Goal: Information Seeking & Learning: Learn about a topic

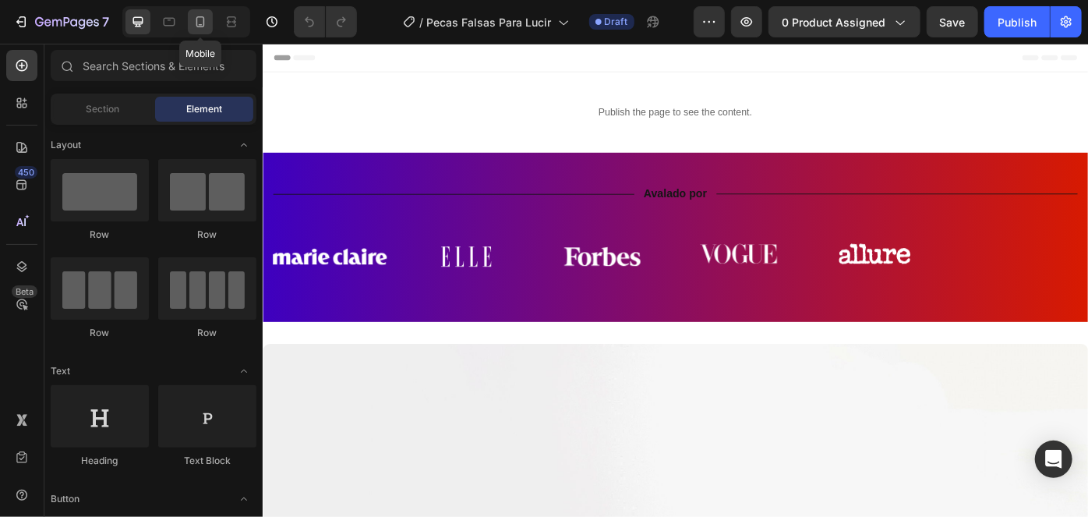
click at [195, 29] on icon at bounding box center [200, 22] width 16 height 16
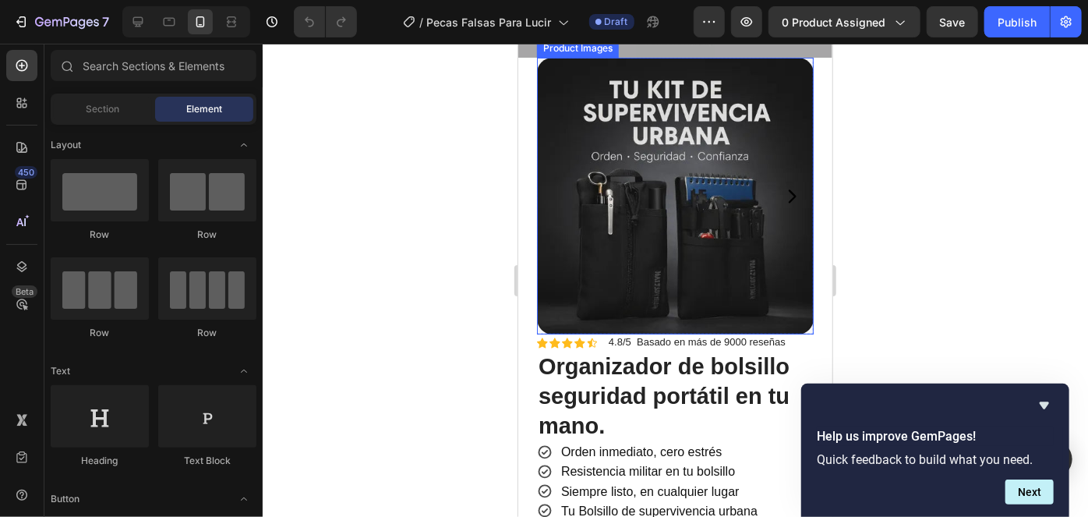
scroll to position [283, 0]
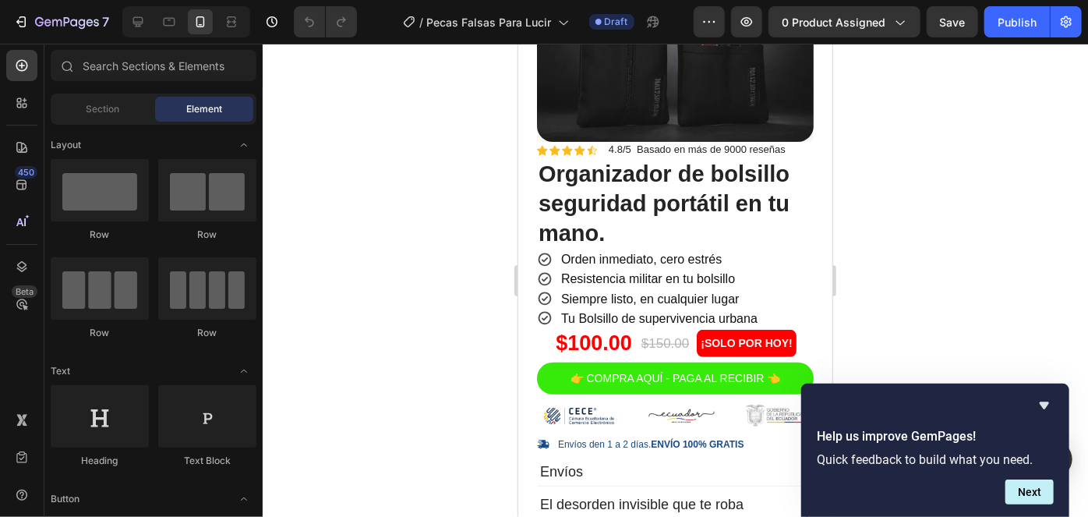
click at [1030, 302] on div at bounding box center [675, 280] width 825 height 473
click at [1040, 407] on icon "Hide survey" at bounding box center [1044, 405] width 19 height 19
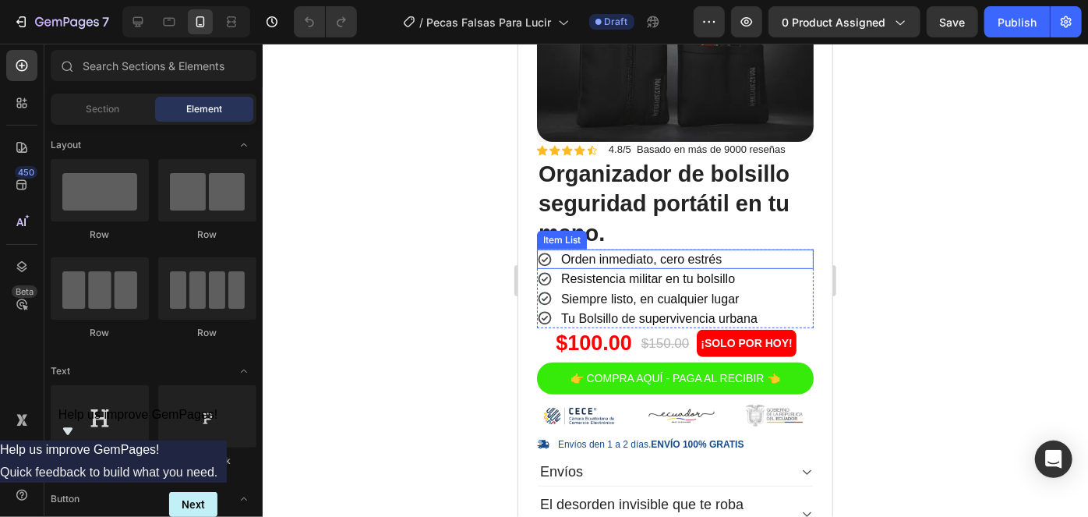
click at [592, 251] on p "Orden inmediato, cero estrés" at bounding box center [640, 258] width 160 height 15
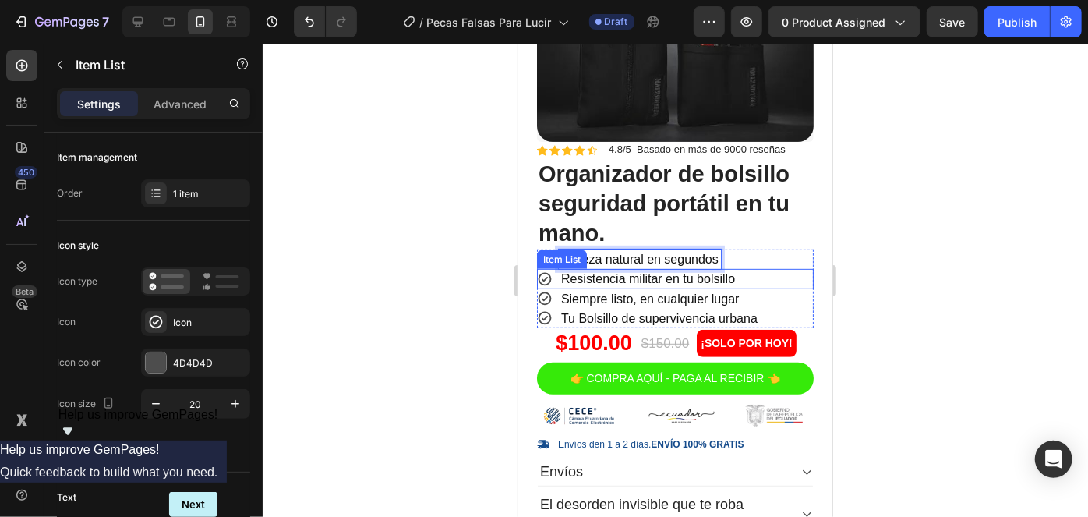
click at [582, 270] on p "Resistencia militar en tu bolsillo" at bounding box center [647, 277] width 174 height 15
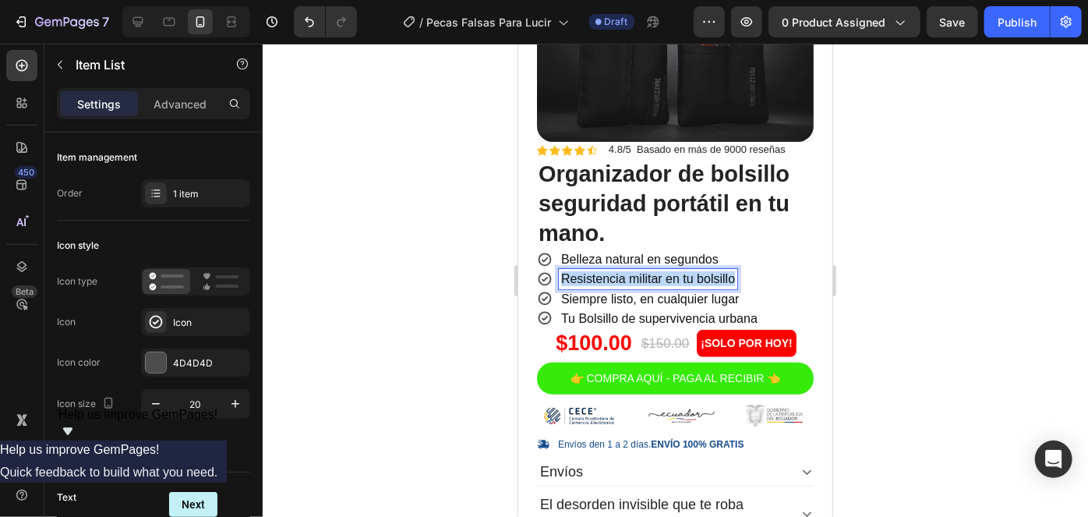
click at [582, 270] on p "Resistencia militar en tu bolsillo" at bounding box center [647, 277] width 174 height 15
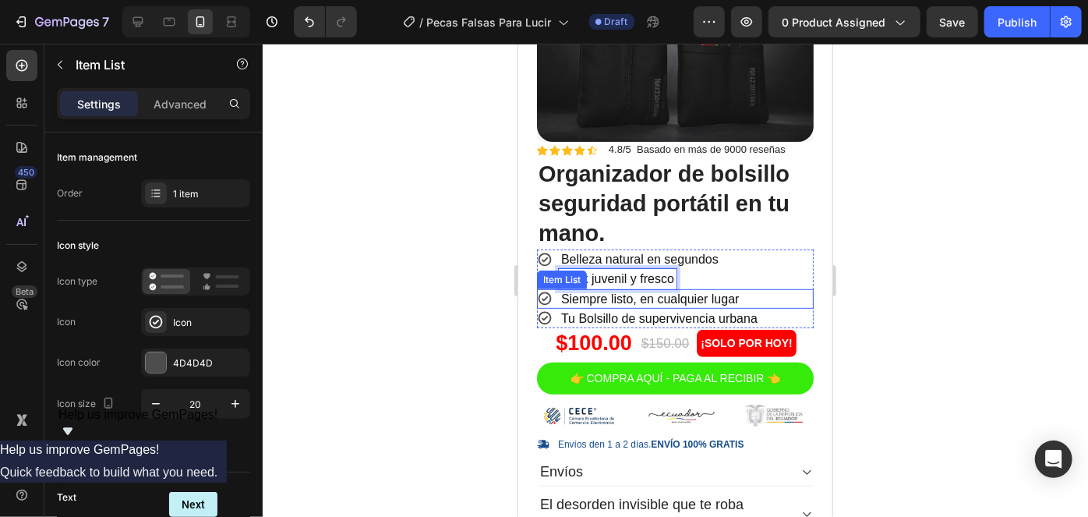
click at [608, 291] on p "Siempre listo, en cualquier lugar" at bounding box center [649, 298] width 178 height 15
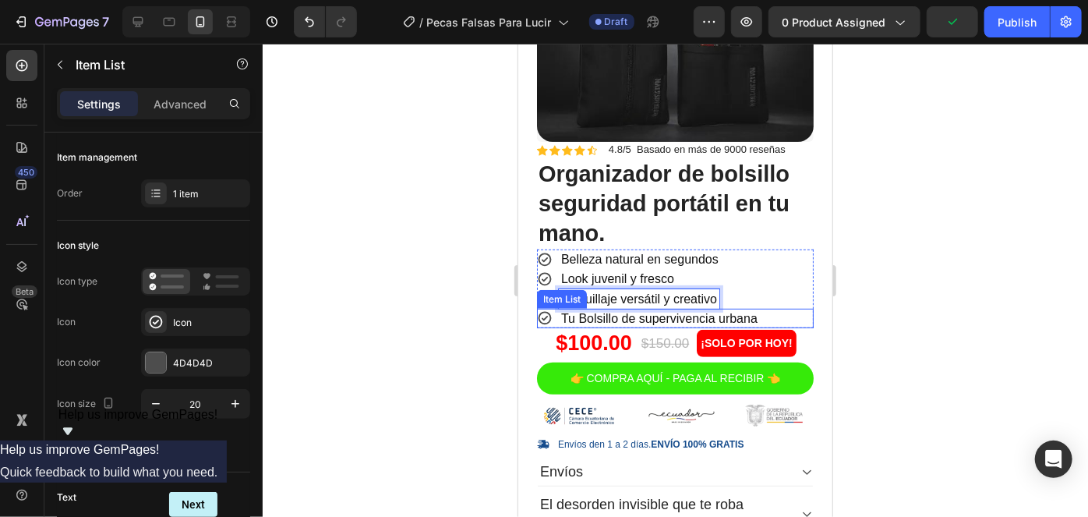
click at [613, 310] on p "Tu Bolsillo de supervivencia urbana" at bounding box center [658, 317] width 196 height 15
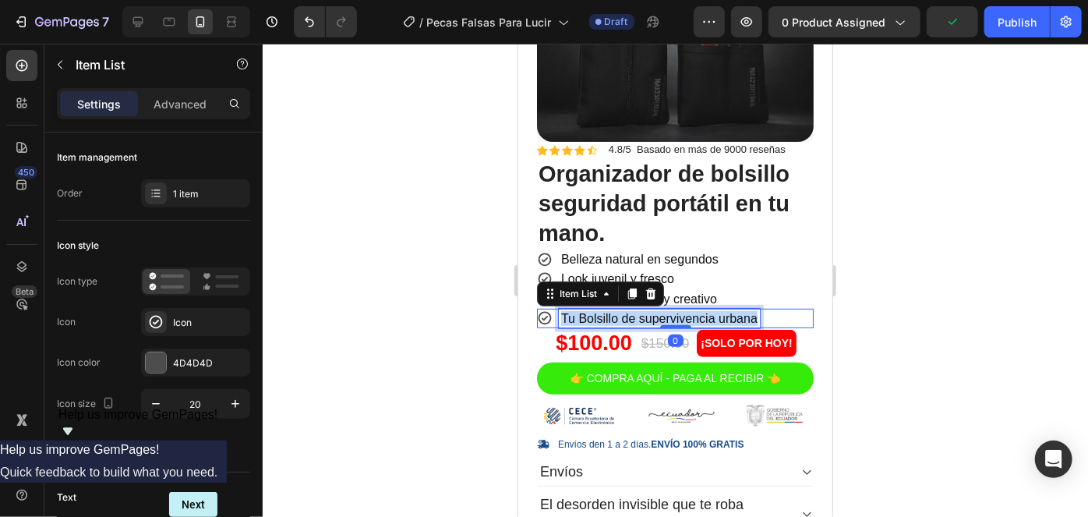
click at [613, 310] on p "Tu Bolsillo de supervivencia urbana" at bounding box center [658, 317] width 196 height 15
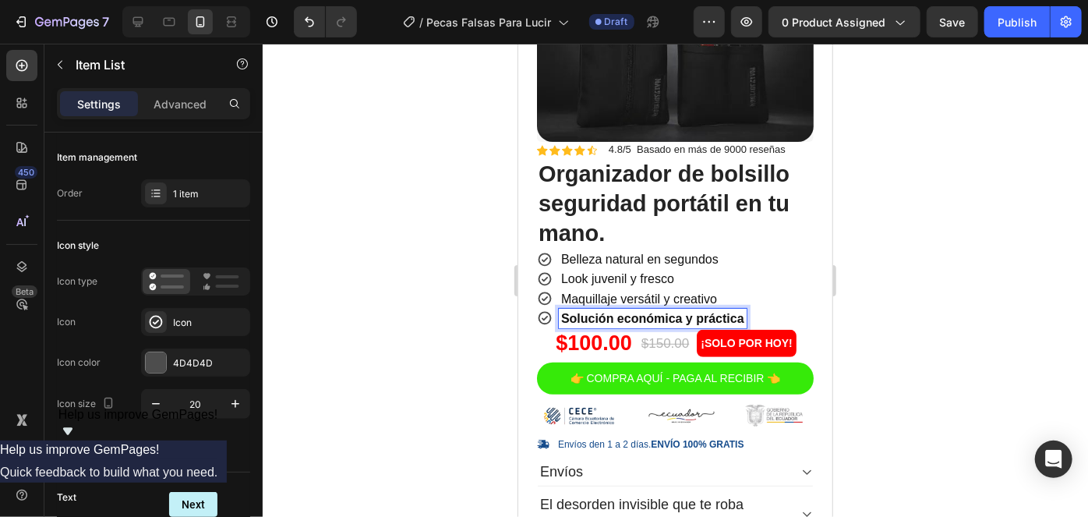
click at [629, 311] on strong "Solución económica y práctica" at bounding box center [651, 317] width 183 height 13
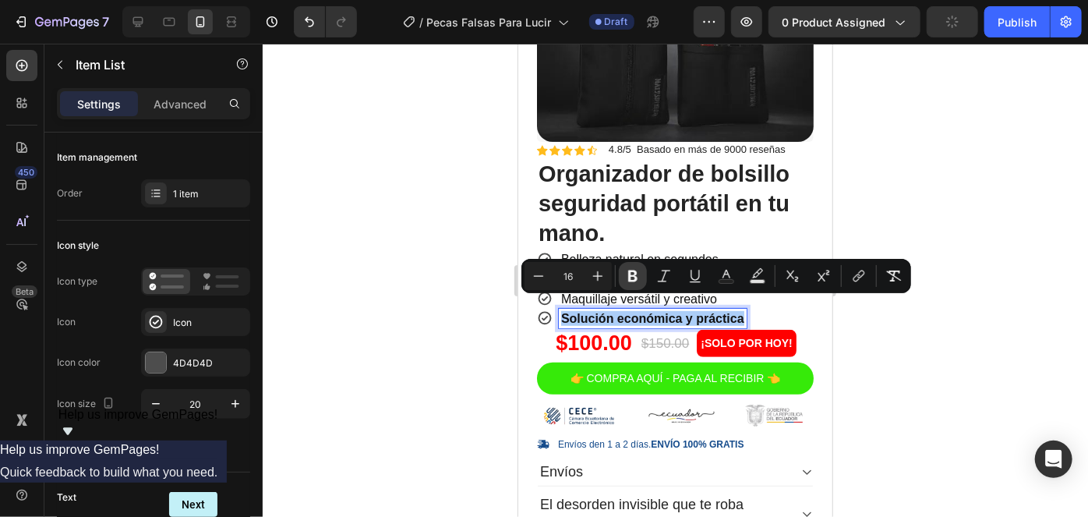
click at [627, 275] on icon "Editor contextual toolbar" at bounding box center [633, 276] width 16 height 16
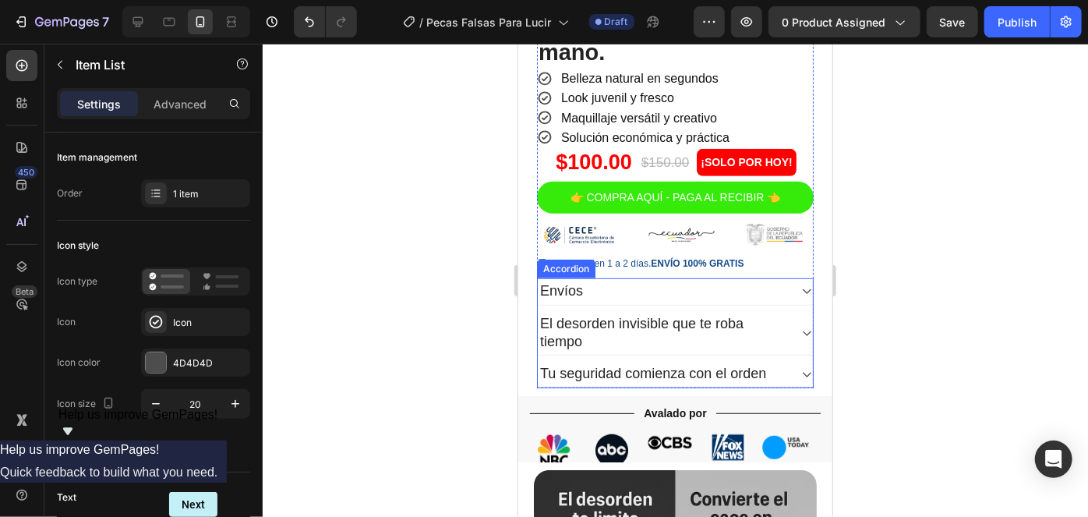
scroll to position [496, 0]
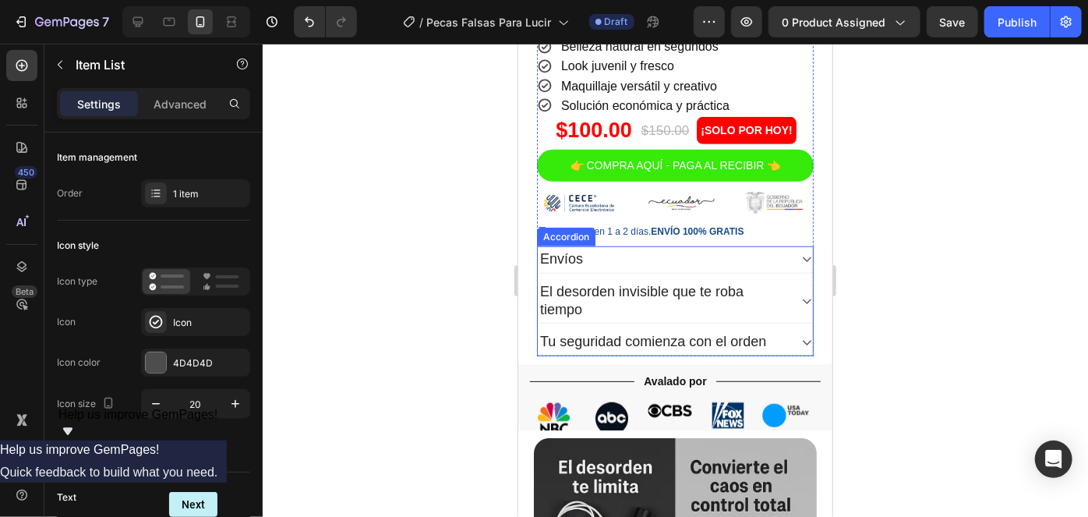
click at [609, 282] on p "El desorden invisible que te roba tiempo" at bounding box center [662, 300] width 246 height 37
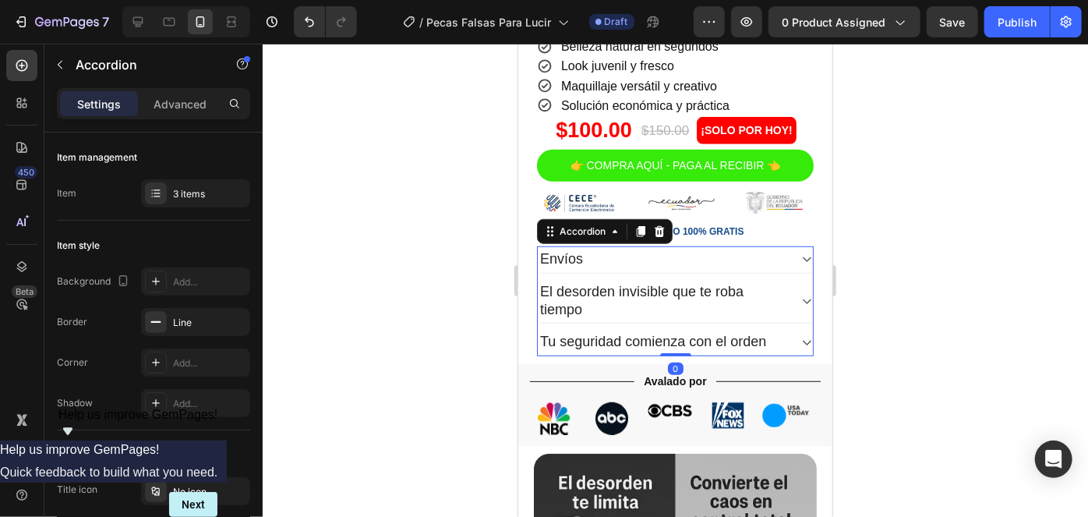
click at [800, 294] on icon at bounding box center [806, 300] width 12 height 12
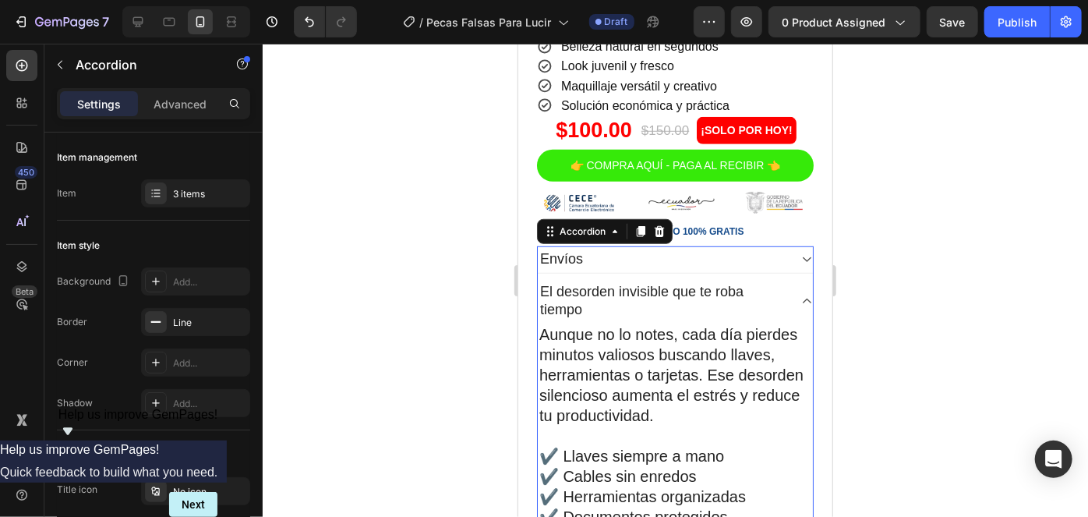
click at [601, 282] on p "El desorden invisible que te roba tiempo" at bounding box center [662, 300] width 246 height 37
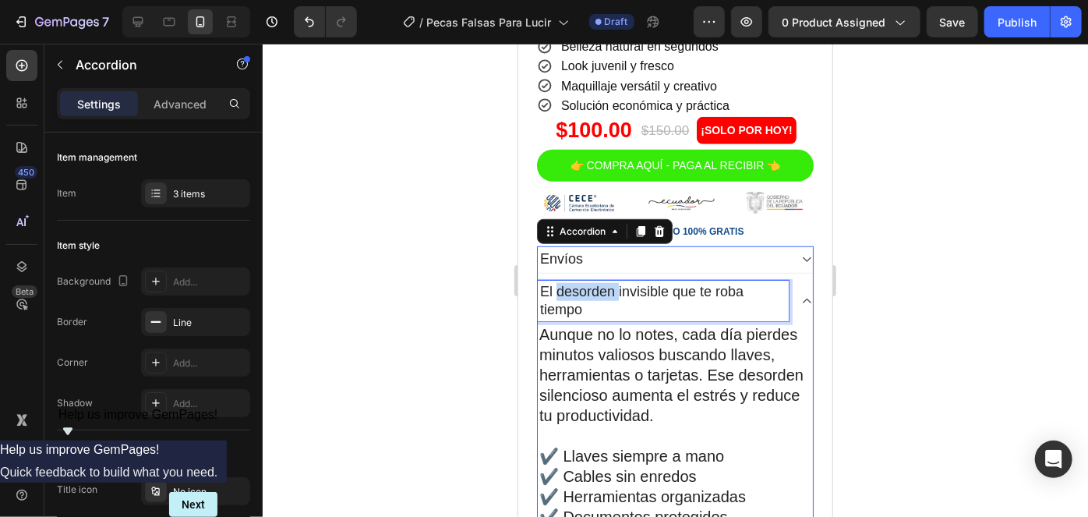
click at [601, 282] on p "El desorden invisible que te roba tiempo" at bounding box center [662, 300] width 246 height 37
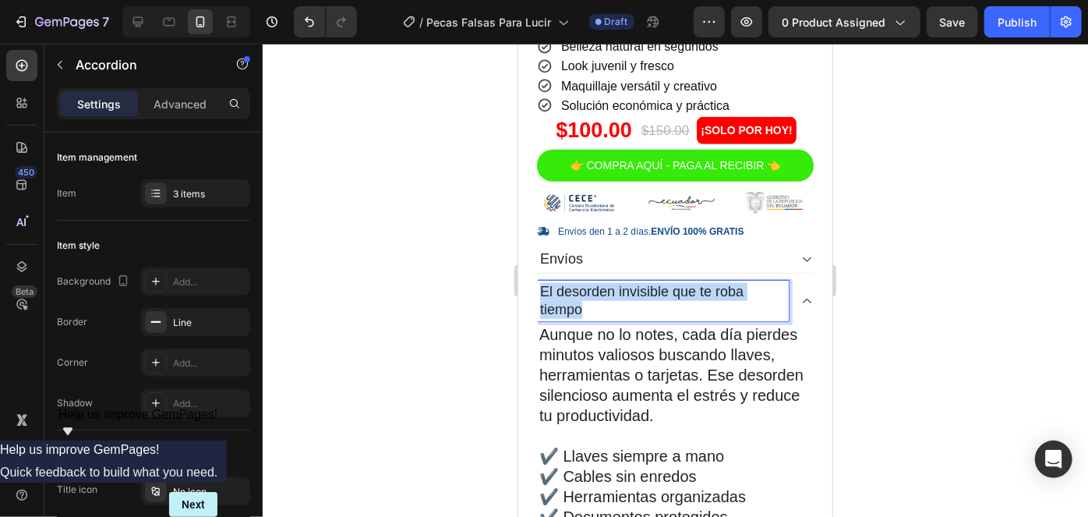
click at [601, 282] on p "El desorden invisible que te roba tiempo" at bounding box center [662, 300] width 246 height 37
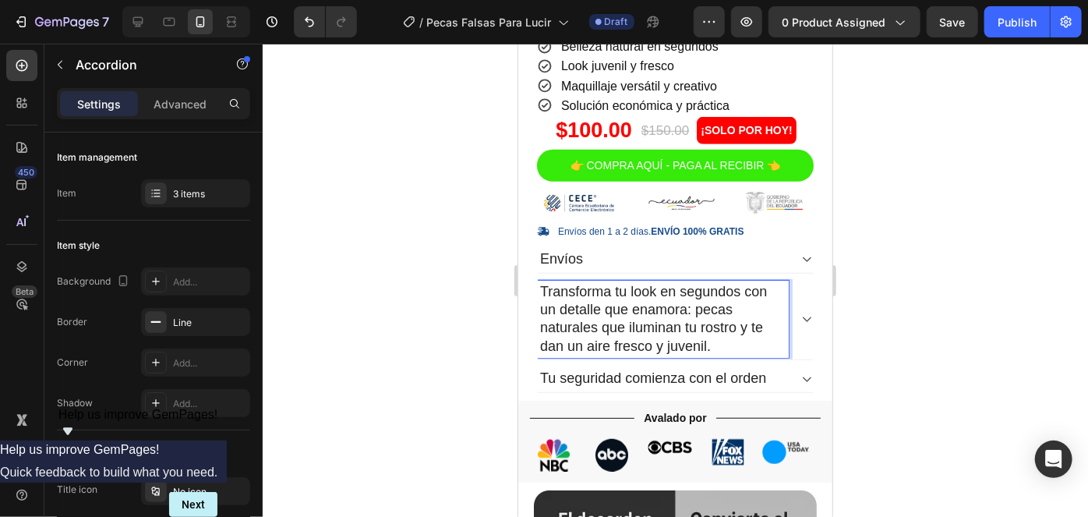
click at [605, 305] on p "Transforma tu look en segundos con un detalle que enamora: pecas naturales que …" at bounding box center [662, 318] width 246 height 73
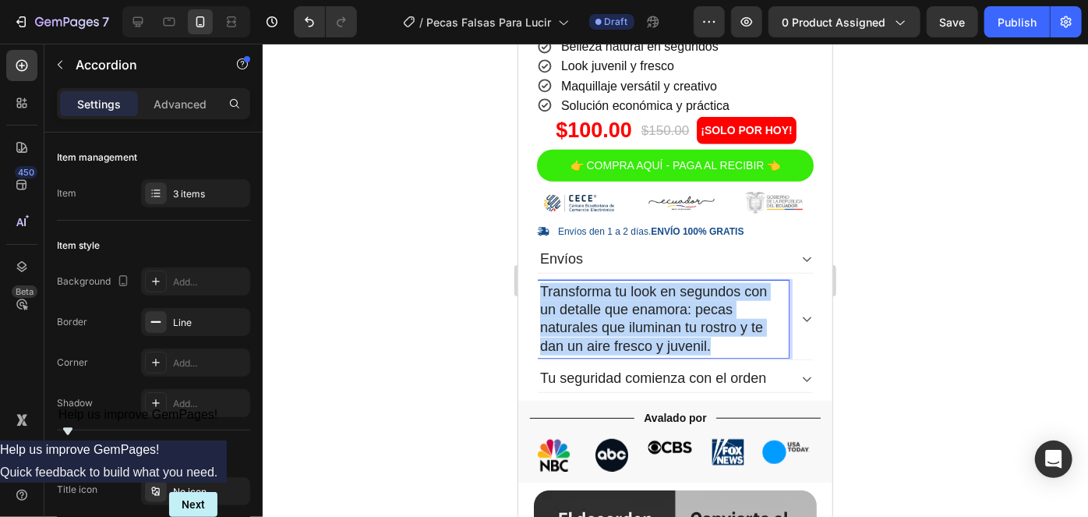
click at [605, 305] on p "Transforma tu look en segundos con un detalle que enamora: pecas naturales que …" at bounding box center [662, 318] width 246 height 73
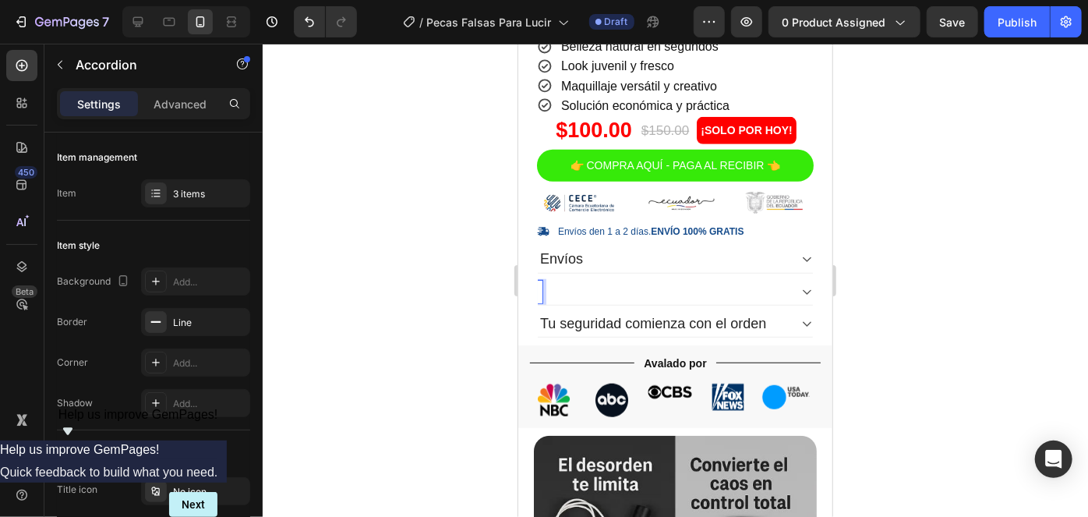
click at [575, 280] on div at bounding box center [662, 291] width 251 height 23
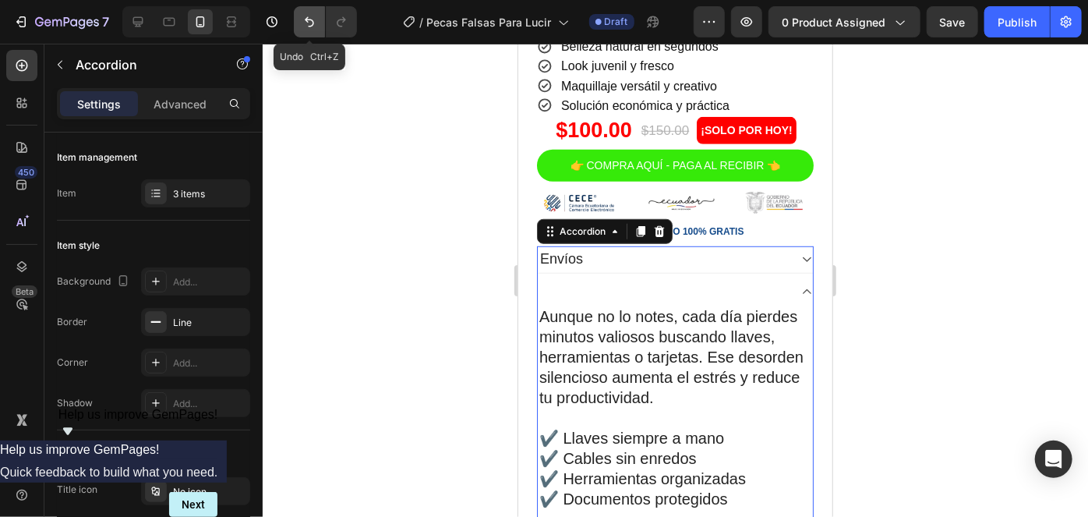
click at [305, 6] on button "Undo/Redo" at bounding box center [309, 21] width 31 height 31
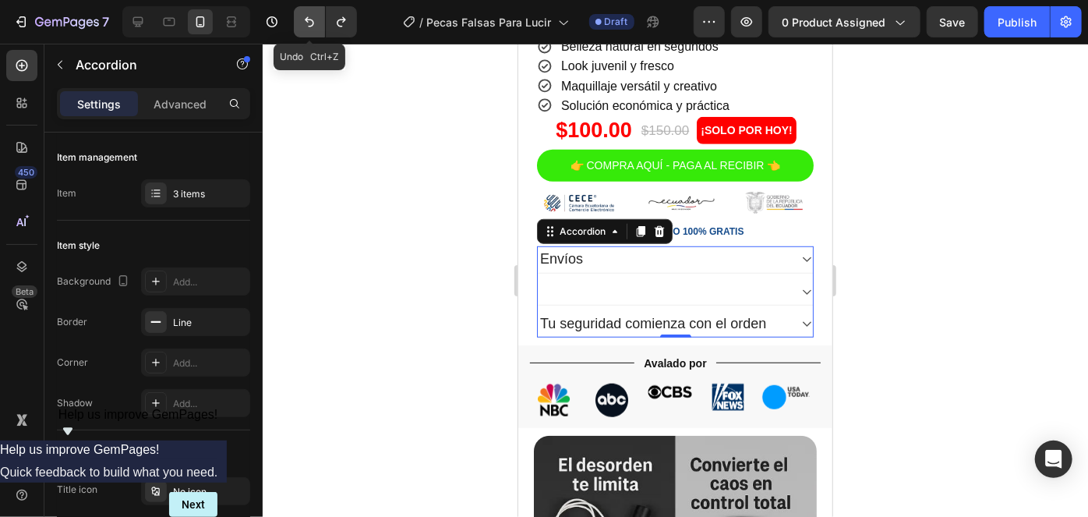
click at [305, 7] on button "Undo/Redo" at bounding box center [309, 21] width 31 height 31
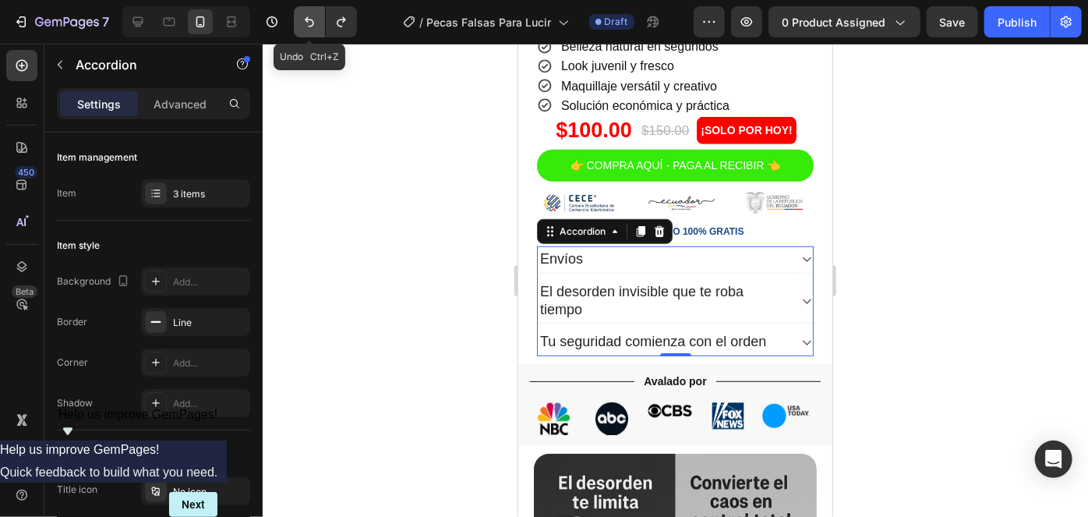
click at [305, 7] on button "Undo/Redo" at bounding box center [309, 21] width 31 height 31
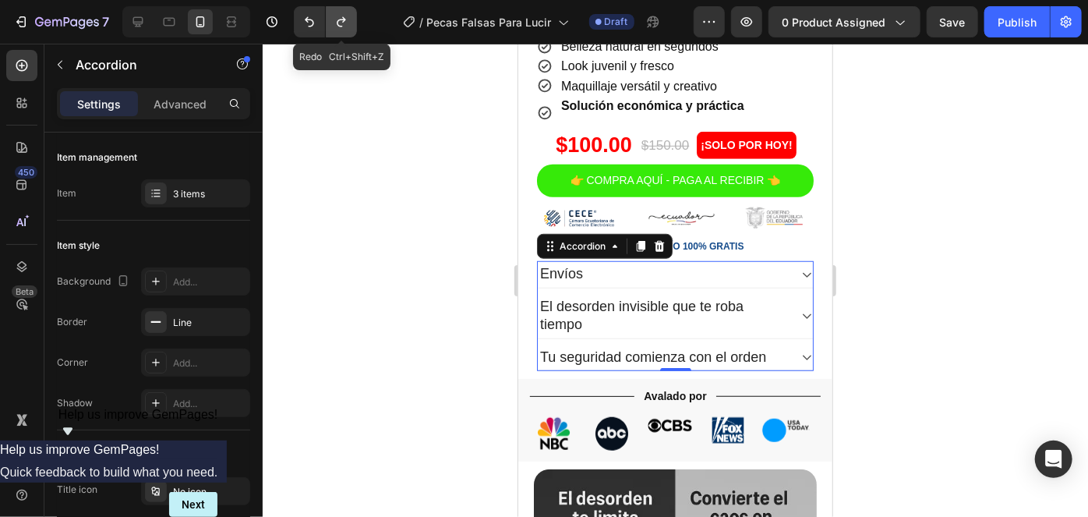
click at [339, 26] on icon "Undo/Redo" at bounding box center [341, 22] width 9 height 10
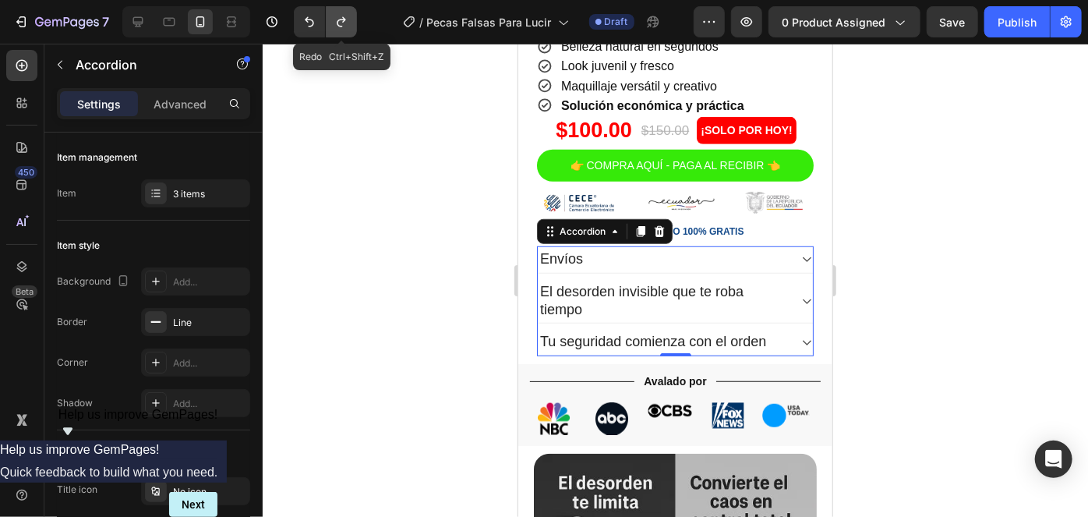
click at [344, 30] on button "Undo/Redo" at bounding box center [341, 21] width 31 height 31
click at [343, 33] on button "Undo/Redo" at bounding box center [341, 21] width 31 height 31
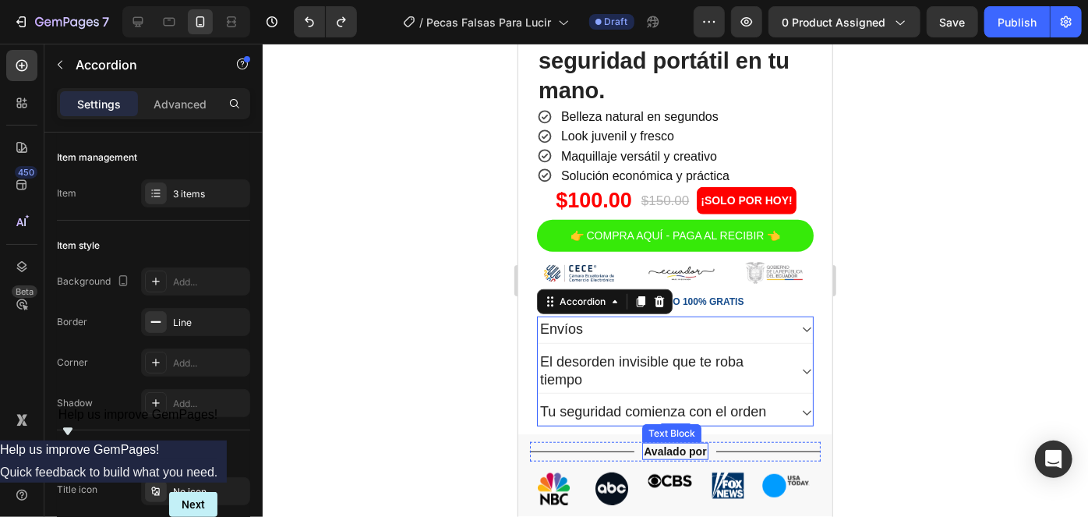
scroll to position [425, 0]
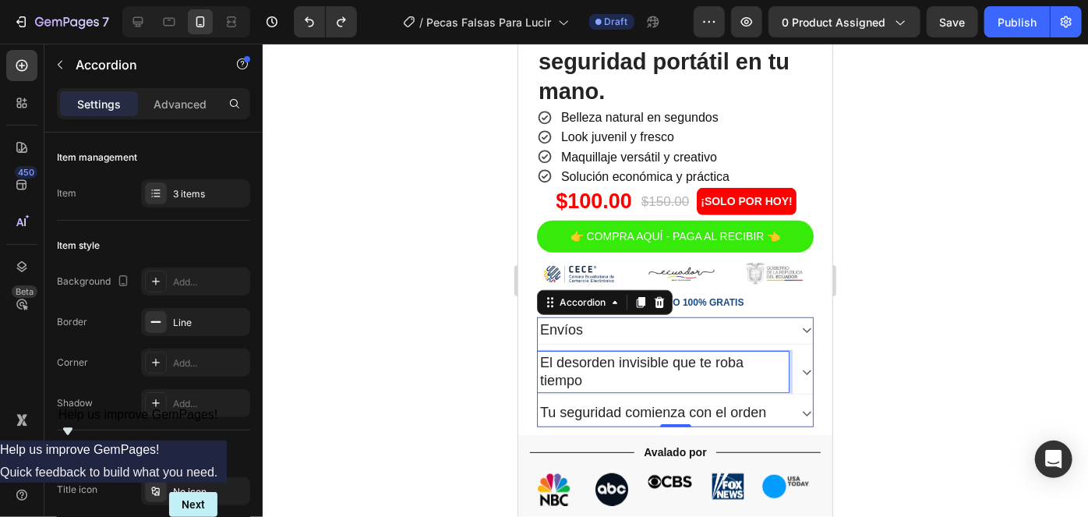
click at [628, 360] on p "El desorden invisible que te roba tiempo" at bounding box center [662, 371] width 246 height 37
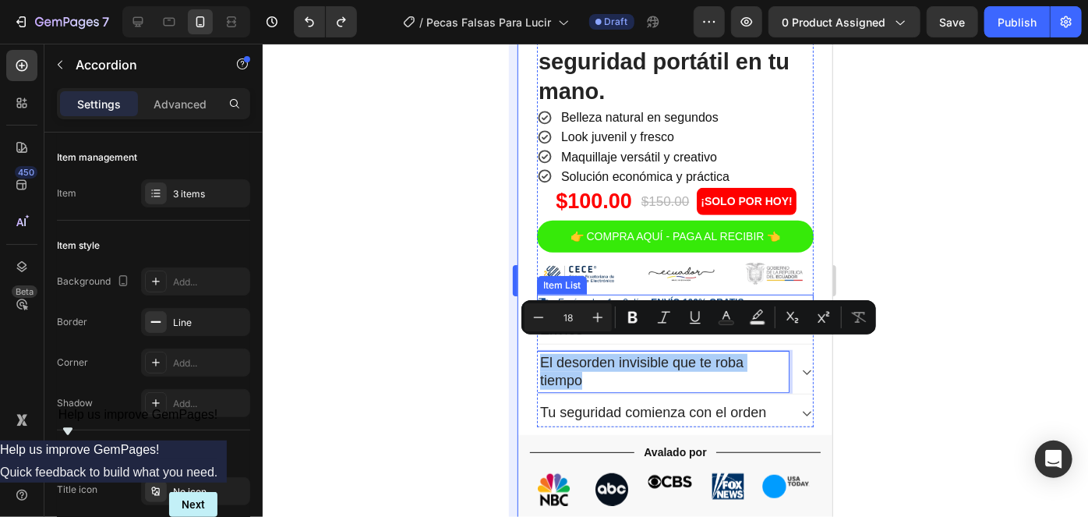
click at [421, 346] on div at bounding box center [675, 280] width 825 height 473
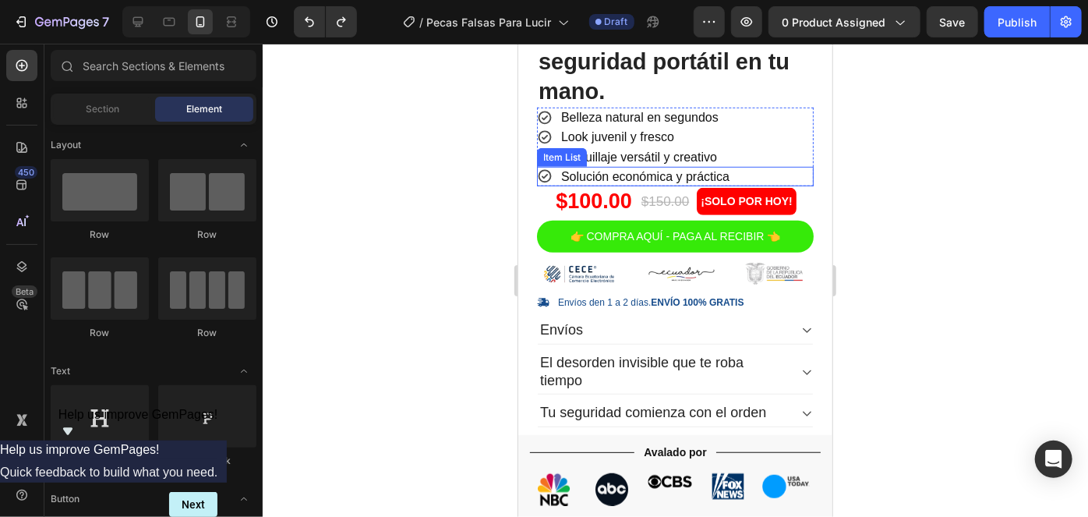
click at [617, 168] on p "Solución económica y práctica" at bounding box center [644, 175] width 168 height 15
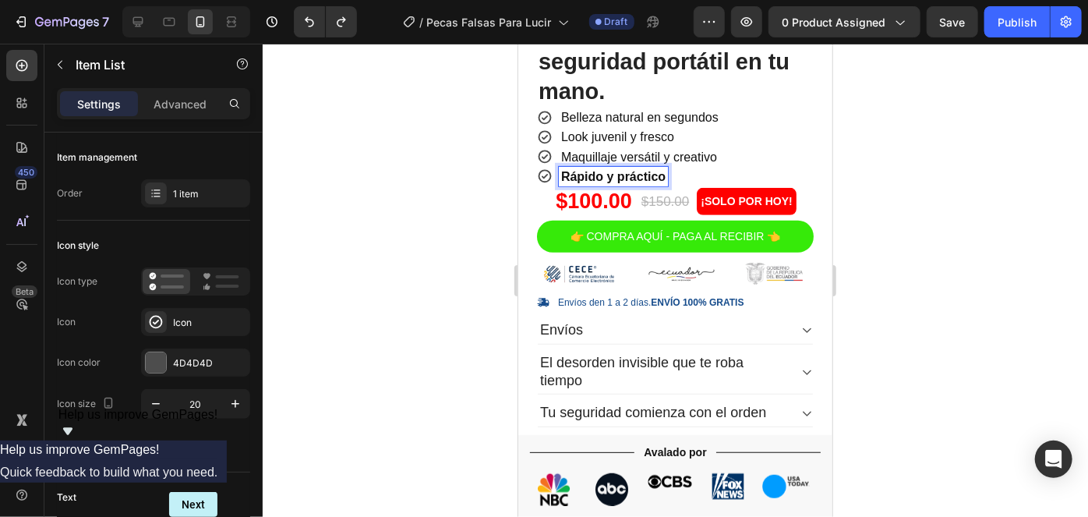
click at [594, 169] on div "(P) Price" at bounding box center [579, 176] width 44 height 14
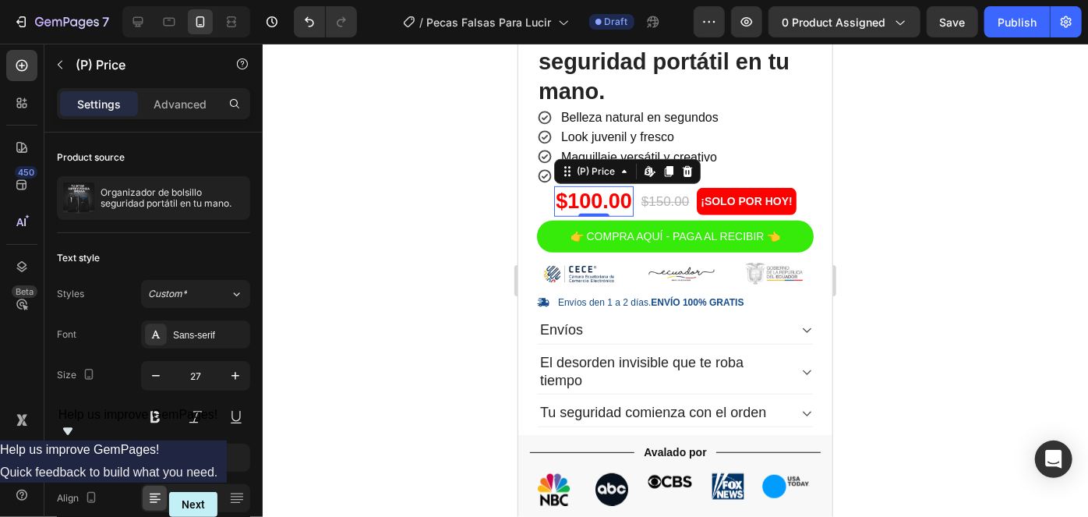
click at [439, 217] on div at bounding box center [675, 280] width 825 height 473
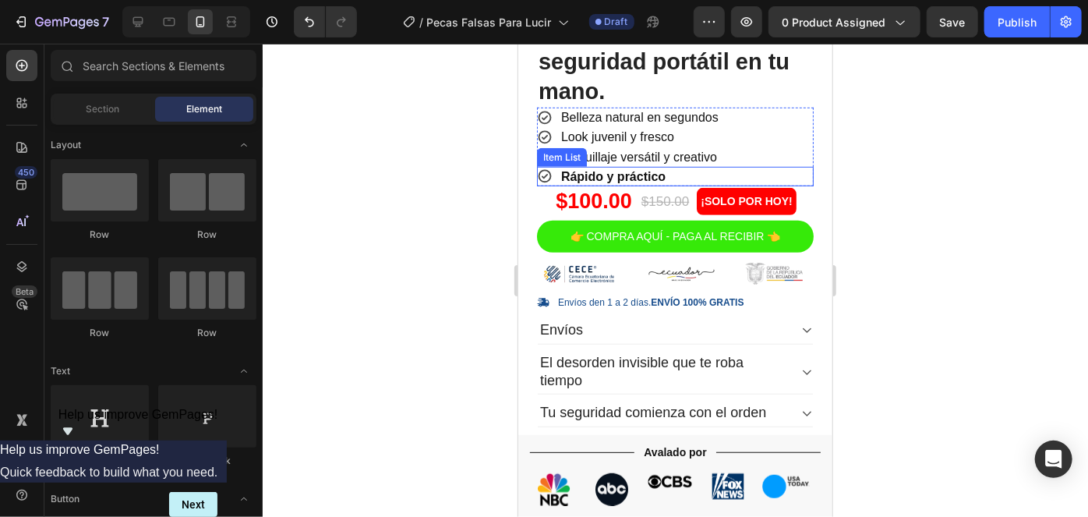
click at [639, 169] on strong "Rápido y práctico" at bounding box center [612, 175] width 104 height 13
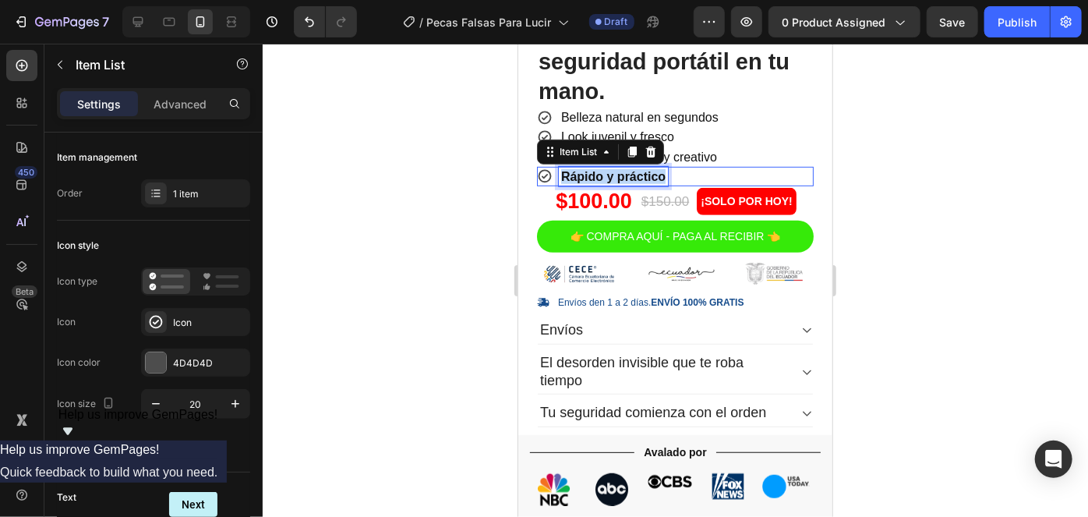
click at [639, 169] on strong "Rápido y práctico" at bounding box center [612, 175] width 104 height 13
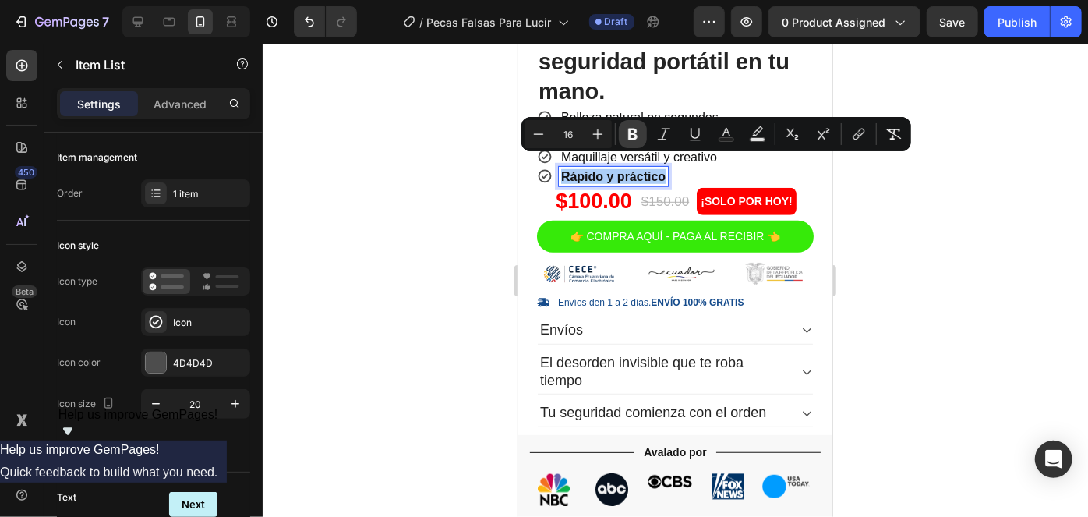
click at [637, 126] on icon "Editor contextual toolbar" at bounding box center [633, 134] width 16 height 16
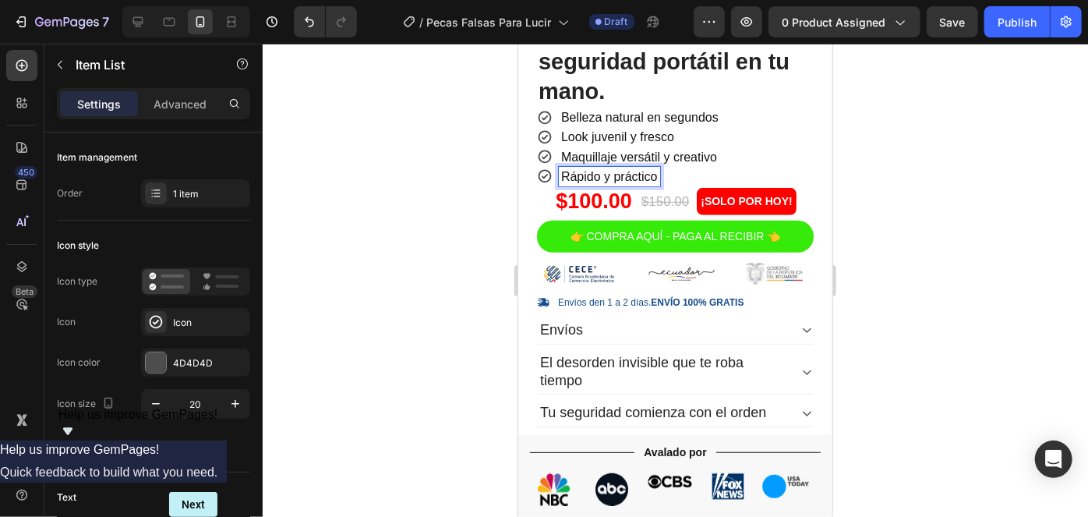
click at [400, 228] on div at bounding box center [675, 280] width 825 height 473
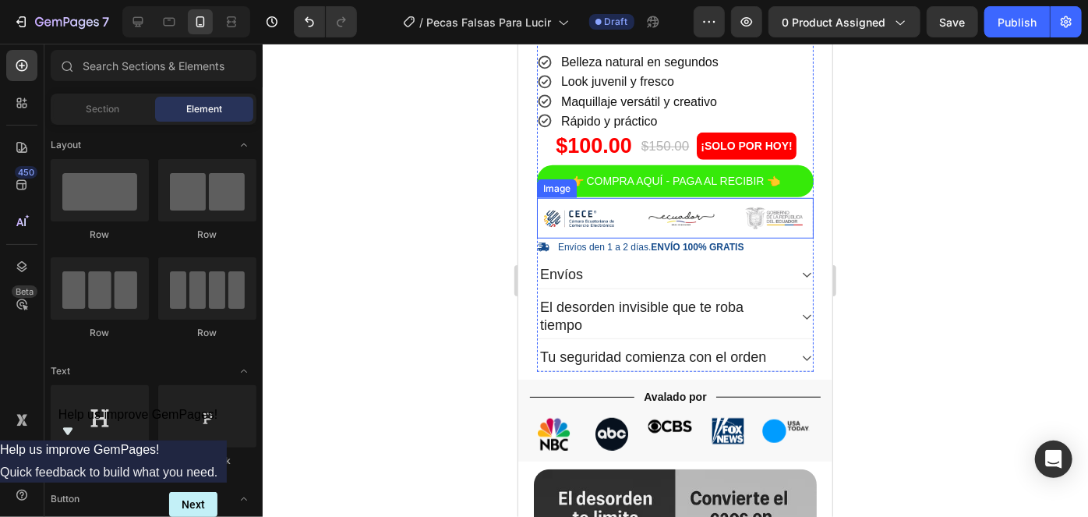
scroll to position [496, 0]
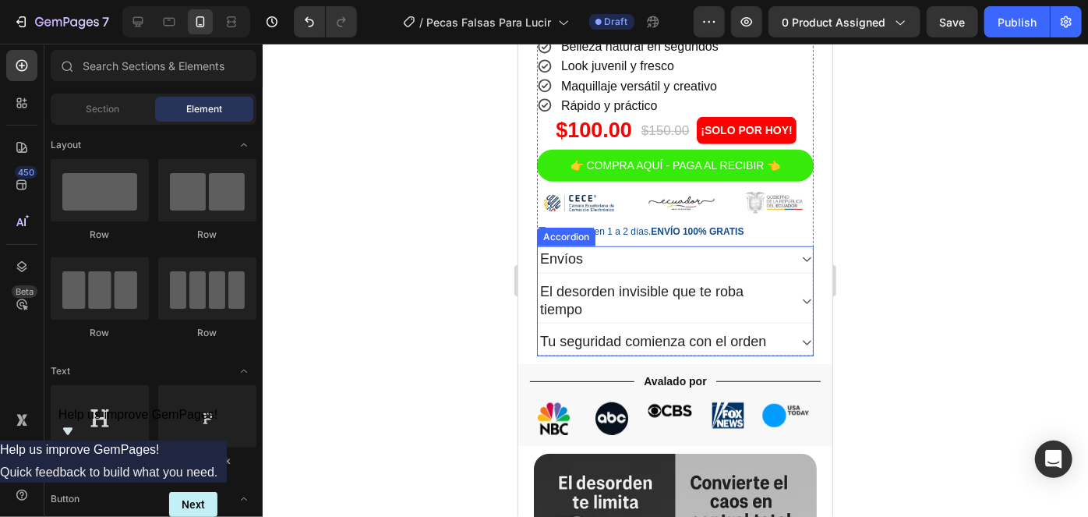
click at [624, 282] on p "El desorden invisible que te roba tiempo" at bounding box center [662, 300] width 246 height 37
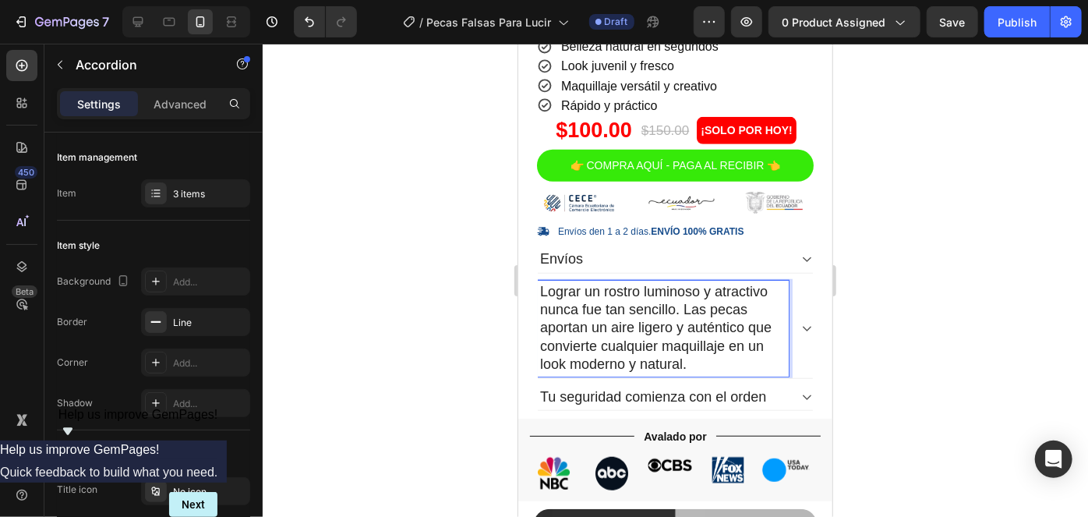
click at [618, 286] on p "Lograr un rostro luminoso y atractivo nunca fue tan sencillo. Las pecas aportan…" at bounding box center [662, 327] width 246 height 91
click at [615, 286] on p "Lograr un rostro luminoso y atractivo nunca fue tan sencillo. Las pecas aportan…" at bounding box center [662, 327] width 246 height 91
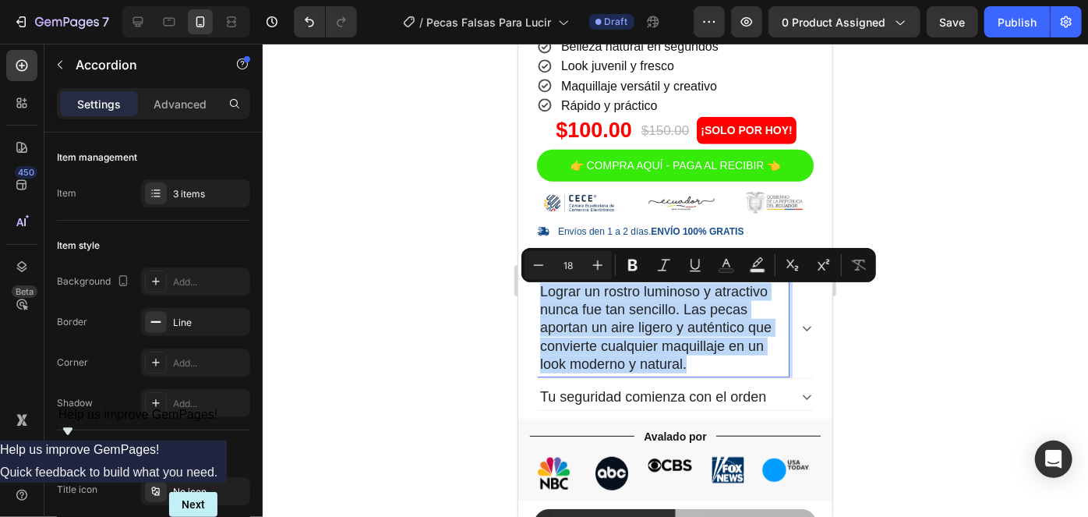
click at [615, 286] on p "Lograr un rostro luminoso y atractivo nunca fue tan sencillo. Las pecas aportan…" at bounding box center [662, 327] width 246 height 91
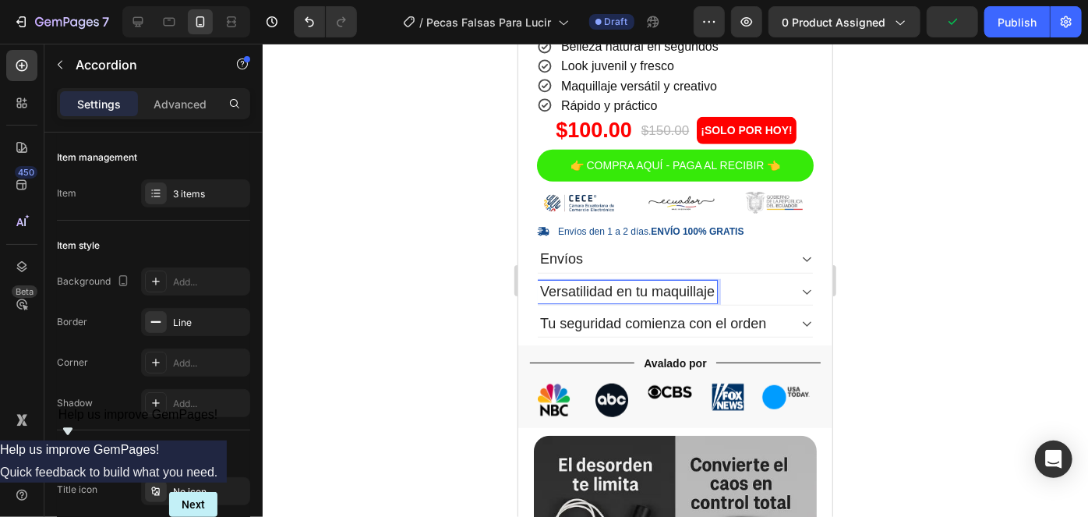
drag, startPoint x: 795, startPoint y: 278, endPoint x: 787, endPoint y: 284, distance: 10.6
click at [800, 285] on icon at bounding box center [806, 291] width 12 height 12
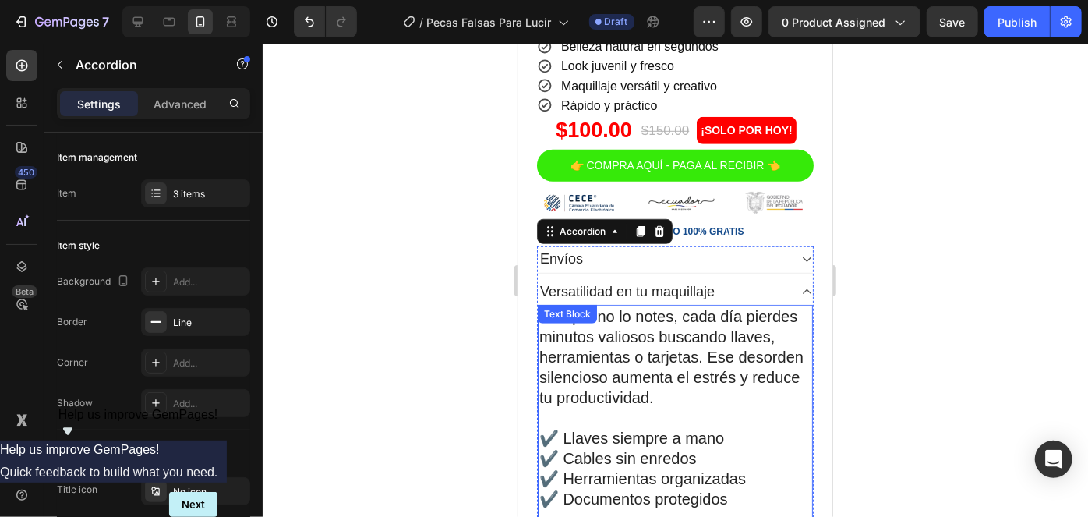
click at [634, 346] on p "Aunque no lo notes, cada día pierdes minutos valiosos buscando llaves, herramie…" at bounding box center [674, 355] width 272 height 101
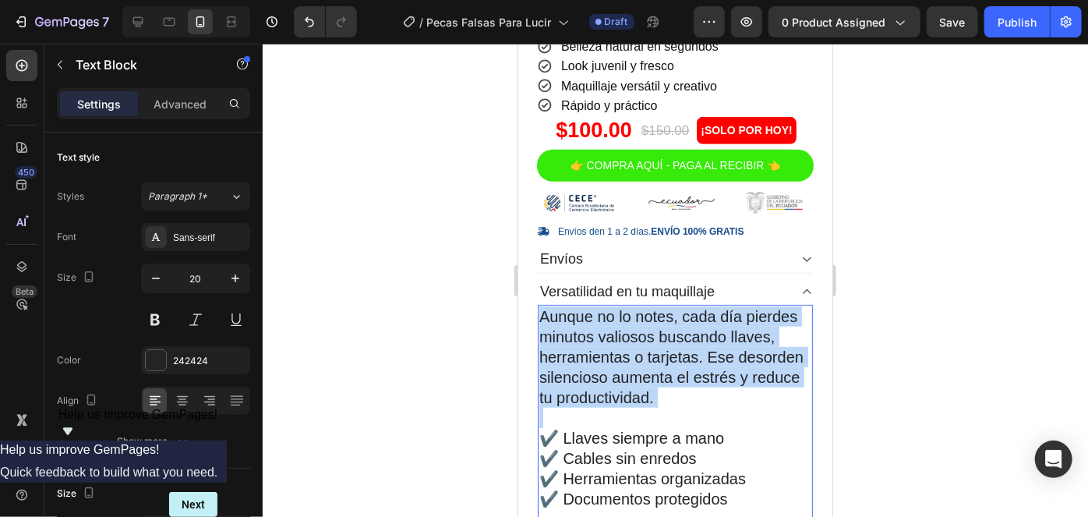
click at [634, 346] on p "Aunque no lo notes, cada día pierdes minutos valiosos buscando llaves, herramie…" at bounding box center [674, 355] width 272 height 101
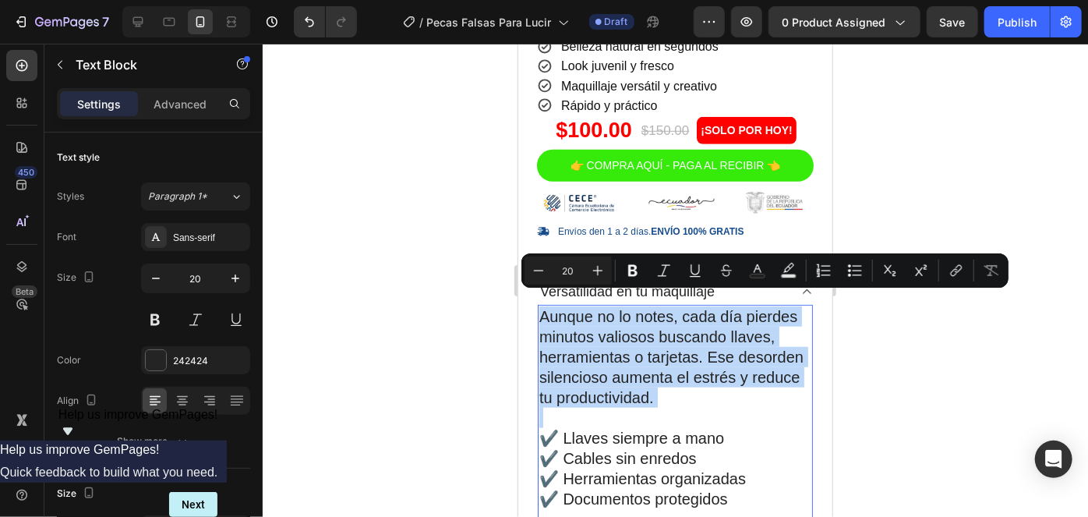
click at [752, 336] on p "Aunque no lo notes, cada día pierdes minutos valiosos buscando llaves, herramie…" at bounding box center [674, 355] width 272 height 101
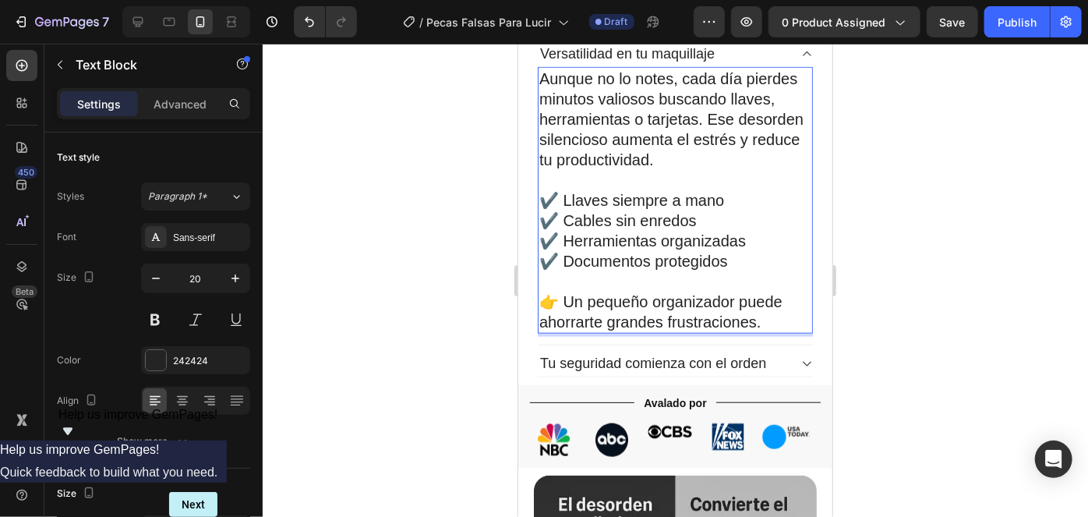
scroll to position [708, 0]
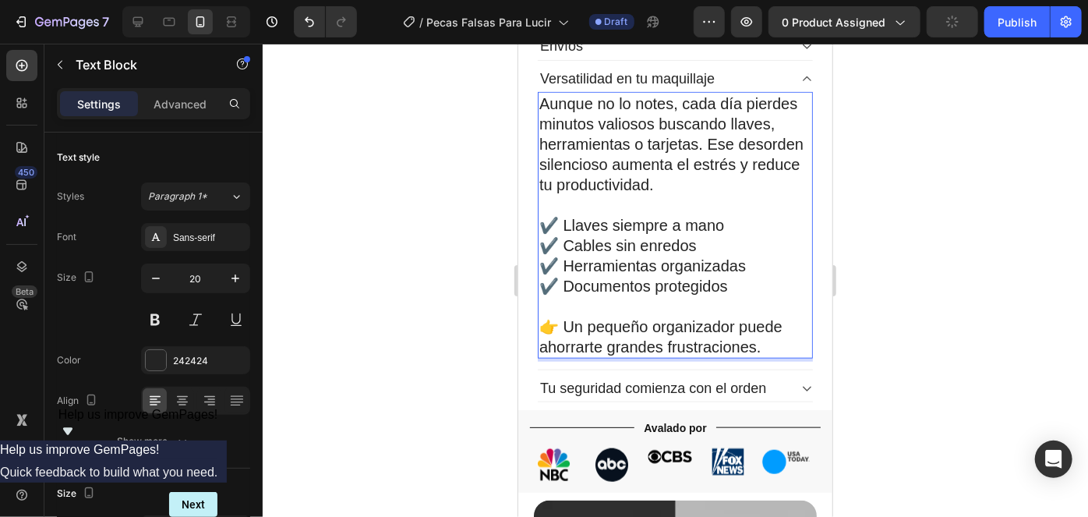
click at [759, 329] on p "👉 Un pequeño organizador puede ahorrarte grandes frustraciones." at bounding box center [674, 336] width 272 height 41
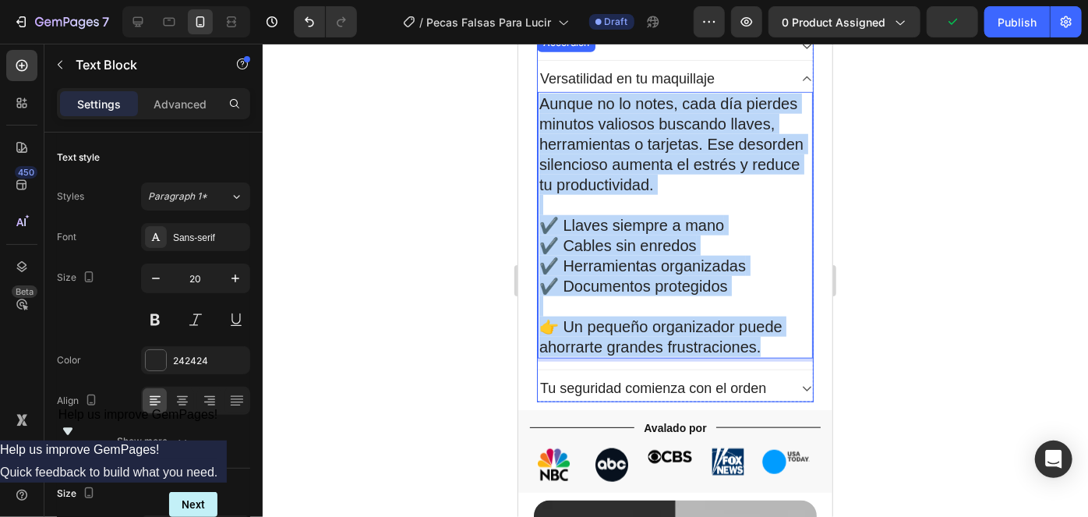
scroll to position [697, 0]
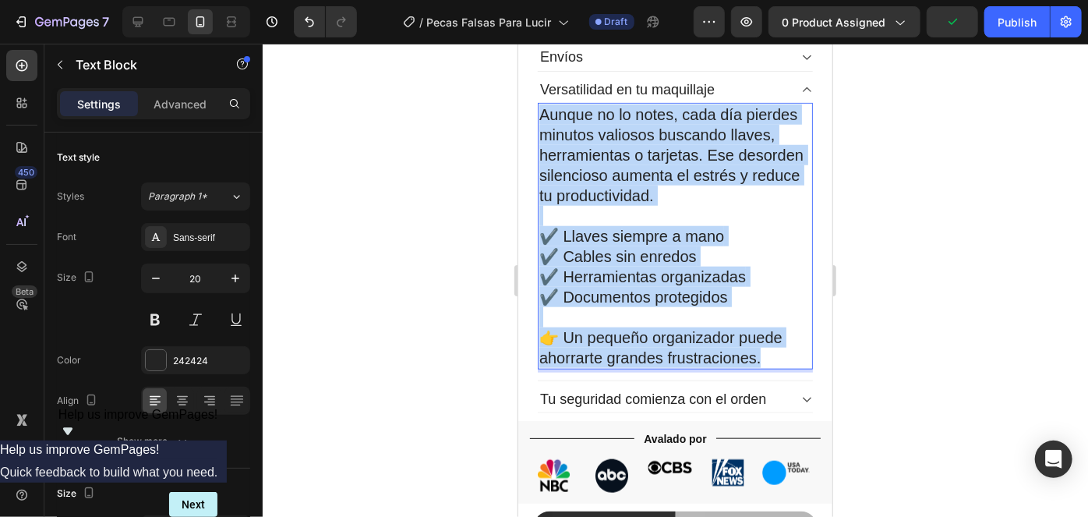
drag, startPoint x: 763, startPoint y: 334, endPoint x: 531, endPoint y: 106, distance: 325.6
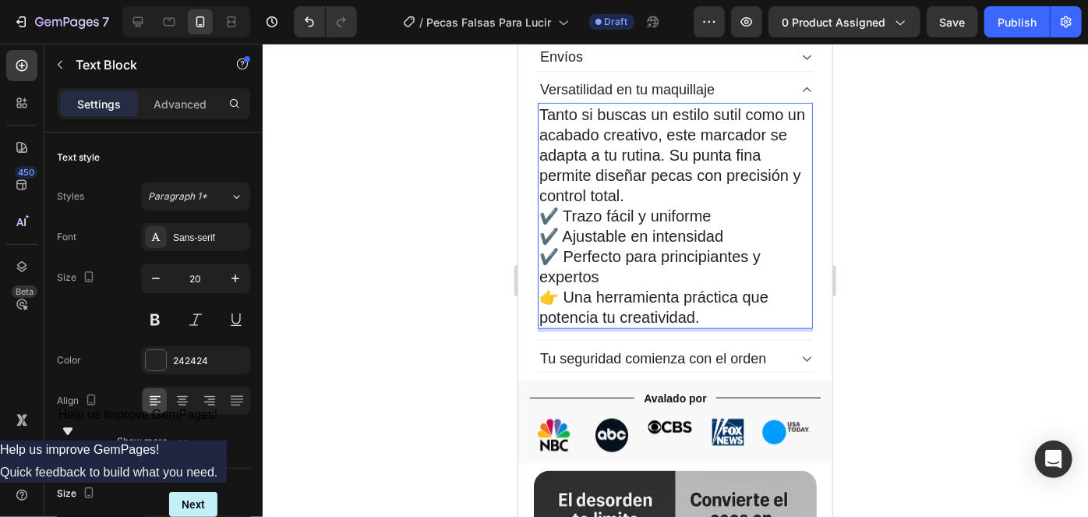
click at [538, 195] on p "Tanto si buscas un estilo sutil como un acabado creativo, este marcador se adap…" at bounding box center [674, 215] width 272 height 223
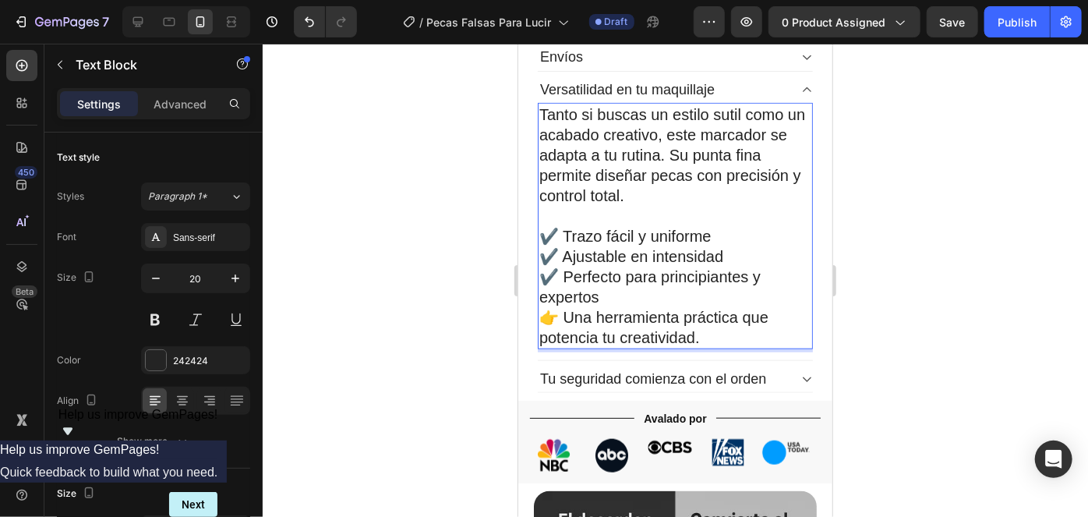
click at [543, 305] on p "✔️ Trazo fácil y uniforme ✔️ Ajustable en intensidad ✔️ Perfecto para principia…" at bounding box center [674, 286] width 272 height 122
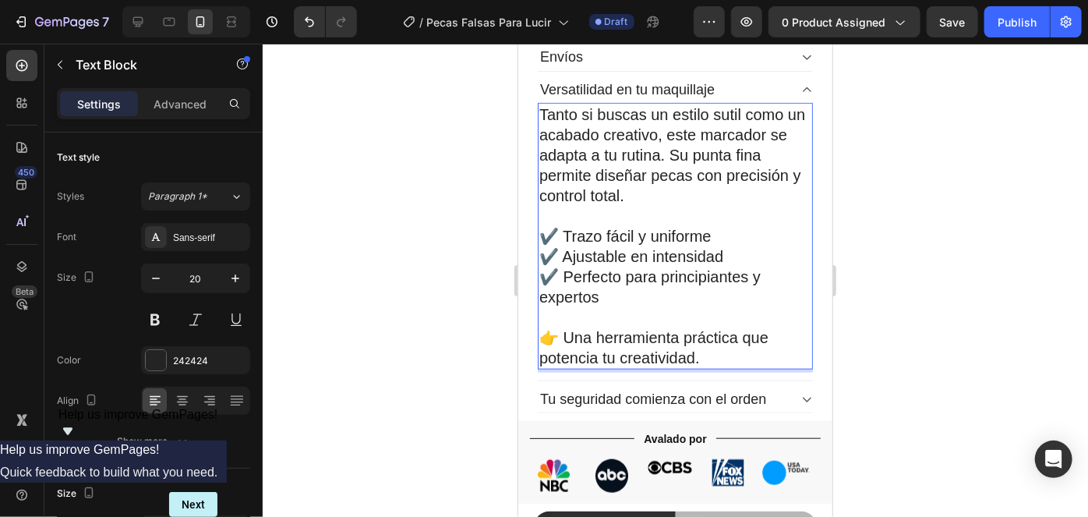
scroll to position [626, 0]
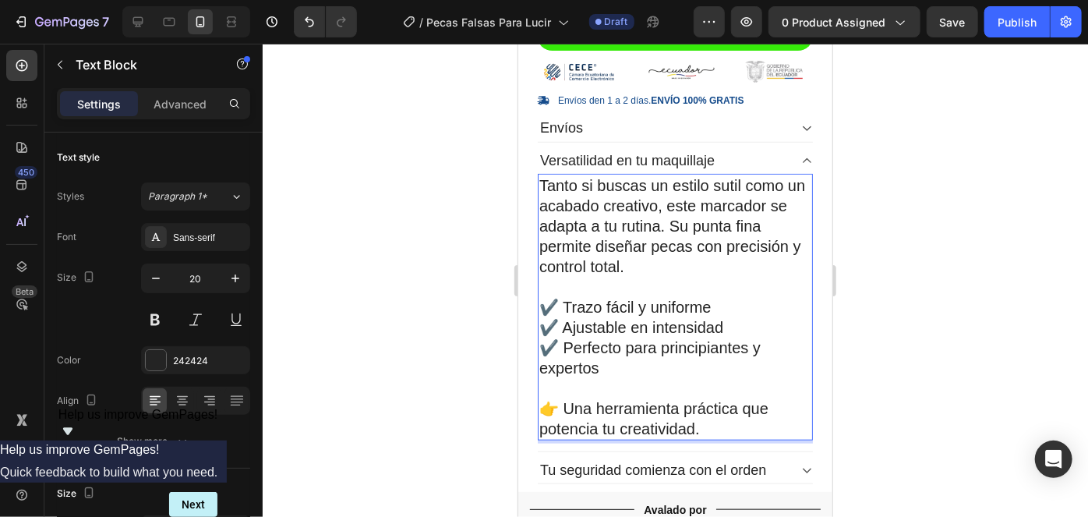
click at [432, 270] on div at bounding box center [675, 280] width 825 height 473
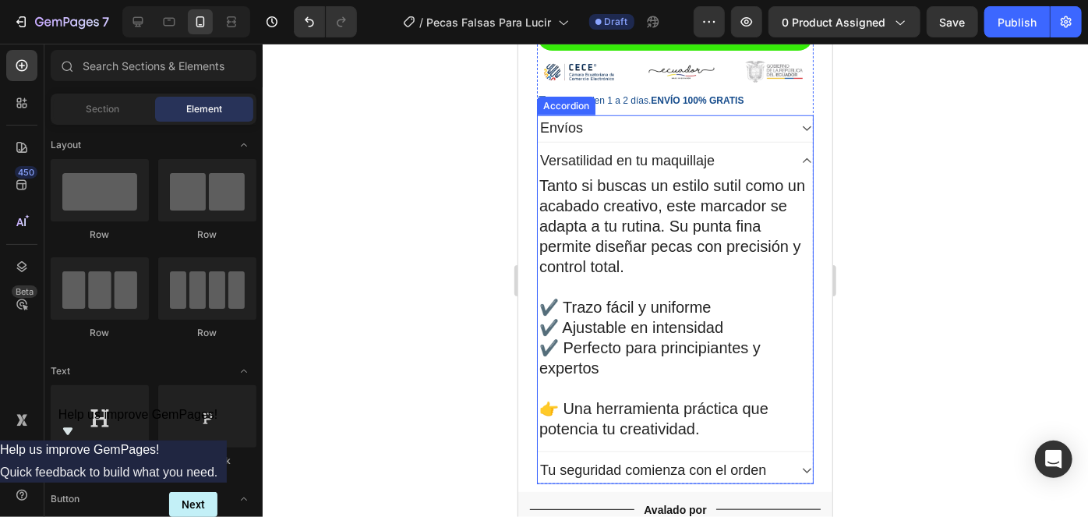
click at [800, 154] on icon at bounding box center [806, 160] width 12 height 12
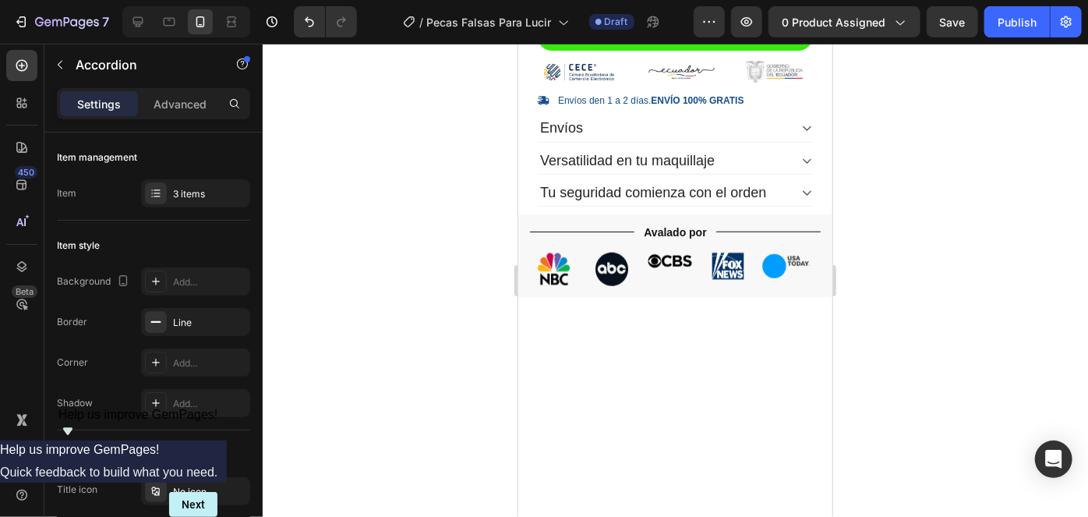
click at [800, 154] on icon at bounding box center [806, 160] width 12 height 12
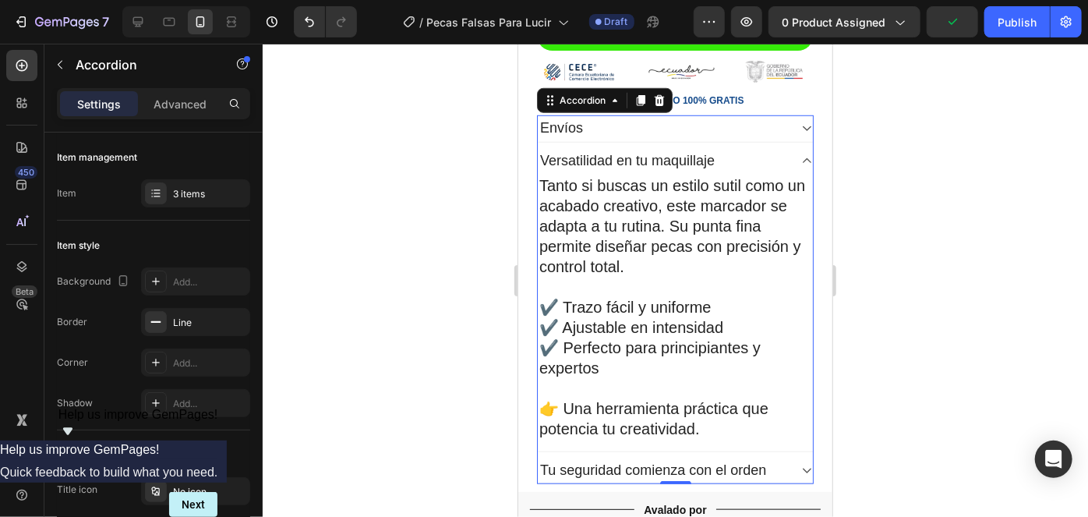
click at [800, 154] on icon at bounding box center [806, 160] width 12 height 12
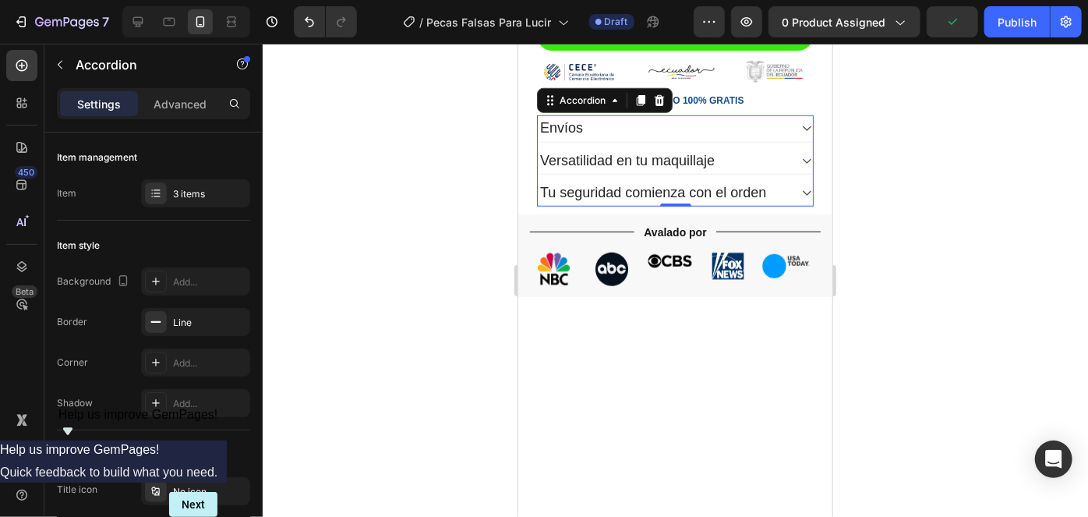
click at [802, 190] on icon at bounding box center [806, 192] width 9 height 5
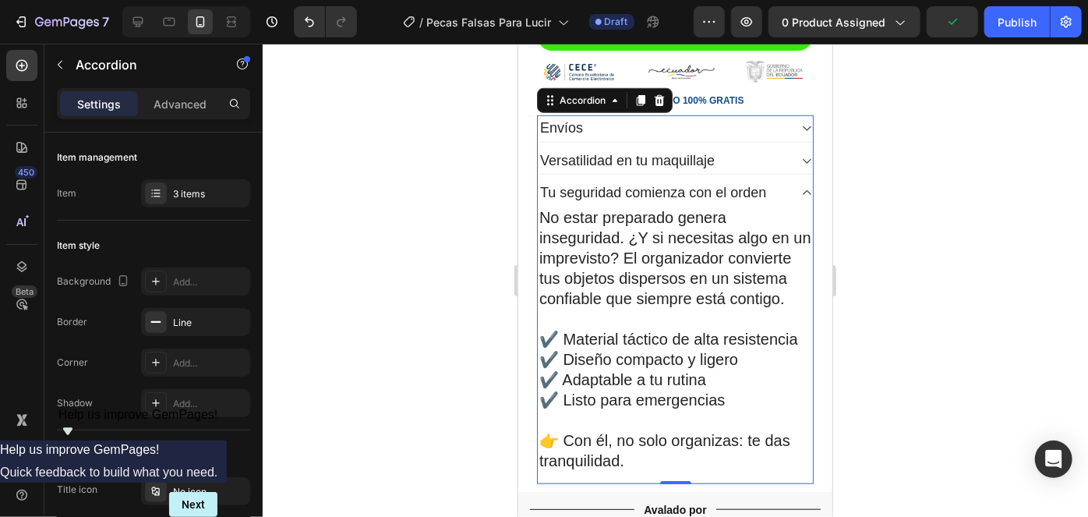
click at [666, 183] on p "Tu seguridad comienza con el orden" at bounding box center [652, 192] width 227 height 18
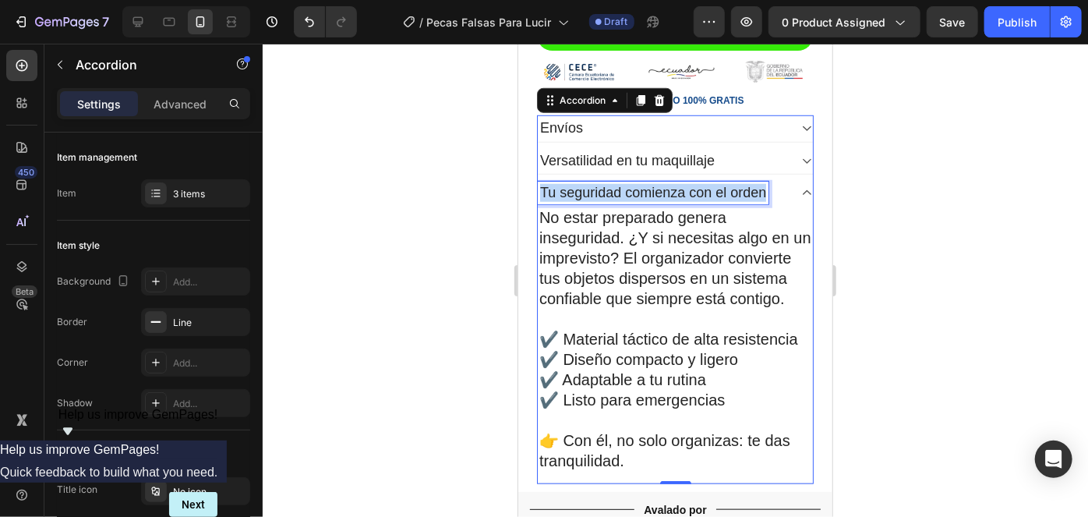
click at [666, 183] on p "Tu seguridad comienza con el orden" at bounding box center [652, 192] width 227 height 18
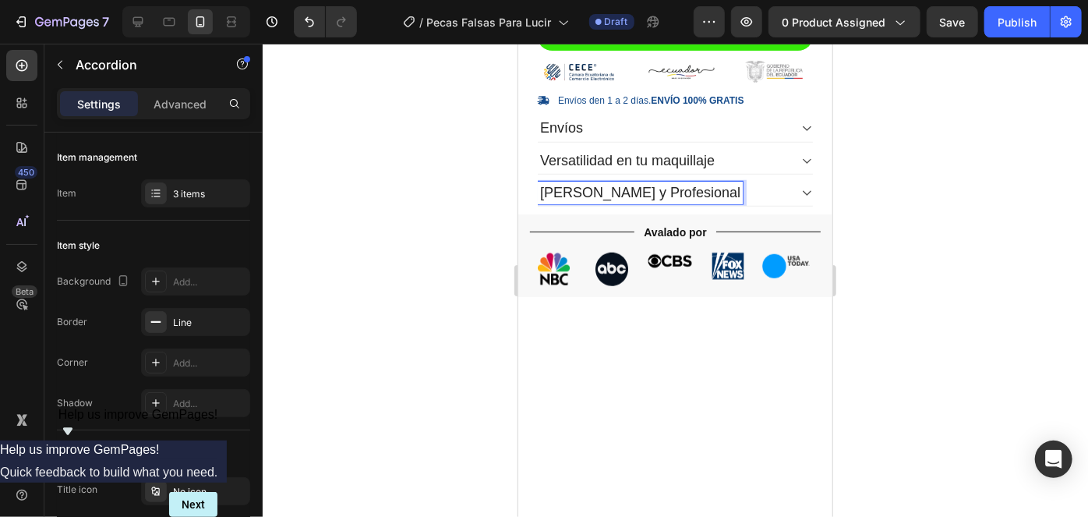
click at [800, 186] on icon at bounding box center [806, 192] width 12 height 12
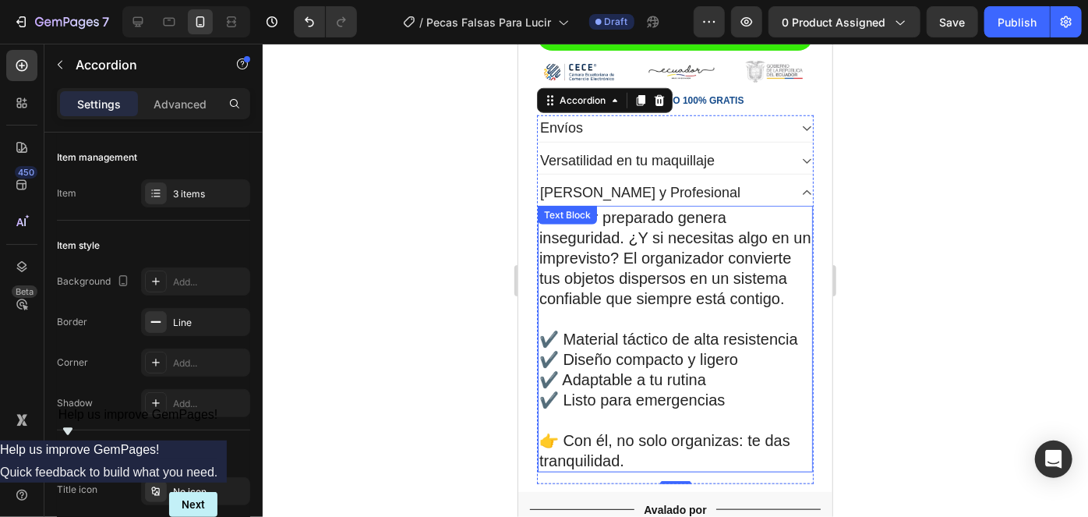
click at [643, 247] on p "No estar preparado genera inseguridad. ¿Y si necesitas algo en un imprevisto? E…" at bounding box center [674, 256] width 272 height 101
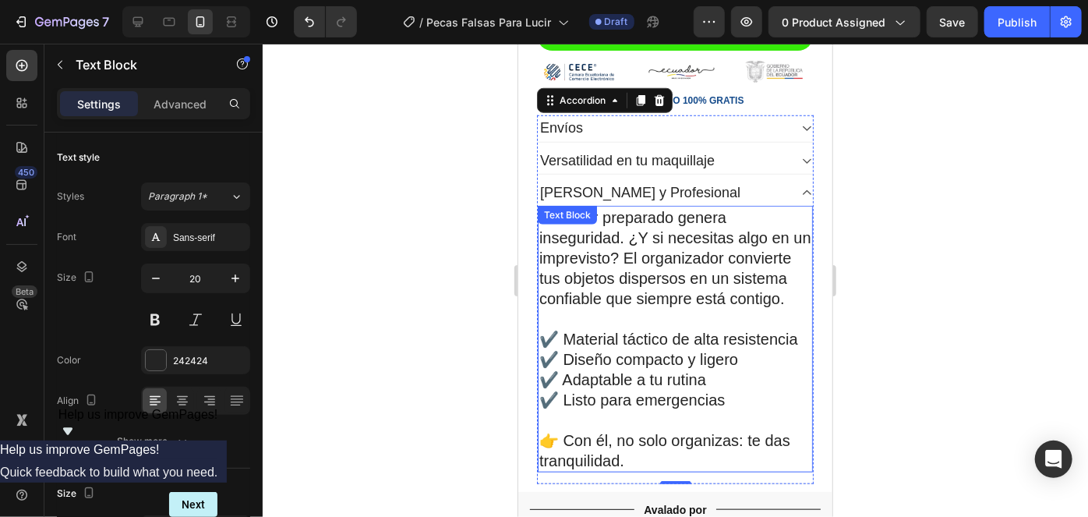
click at [643, 247] on p "No estar preparado genera inseguridad. ¿Y si necesitas algo en un imprevisto? E…" at bounding box center [674, 256] width 272 height 101
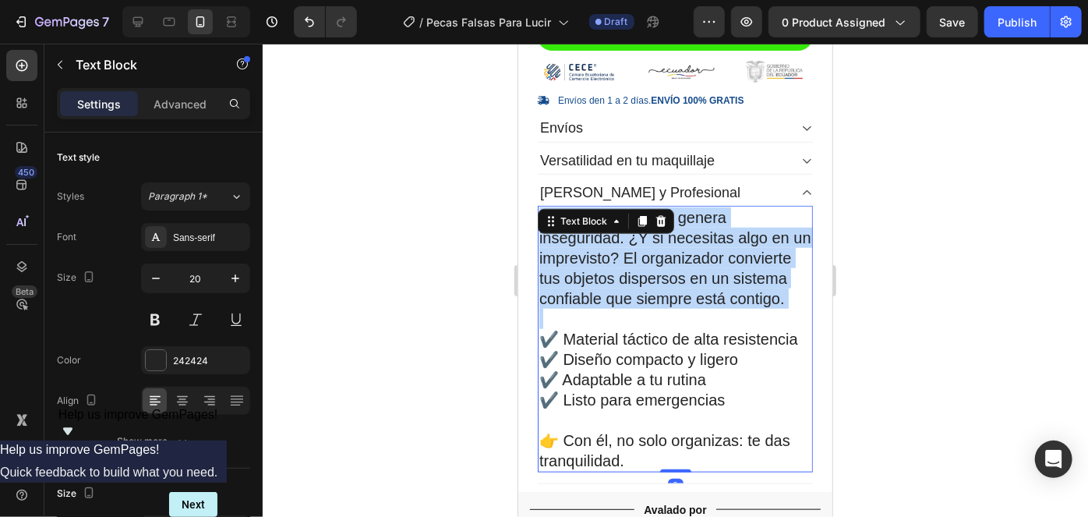
click at [643, 247] on p "No estar preparado genera inseguridad. ¿Y si necesitas algo en un imprevisto? E…" at bounding box center [674, 256] width 272 height 101
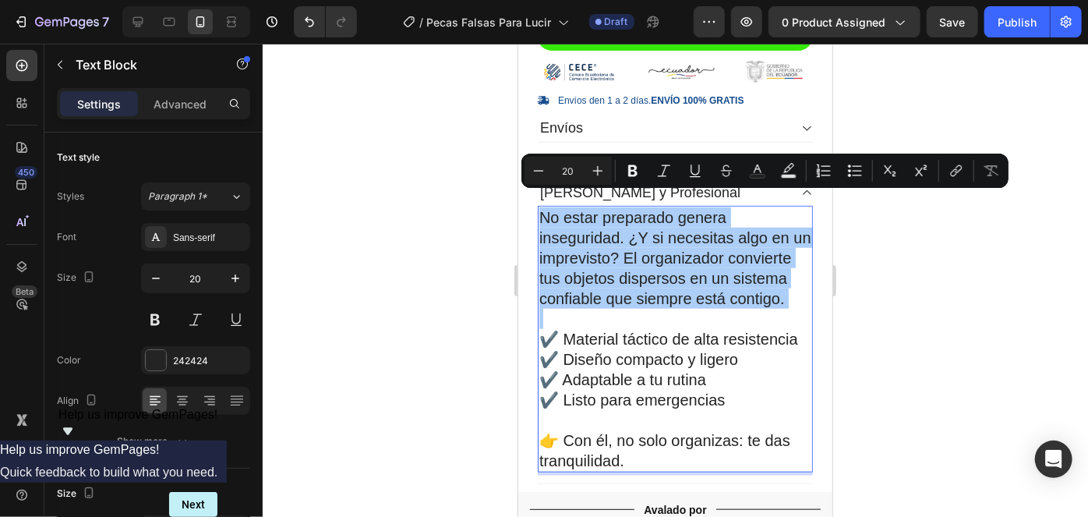
click at [488, 319] on div at bounding box center [675, 280] width 825 height 473
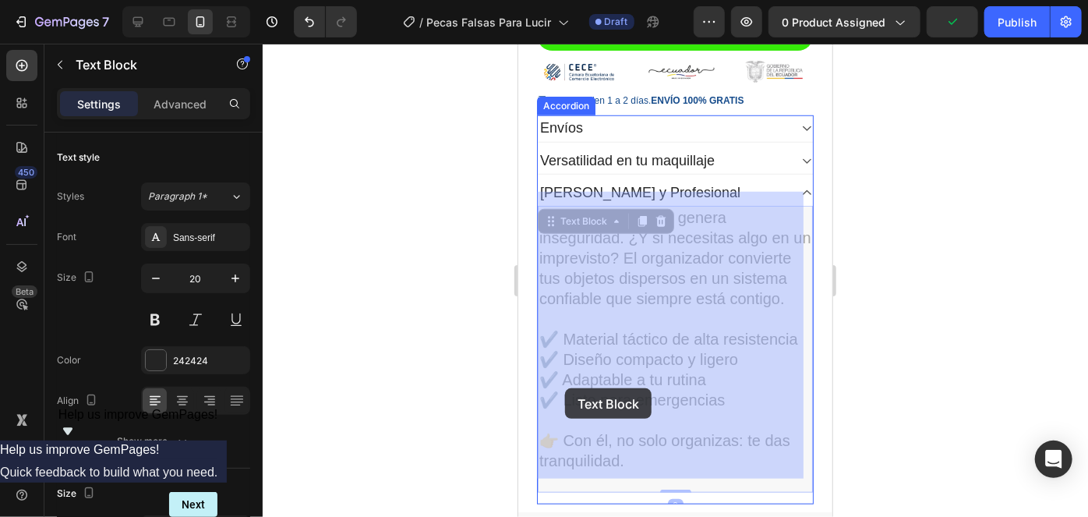
drag, startPoint x: 617, startPoint y: 453, endPoint x: 571, endPoint y: 386, distance: 80.6
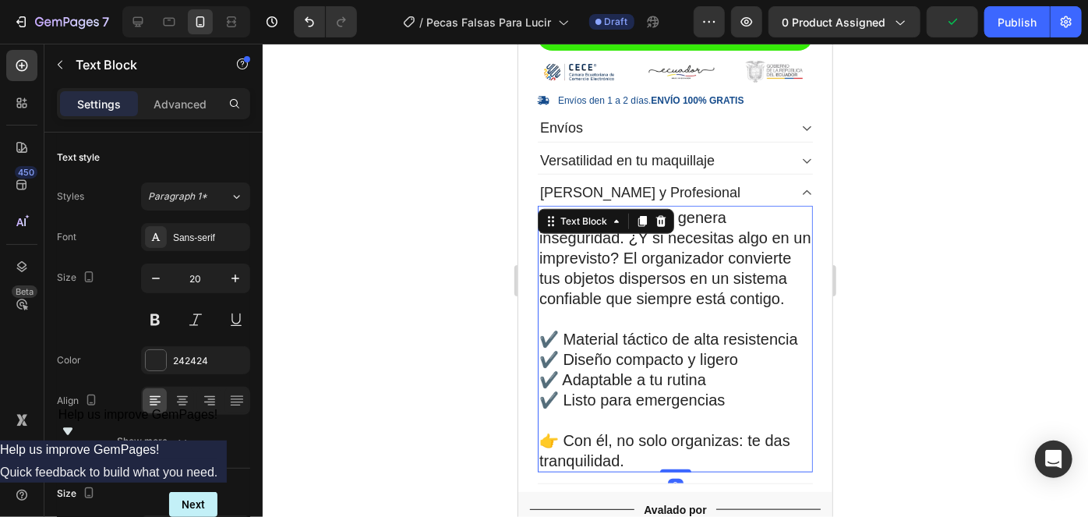
drag, startPoint x: 571, startPoint y: 386, endPoint x: 640, endPoint y: 466, distance: 105.0
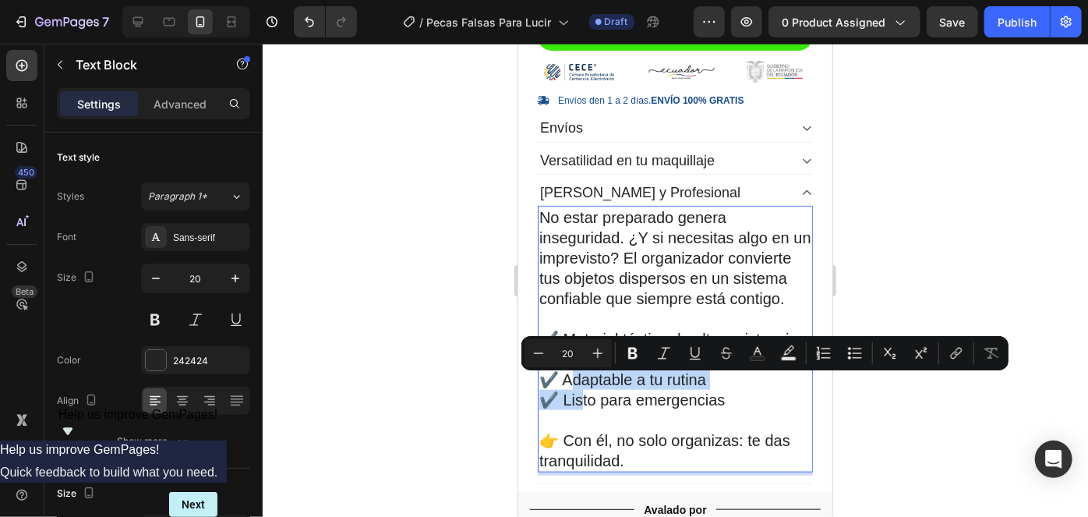
click at [633, 470] on p "👉 Con él, no solo organizas: te das tranquilidad." at bounding box center [674, 449] width 272 height 41
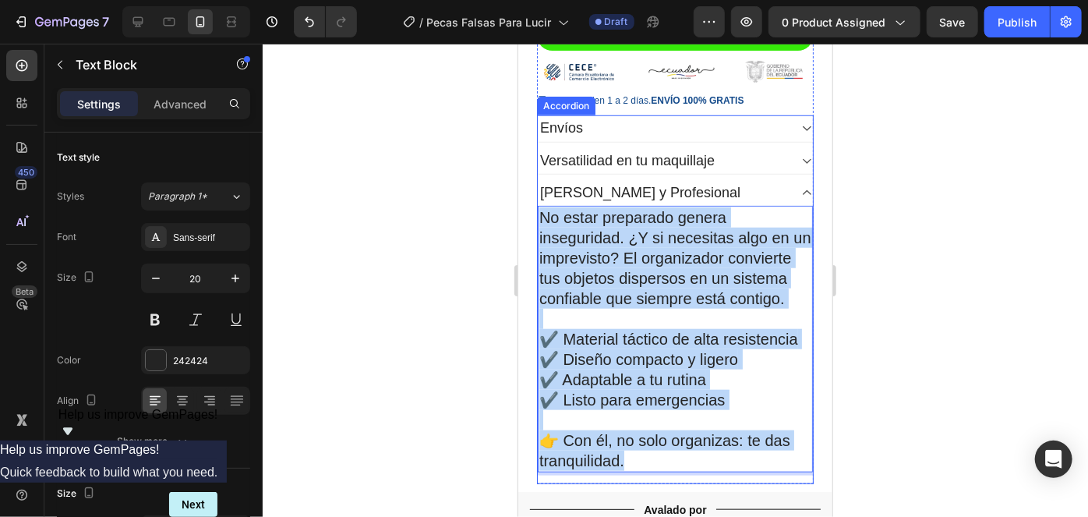
drag, startPoint x: 623, startPoint y: 467, endPoint x: 534, endPoint y: 207, distance: 275.0
click at [536, 207] on div "Envíos Versatilidad en tu maquillaje Cambio Tierno y Profesional No estar prepa…" at bounding box center [674, 299] width 277 height 369
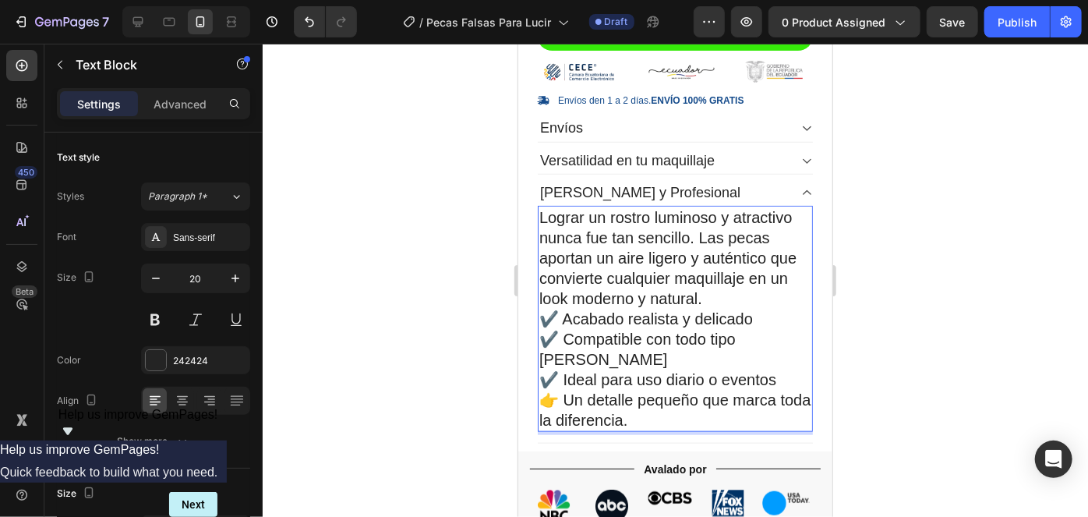
click at [538, 303] on p "Lograr un rostro luminoso y atractivo nunca fue tan sencillo. Las pecas aportan…" at bounding box center [674, 317] width 272 height 223
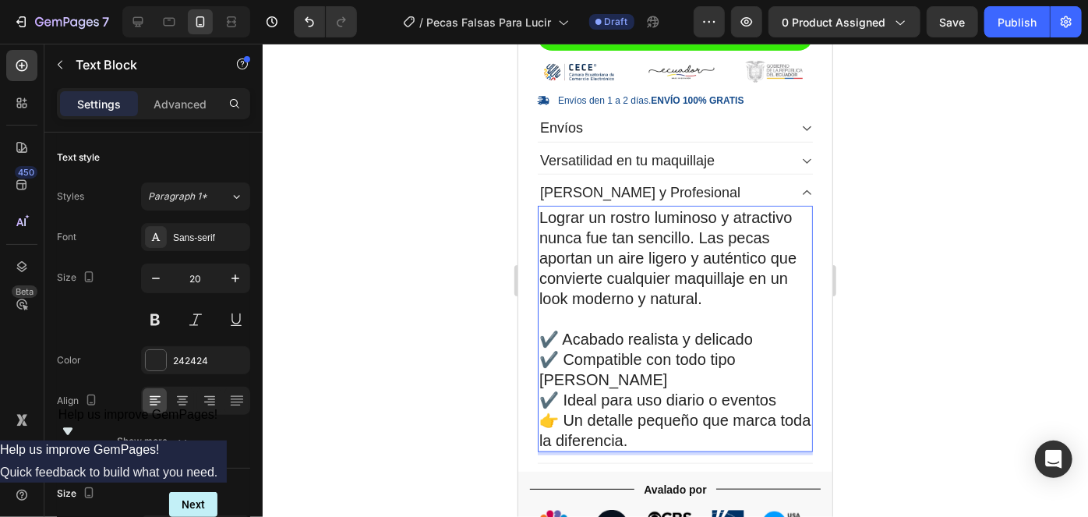
click at [537, 385] on div "Lograr un rostro luminoso y atractivo nunca fue tan sencillo. Las pecas aportan…" at bounding box center [674, 328] width 275 height 246
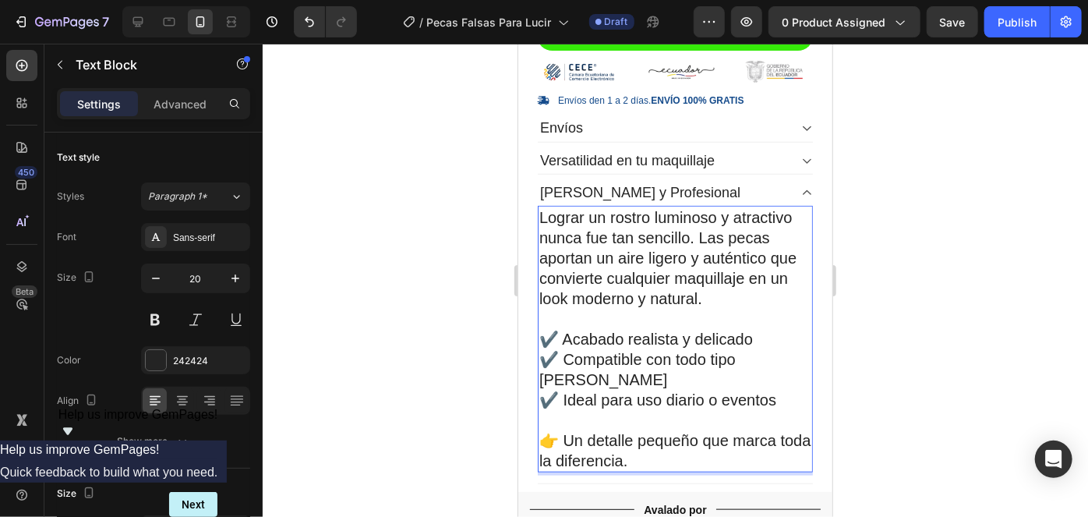
click at [357, 336] on div at bounding box center [675, 280] width 825 height 473
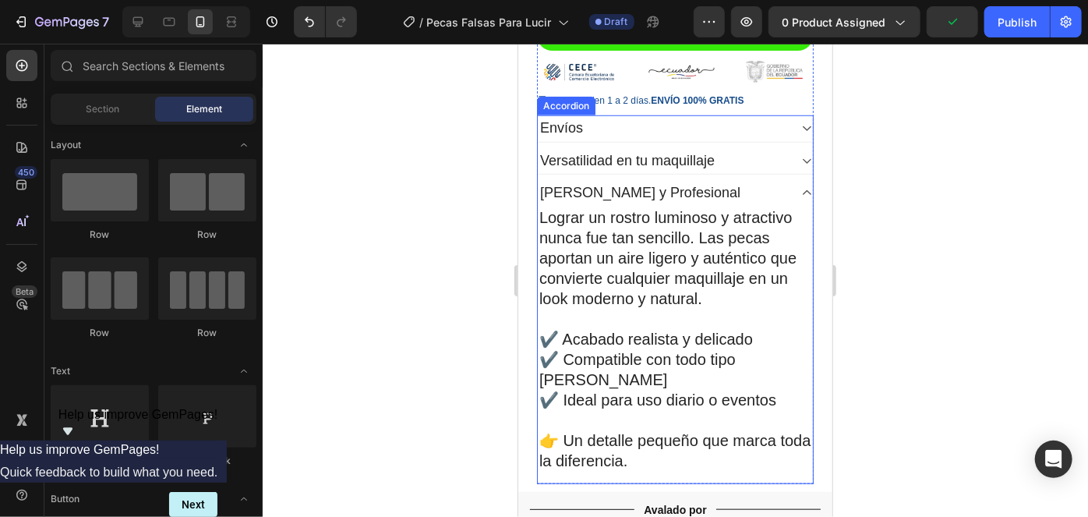
click at [800, 186] on icon at bounding box center [806, 192] width 12 height 12
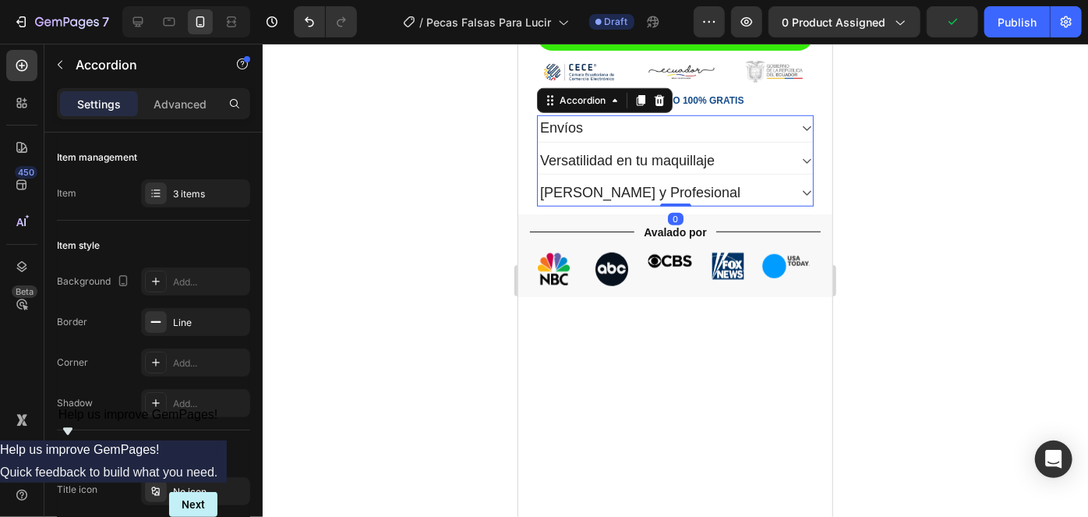
click at [800, 186] on icon at bounding box center [806, 192] width 12 height 12
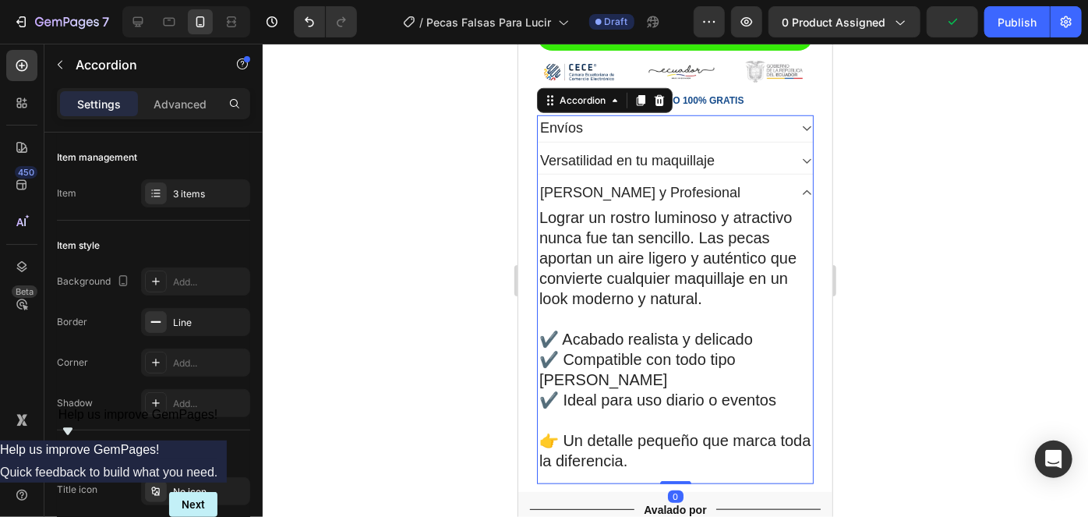
click at [800, 186] on icon at bounding box center [806, 192] width 12 height 12
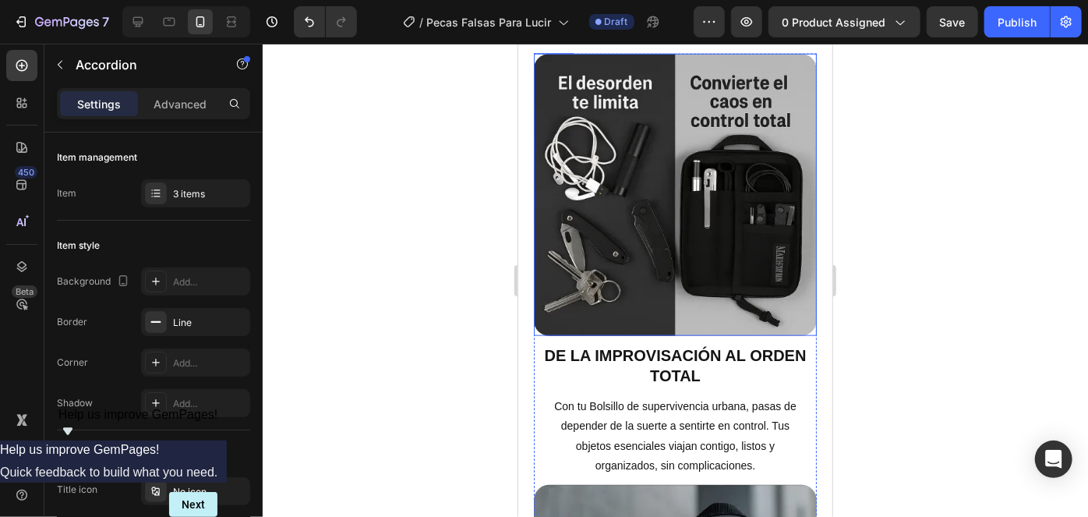
click at [647, 257] on img at bounding box center [674, 194] width 283 height 283
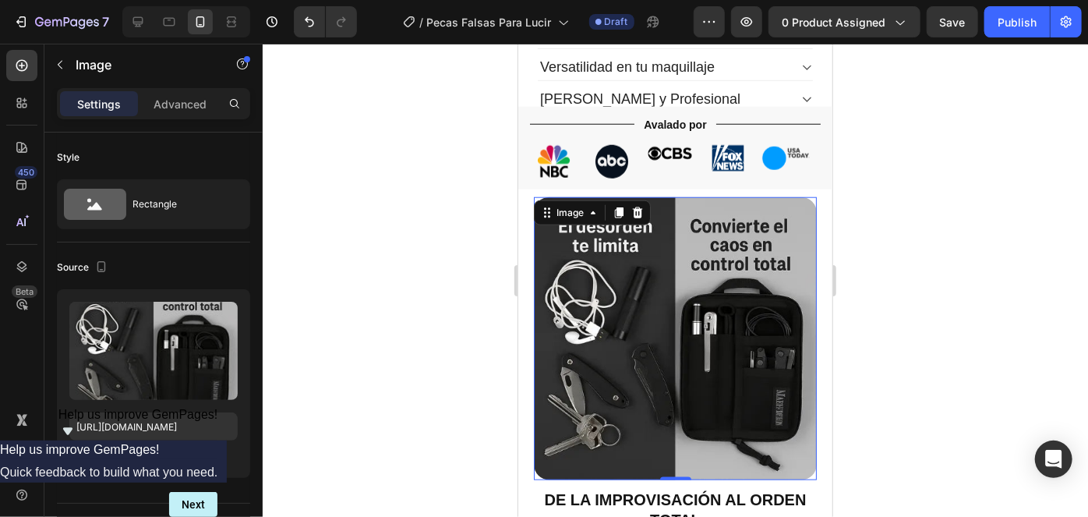
scroll to position [839, 0]
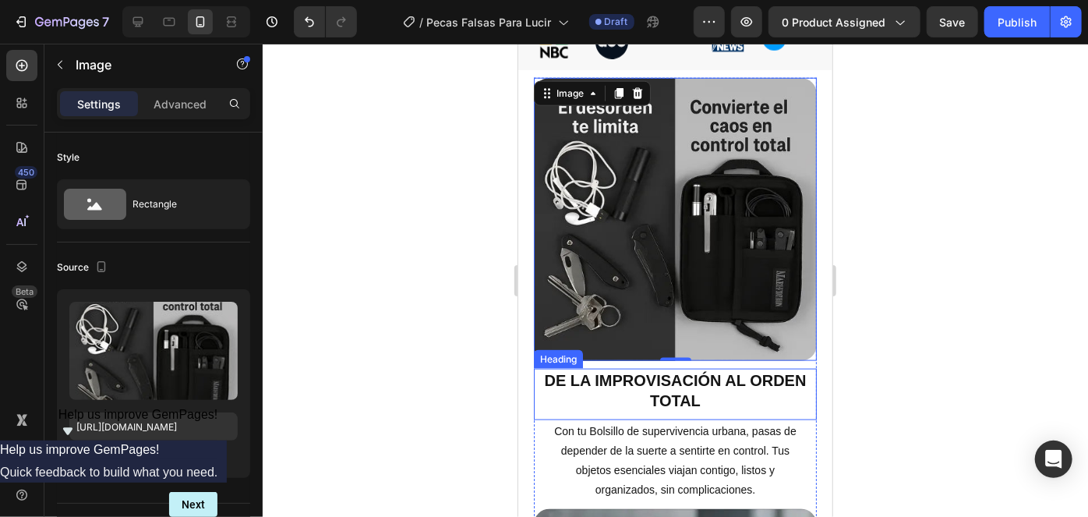
click at [619, 371] on strong "De la improvisación al ORDEN total" at bounding box center [675, 389] width 262 height 37
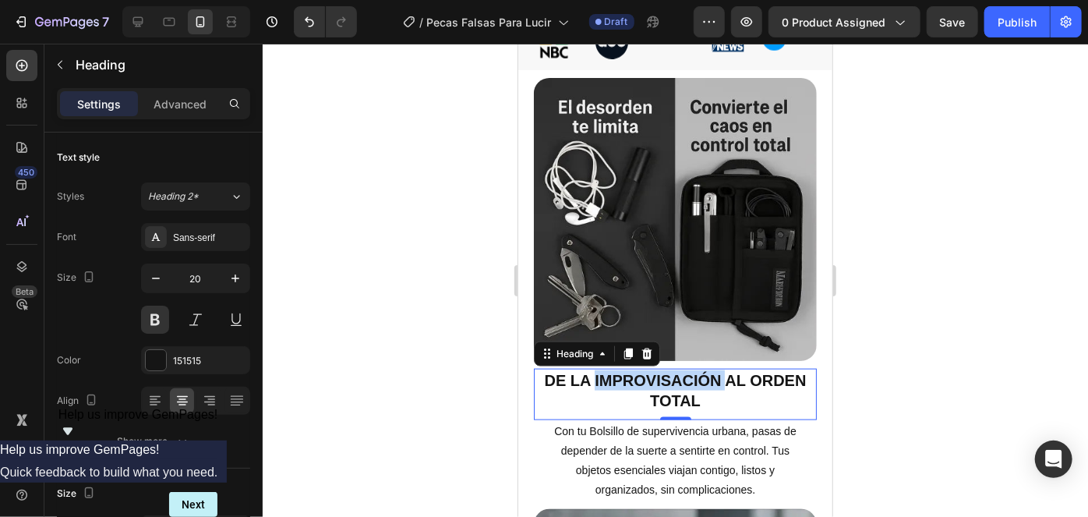
click at [643, 375] on strong "De la improvisación al ORDEN total" at bounding box center [675, 389] width 262 height 37
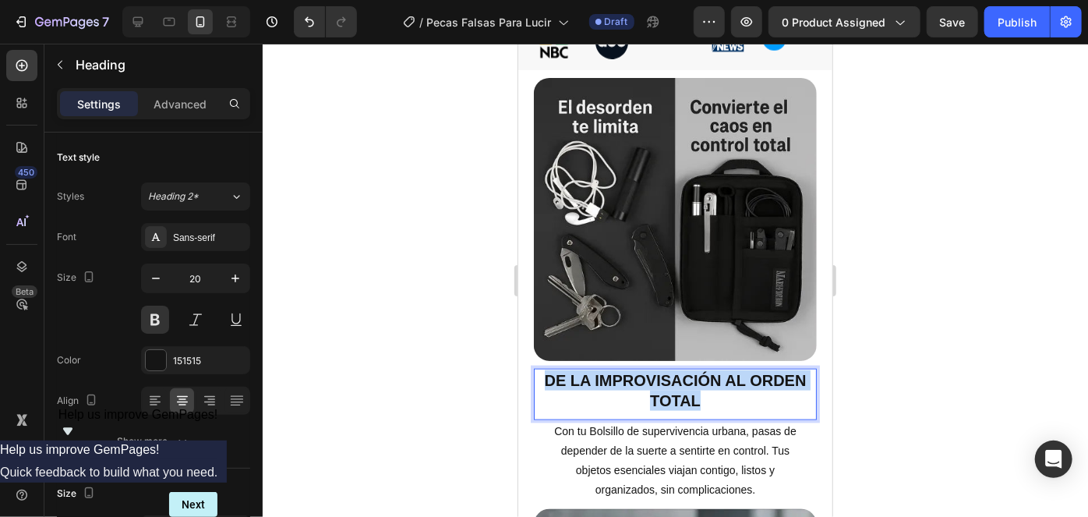
click at [643, 375] on strong "De la improvisación al ORDEN total" at bounding box center [675, 389] width 262 height 37
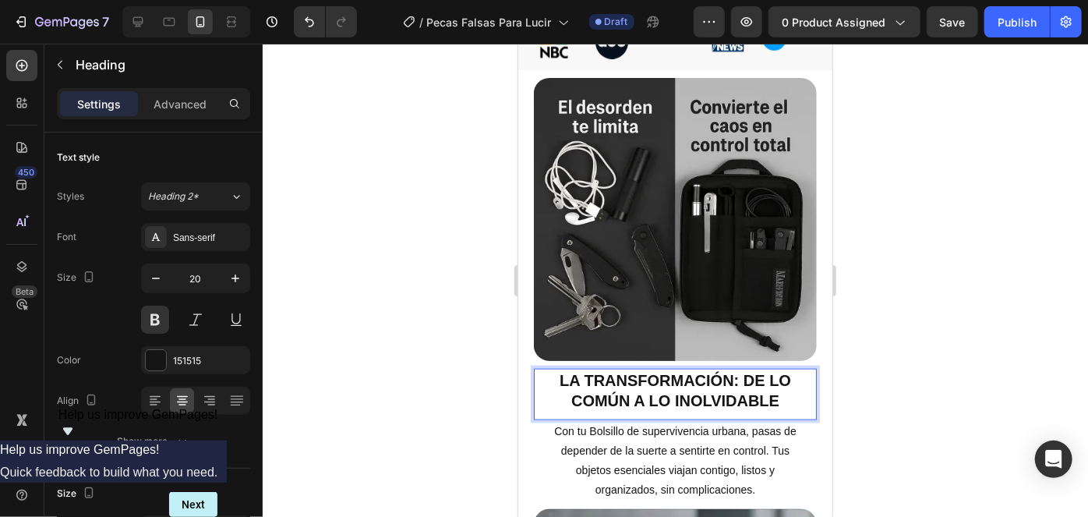
click at [735, 372] on strong "La transformación: de lo común a lo inolvidable" at bounding box center [674, 389] width 231 height 37
click at [702, 394] on strong "La transformación de lo común a lo inolvidable" at bounding box center [674, 389] width 226 height 37
drag, startPoint x: 668, startPoint y: 385, endPoint x: 778, endPoint y: 389, distance: 110.7
click at [778, 389] on p "La transformación de lo común a lo inolvidable" at bounding box center [674, 389] width 280 height 41
click at [686, 228] on img at bounding box center [674, 218] width 283 height 283
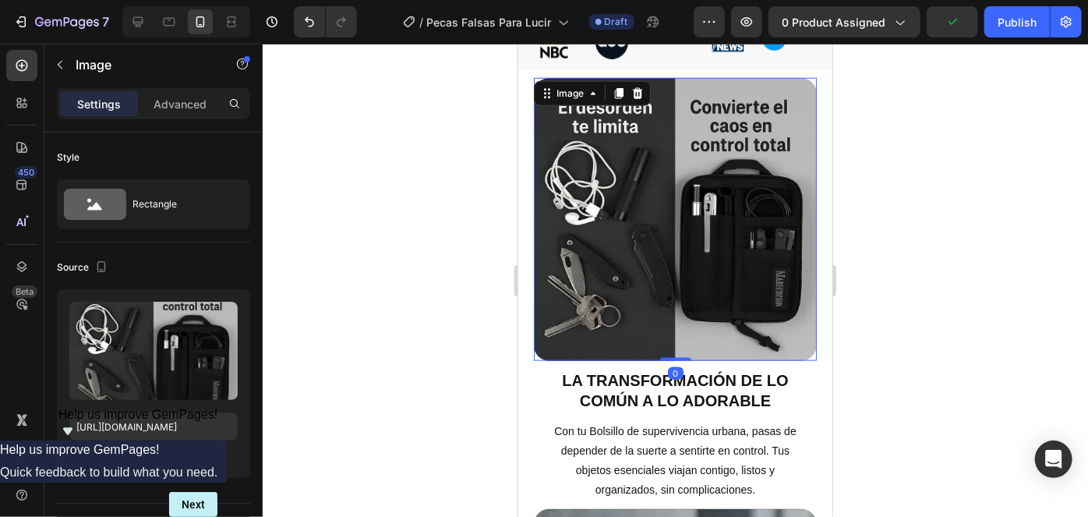
scroll to position [1051, 0]
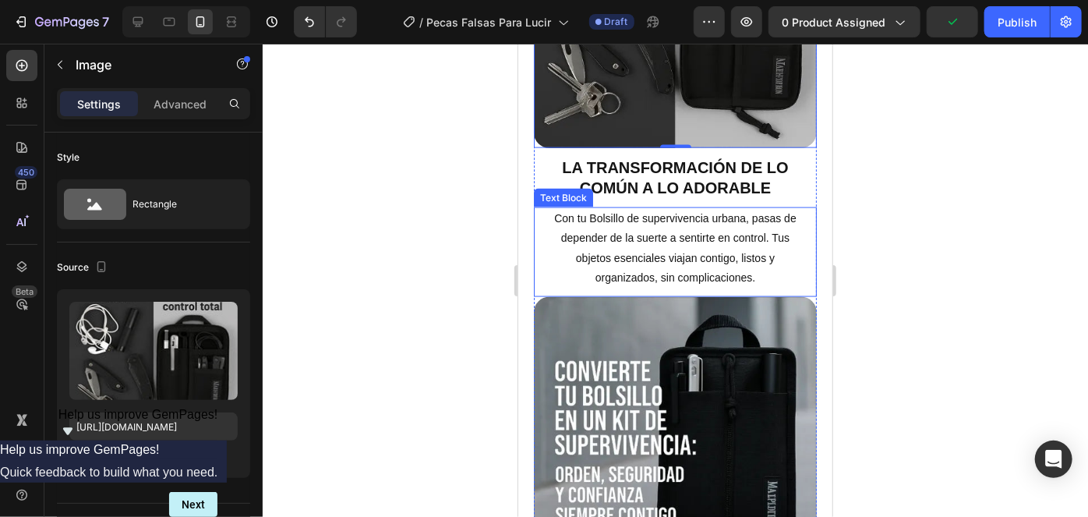
click at [669, 226] on p "Con tu Bolsillo de supervivencia urbana, pasas de depender de la suerte a senti…" at bounding box center [673, 247] width 251 height 79
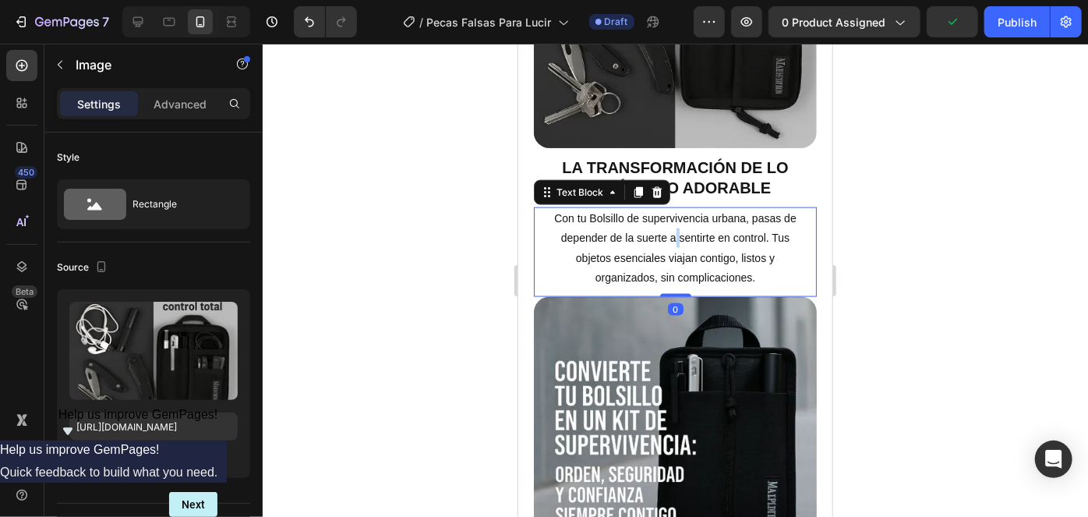
click at [669, 226] on p "Con tu Bolsillo de supervivencia urbana, pasas de depender de la suerte a senti…" at bounding box center [673, 247] width 251 height 79
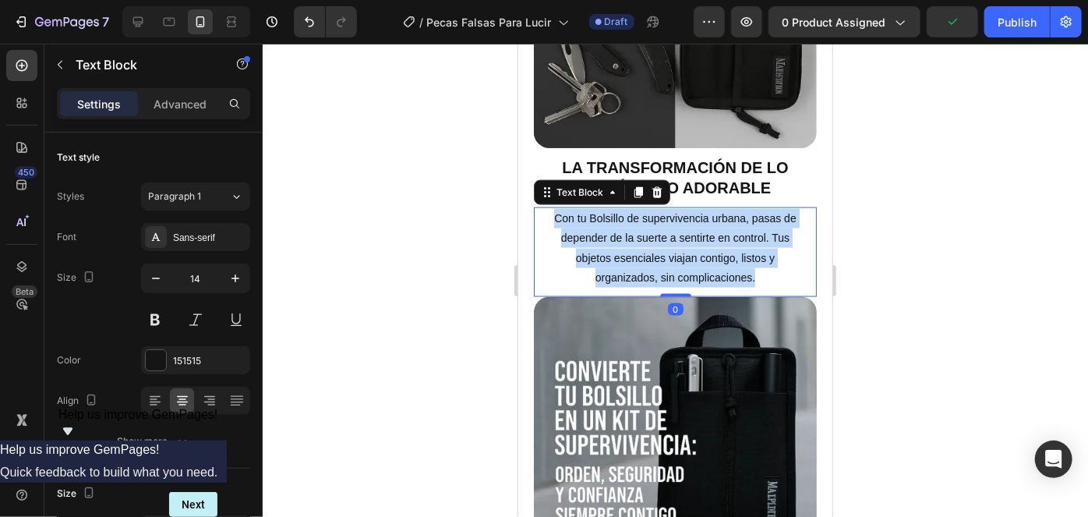
click at [669, 226] on p "Con tu Bolsillo de supervivencia urbana, pasas de depender de la suerte a senti…" at bounding box center [673, 247] width 251 height 79
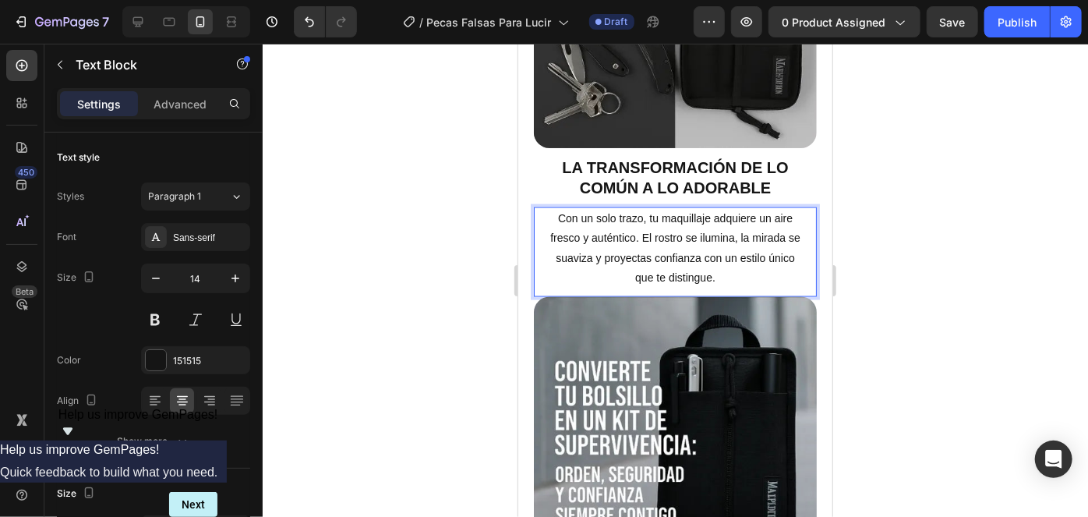
click at [721, 237] on p "Con un solo trazo, tu maquillaje adquiere un aire fresco y auténtico. El rostro…" at bounding box center [673, 247] width 251 height 79
click at [927, 235] on div at bounding box center [675, 280] width 825 height 473
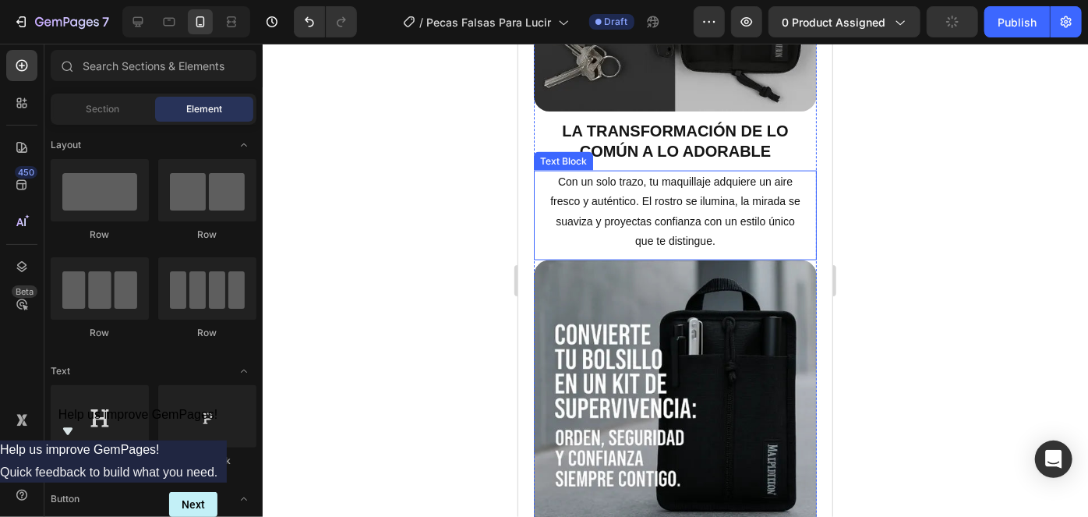
scroll to position [1122, 0]
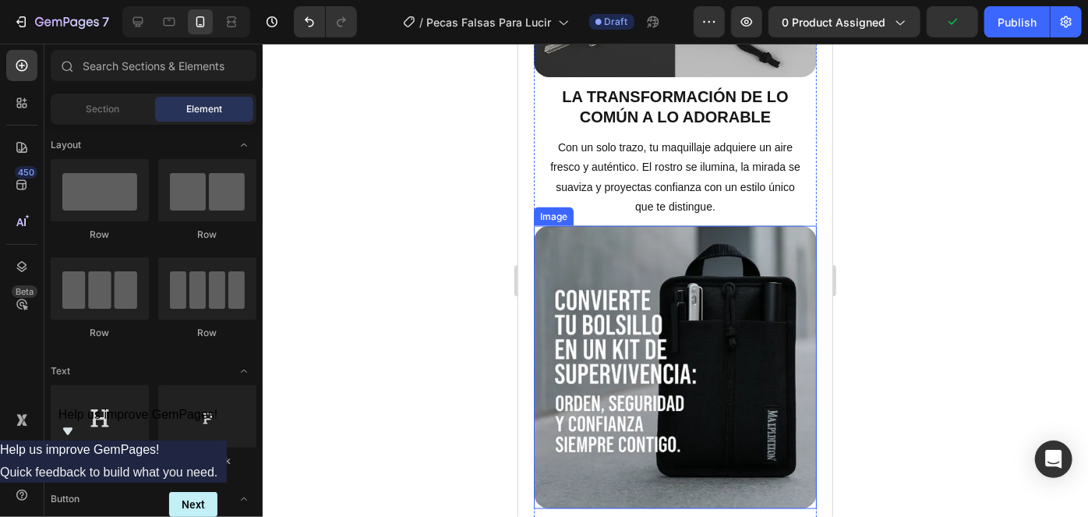
click at [681, 308] on img at bounding box center [674, 366] width 283 height 283
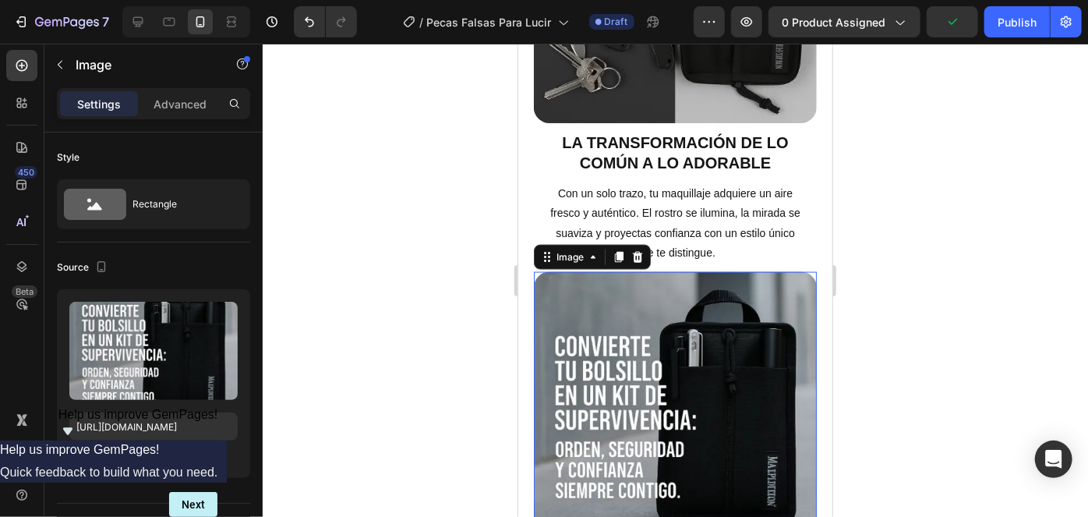
scroll to position [1051, 0]
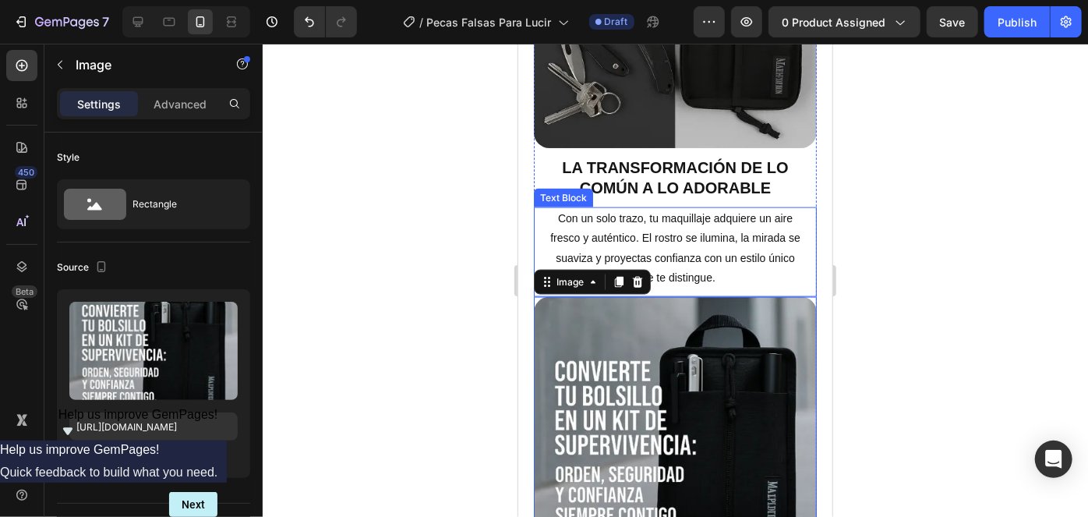
click at [707, 270] on p "Con un solo trazo, tu maquillaje adquiere un aire fresco y auténtico. El rostro…" at bounding box center [673, 247] width 251 height 79
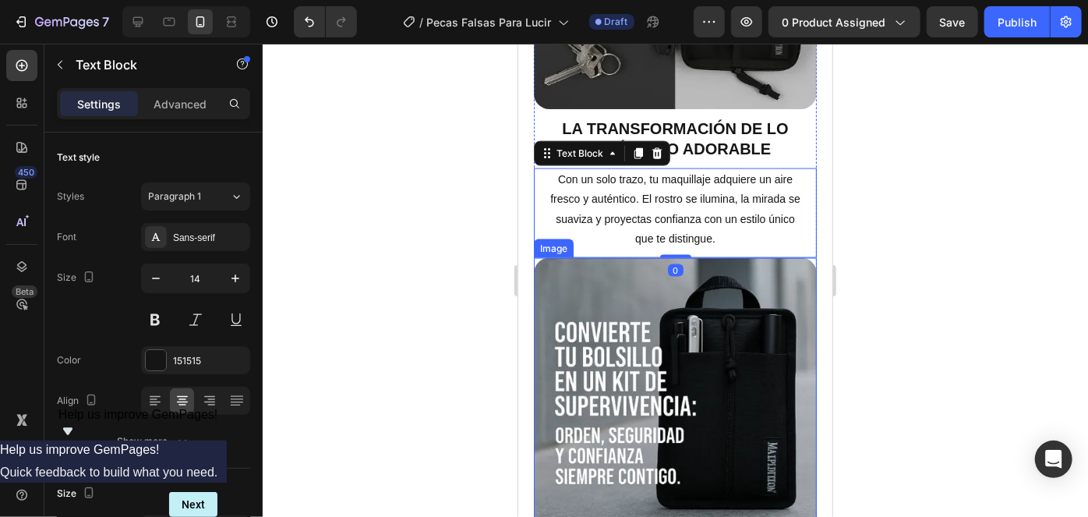
scroll to position [1122, 0]
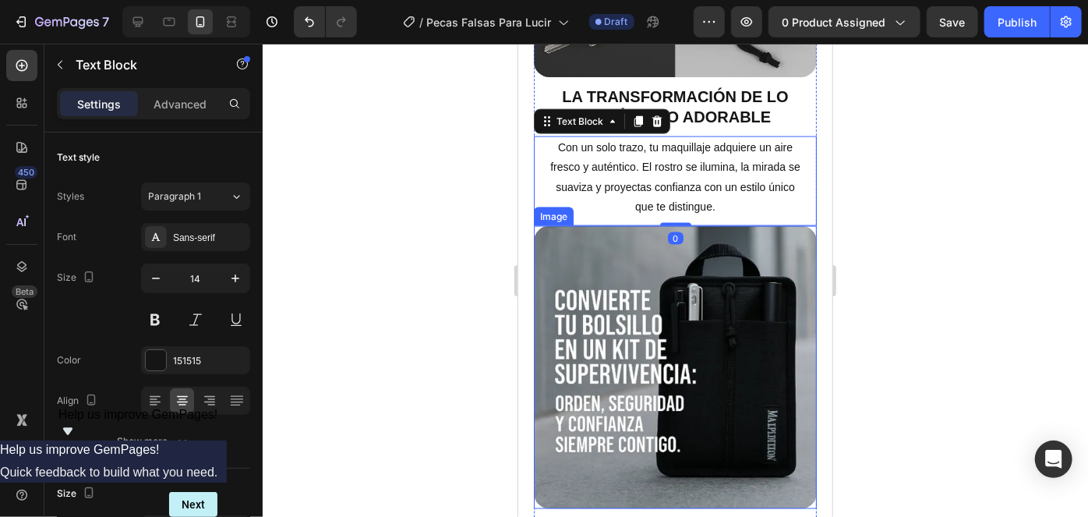
click at [725, 340] on img at bounding box center [674, 366] width 283 height 283
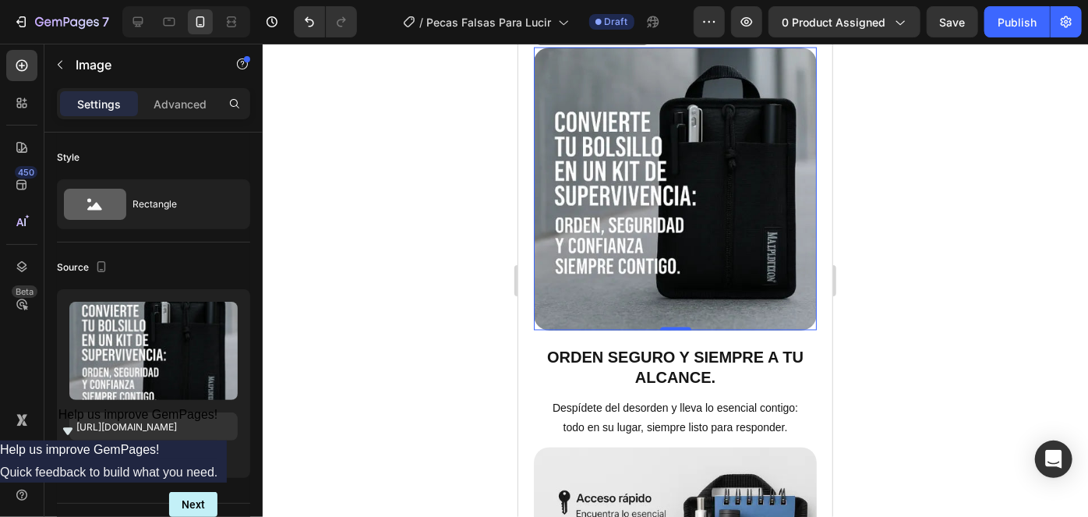
scroll to position [1335, 0]
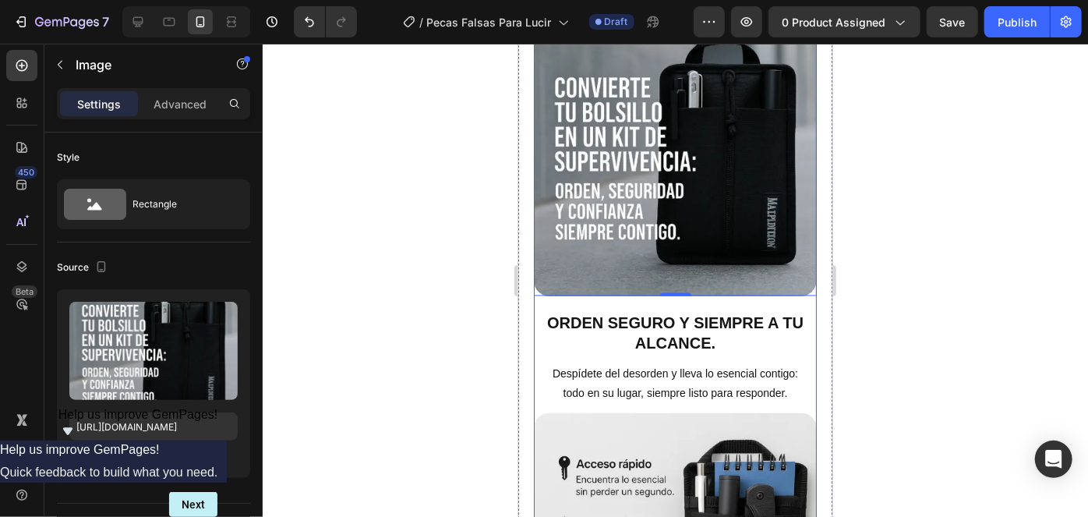
click at [661, 311] on h2 "Orden seguro y siempre a tu alcance." at bounding box center [674, 333] width 283 height 44
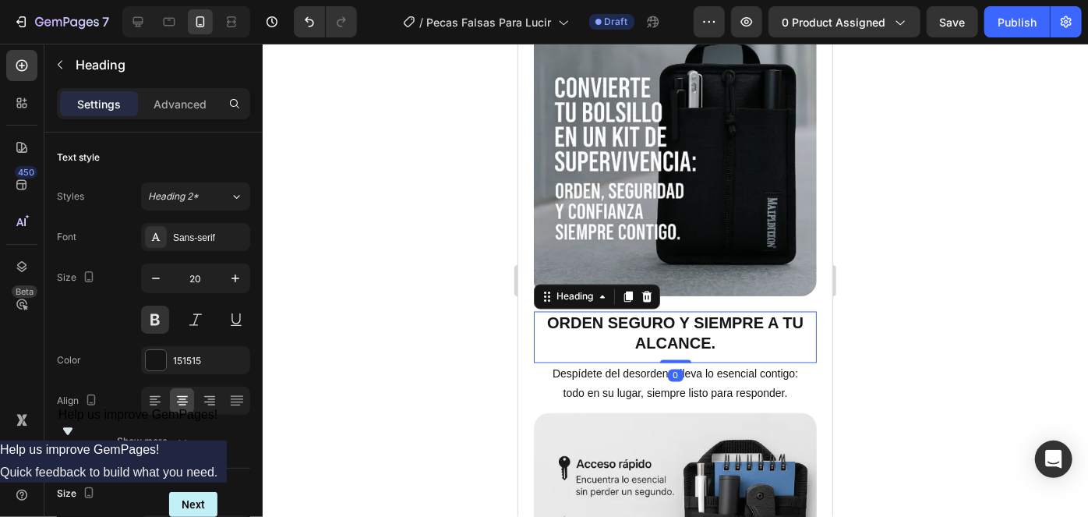
click at [661, 311] on h2 "Orden seguro y siempre a tu alcance." at bounding box center [674, 333] width 283 height 44
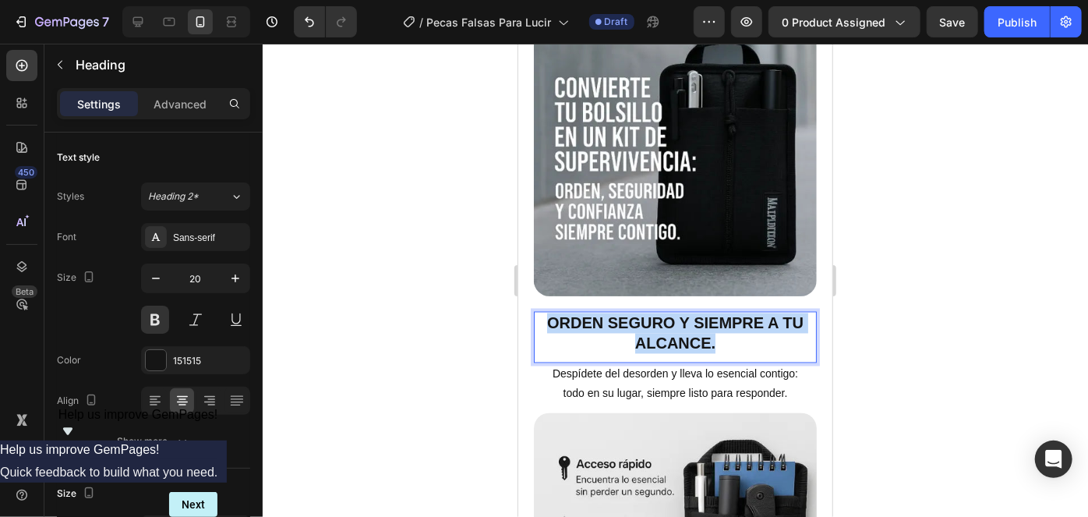
click at [661, 312] on p "Orden seguro y siempre a tu alcance." at bounding box center [674, 332] width 280 height 41
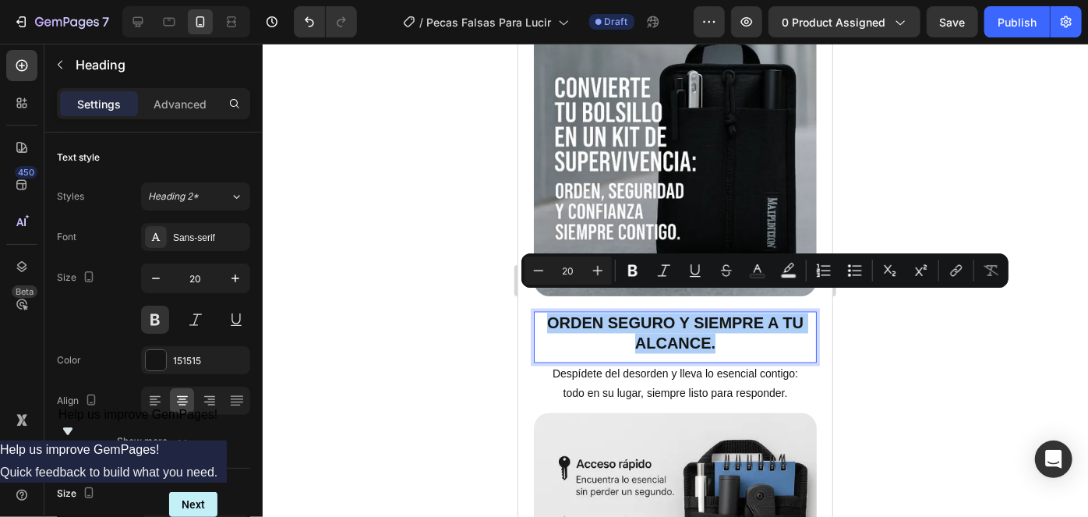
click at [898, 362] on div at bounding box center [675, 280] width 825 height 473
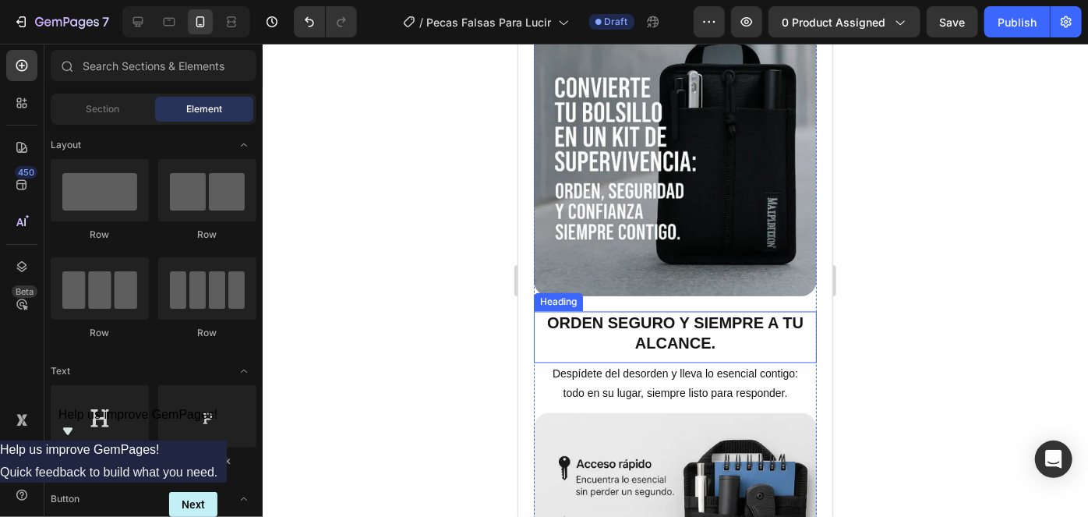
click at [649, 312] on p "Orden seguro y siempre a tu alcance." at bounding box center [674, 332] width 280 height 41
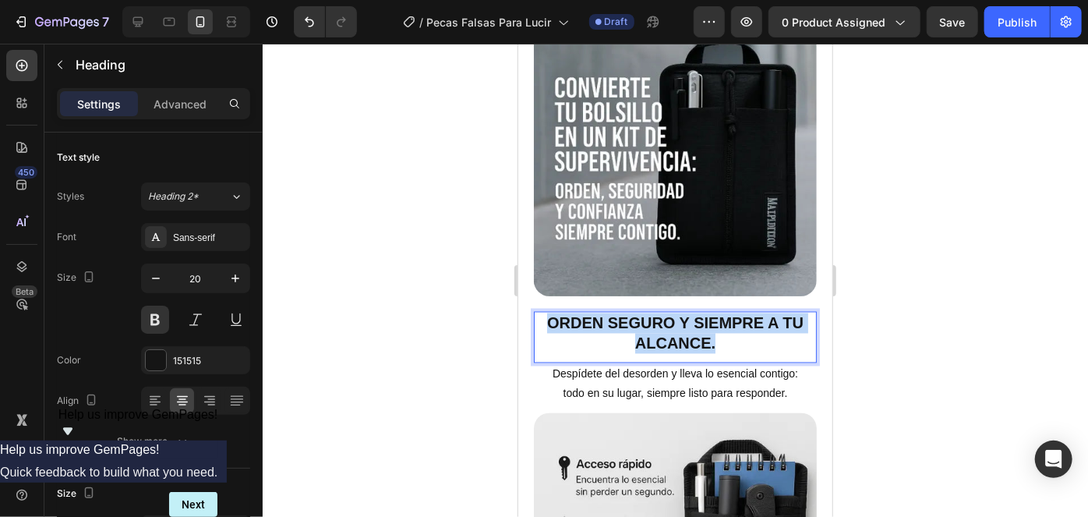
click at [649, 312] on p "Orden seguro y siempre a tu alcance." at bounding box center [674, 332] width 280 height 41
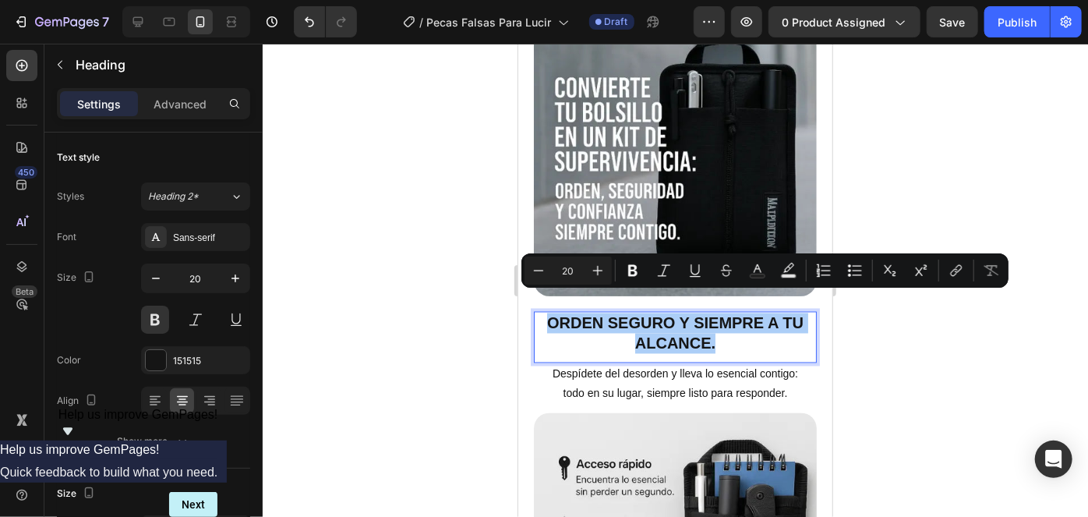
click at [929, 212] on div at bounding box center [675, 280] width 825 height 473
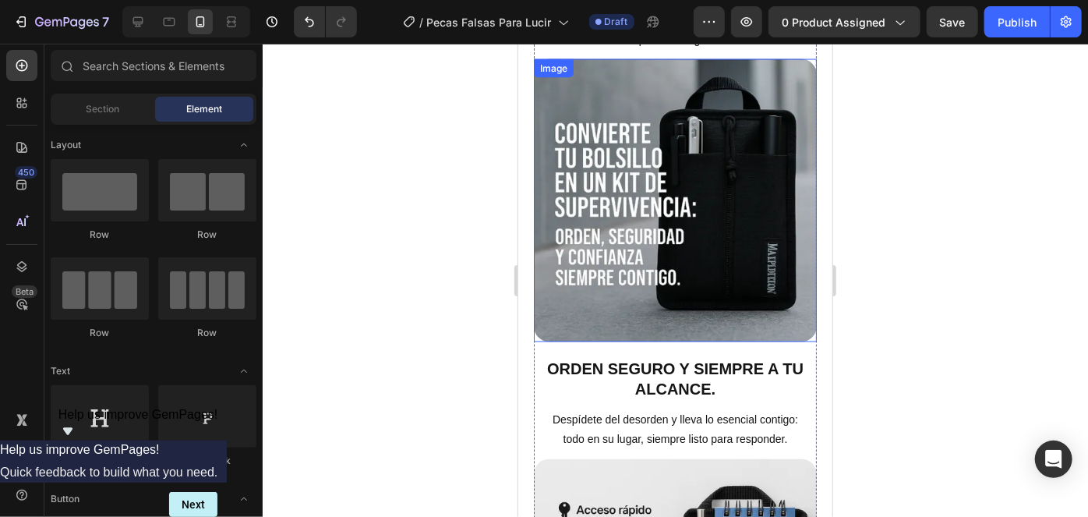
scroll to position [1264, 0]
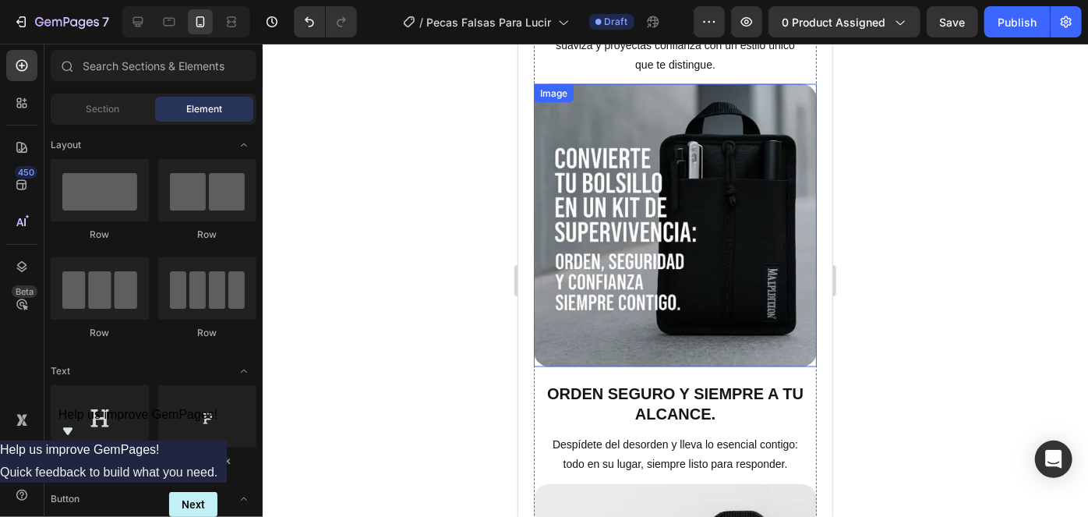
click at [674, 384] on p "Orden seguro y siempre a tu alcance." at bounding box center [674, 403] width 280 height 41
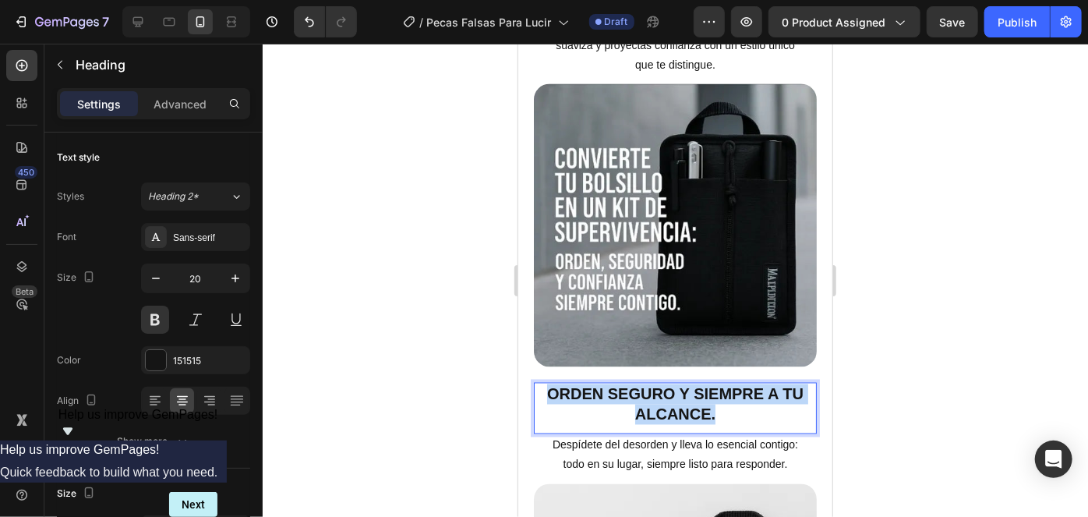
click at [674, 384] on p "Orden seguro y siempre a tu alcance." at bounding box center [674, 403] width 280 height 41
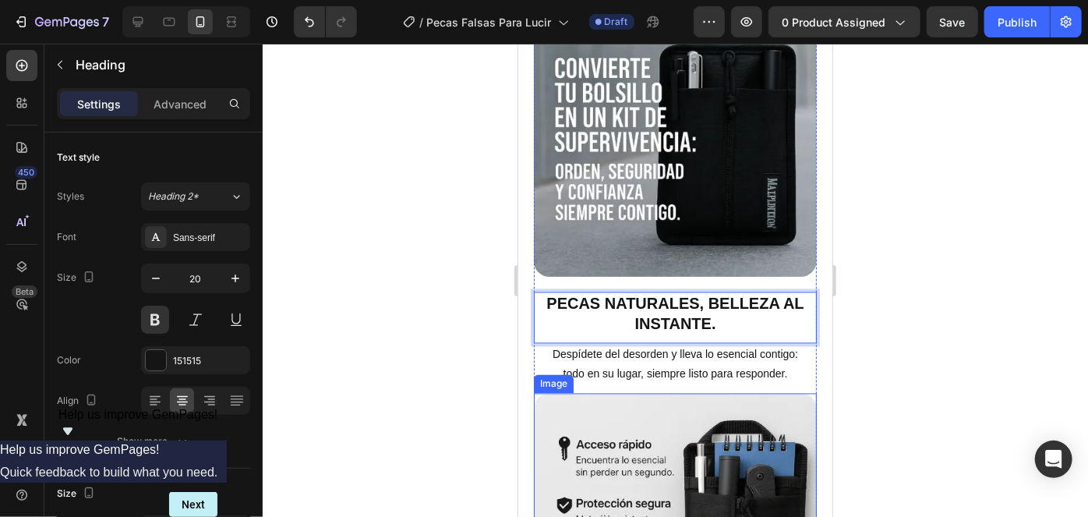
scroll to position [1405, 0]
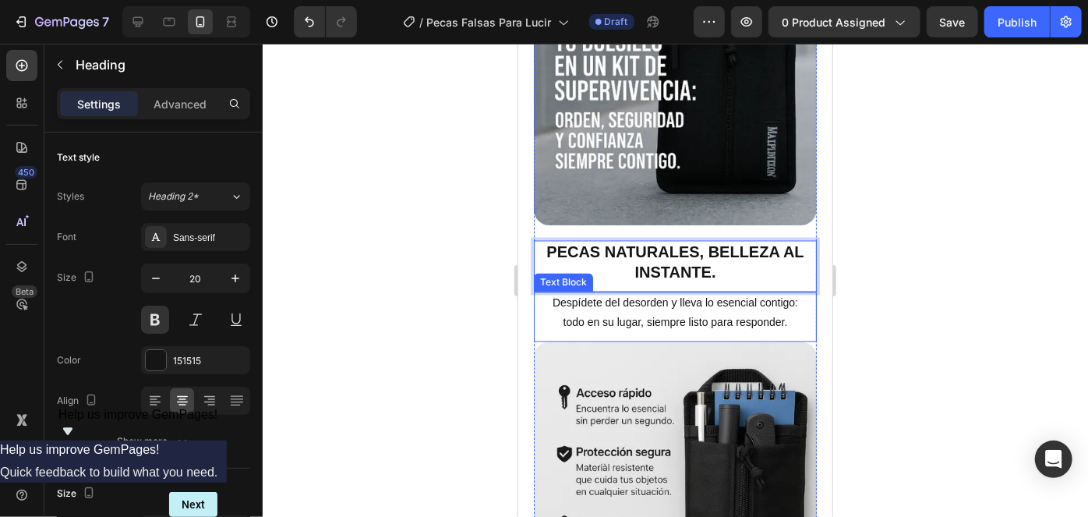
click at [654, 306] on p "Despídete del desorden y lleva lo esencial contigo: todo en su lugar, siempre l…" at bounding box center [673, 312] width 251 height 39
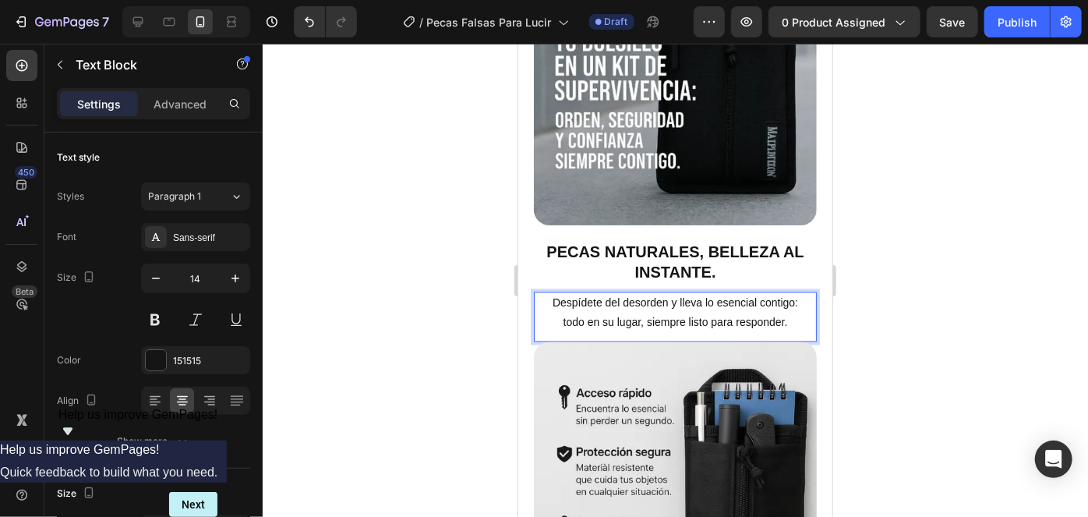
click at [654, 306] on p "Despídete del desorden y lleva lo esencial contigo: todo en su lugar, siempre l…" at bounding box center [673, 312] width 251 height 39
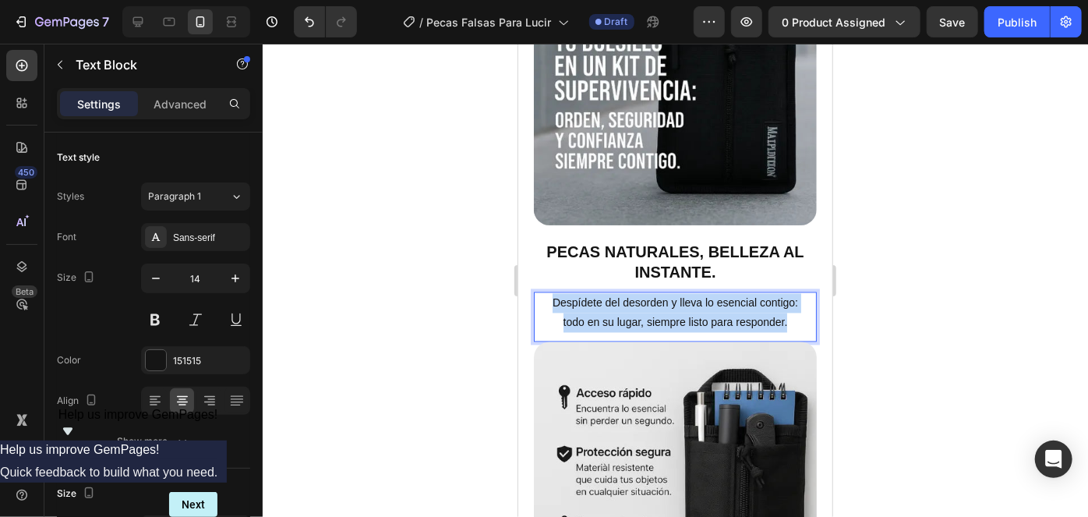
click at [654, 306] on p "Despídete del desorden y lleva lo esencial contigo: todo en su lugar, siempre l…" at bounding box center [673, 312] width 251 height 39
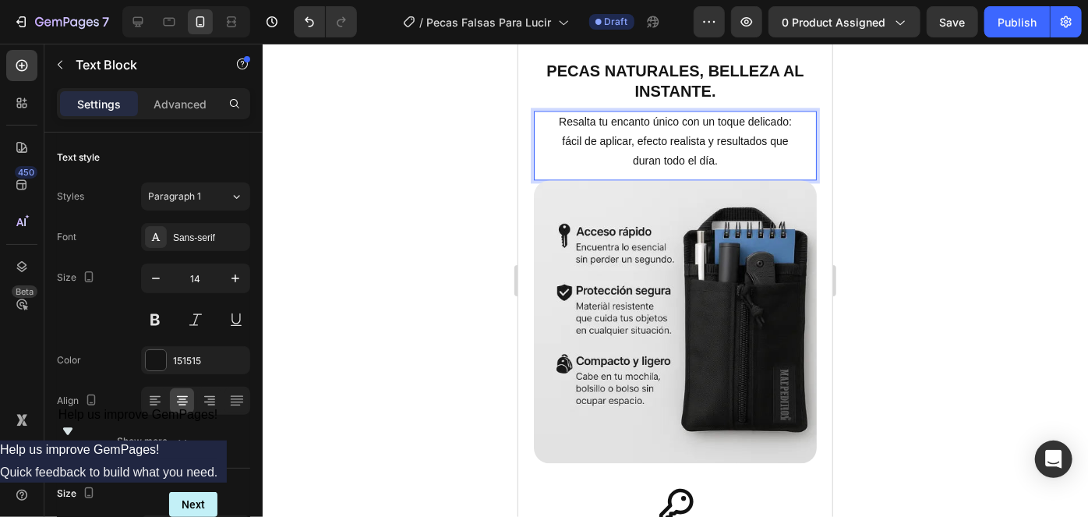
scroll to position [1689, 0]
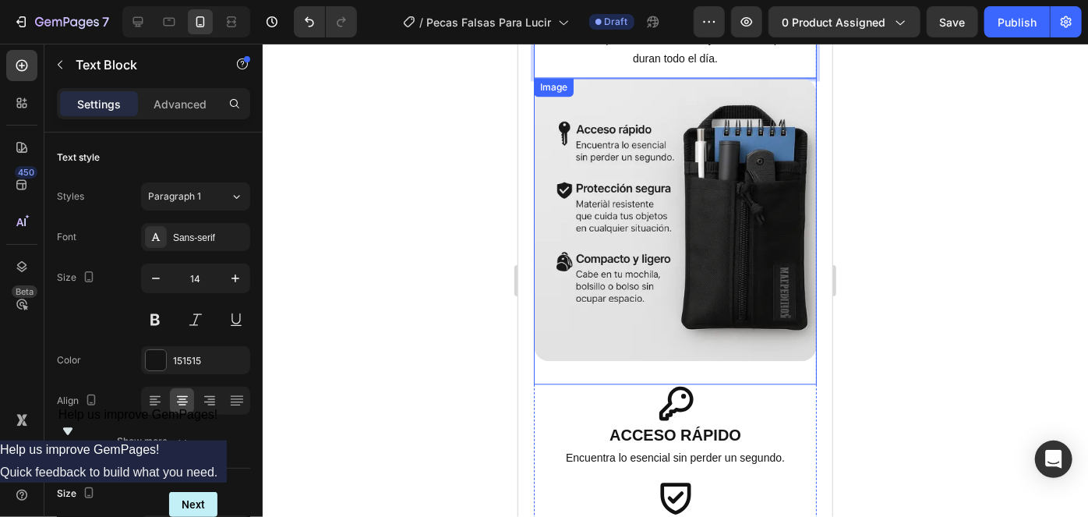
click at [684, 234] on img at bounding box center [674, 218] width 283 height 283
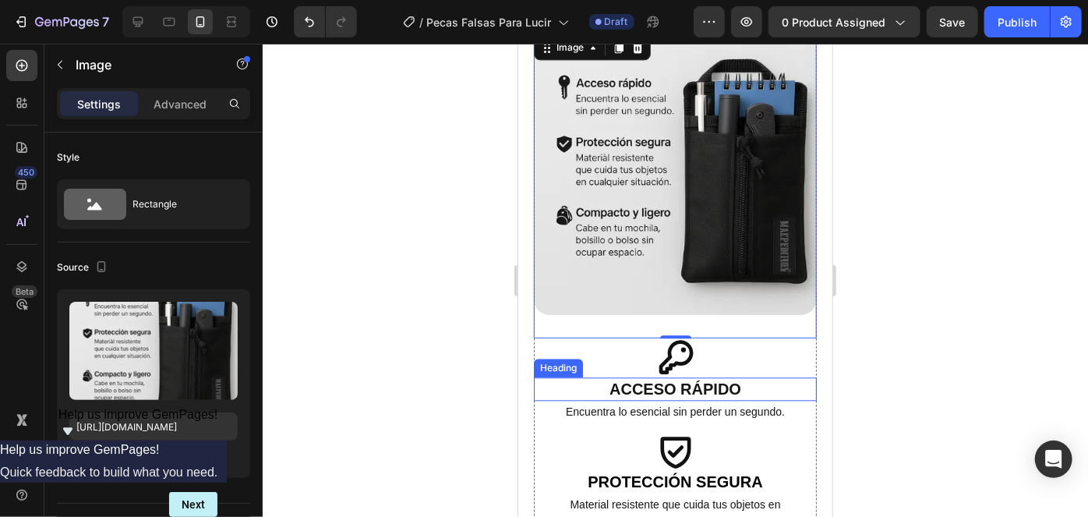
scroll to position [1759, 0]
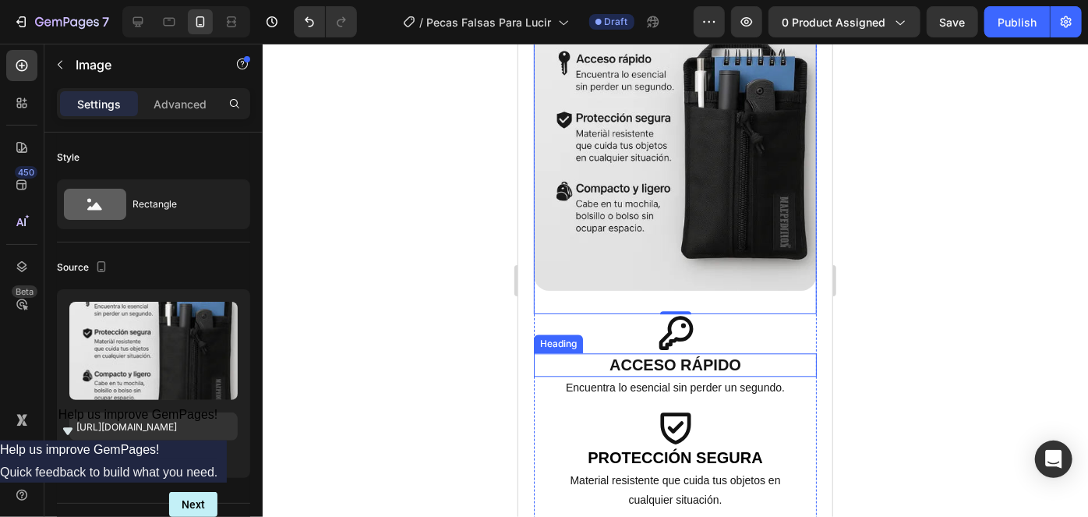
click at [660, 352] on h2 "Acceso rápido" at bounding box center [674, 363] width 283 height 23
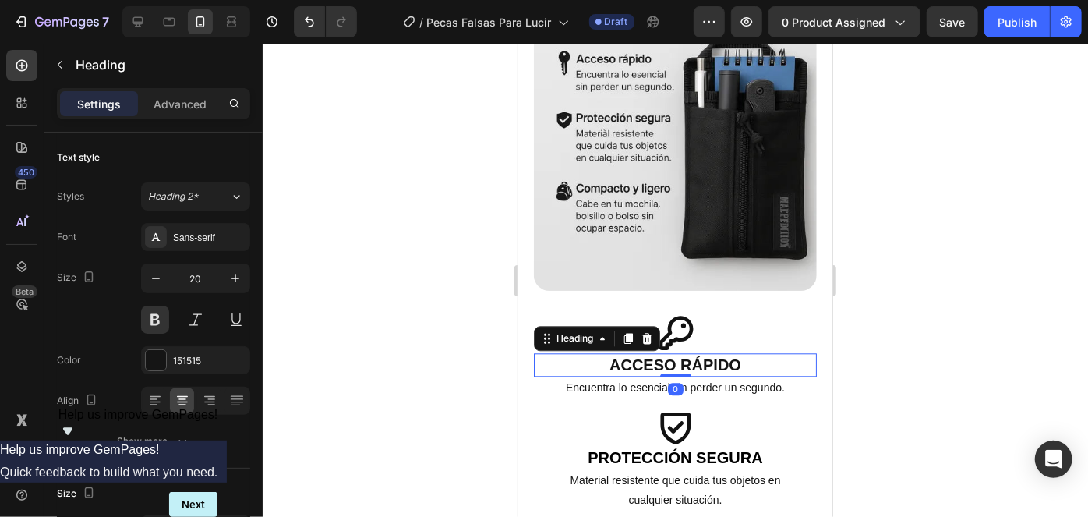
click at [660, 352] on h2 "Acceso rápido" at bounding box center [674, 363] width 283 height 23
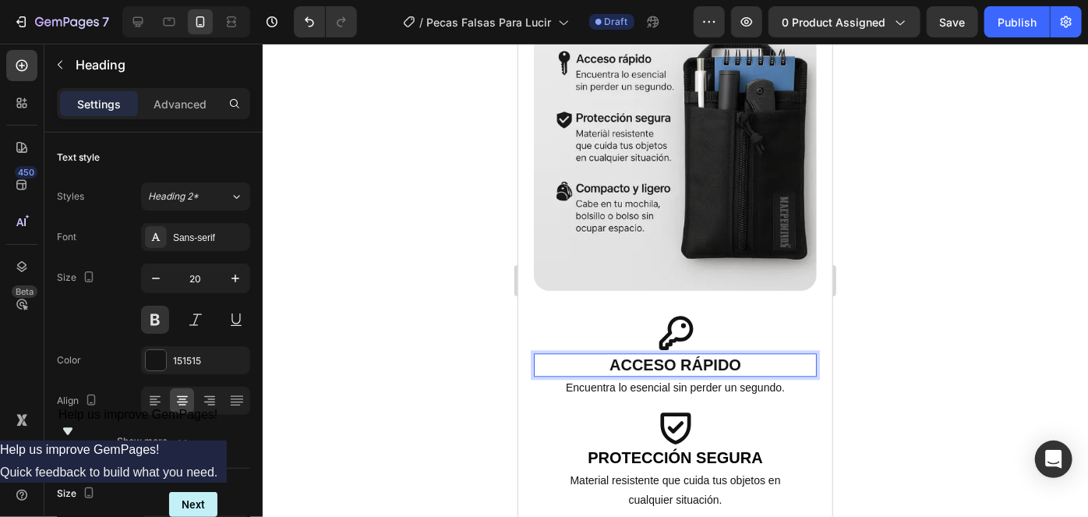
click at [660, 354] on p "Acceso rápido" at bounding box center [674, 364] width 280 height 20
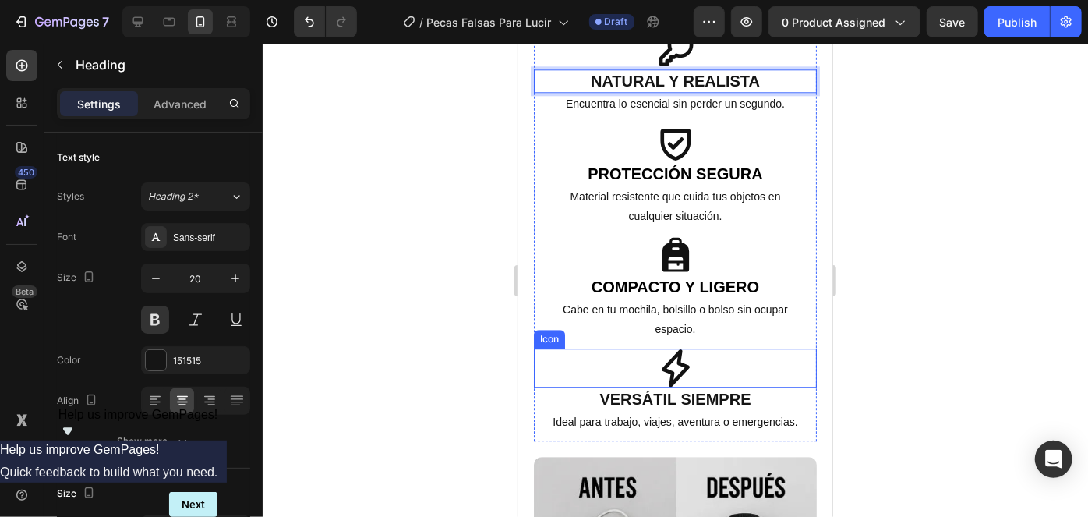
scroll to position [1830, 0]
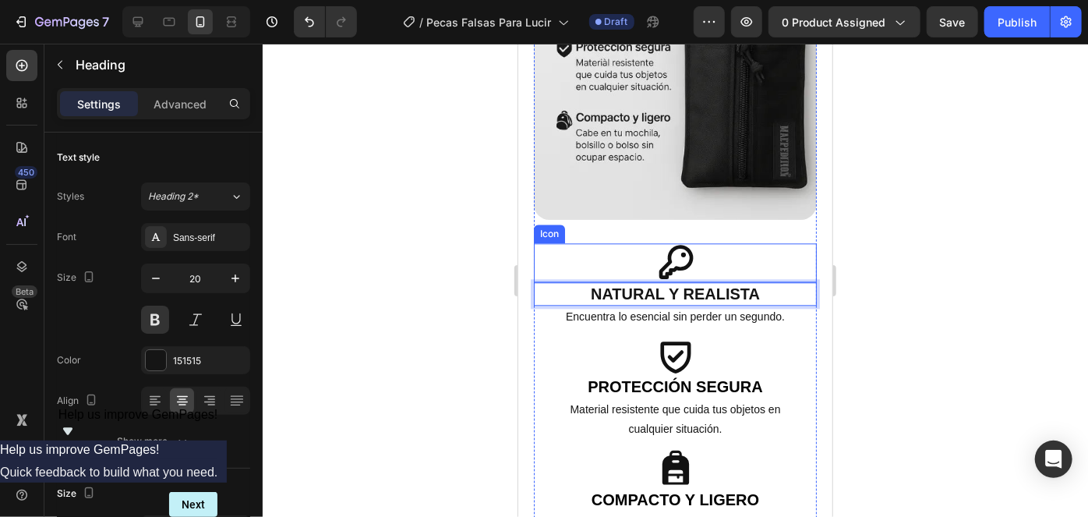
click at [670, 242] on icon at bounding box center [674, 261] width 39 height 39
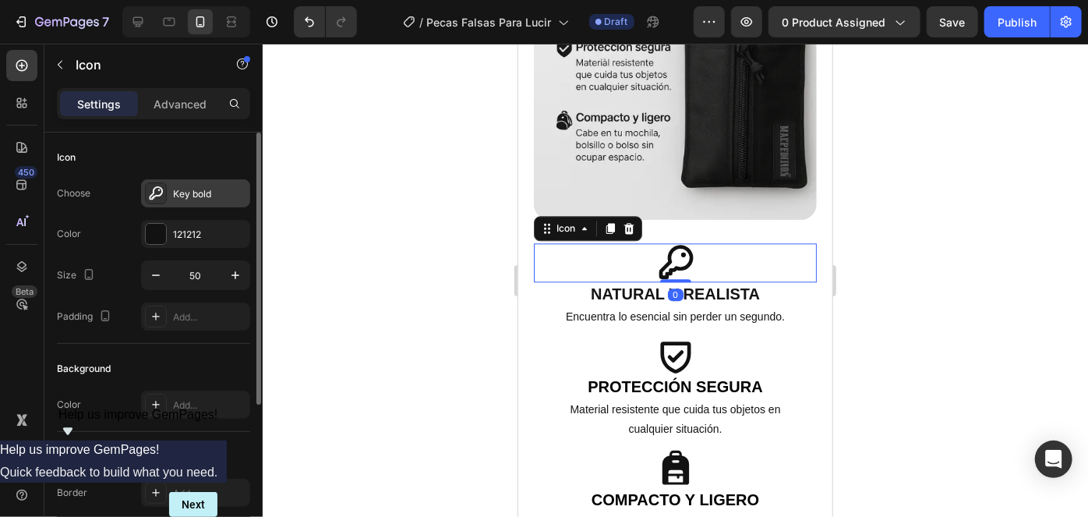
click at [181, 199] on div "Key bold" at bounding box center [209, 194] width 73 height 14
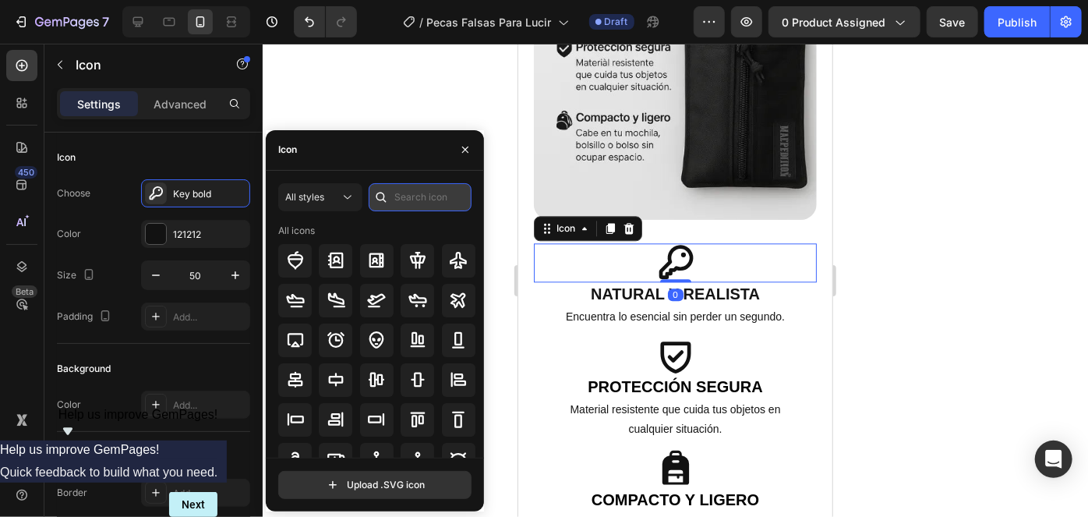
click at [411, 199] on input "text" at bounding box center [420, 197] width 103 height 28
paste input "Leaves"
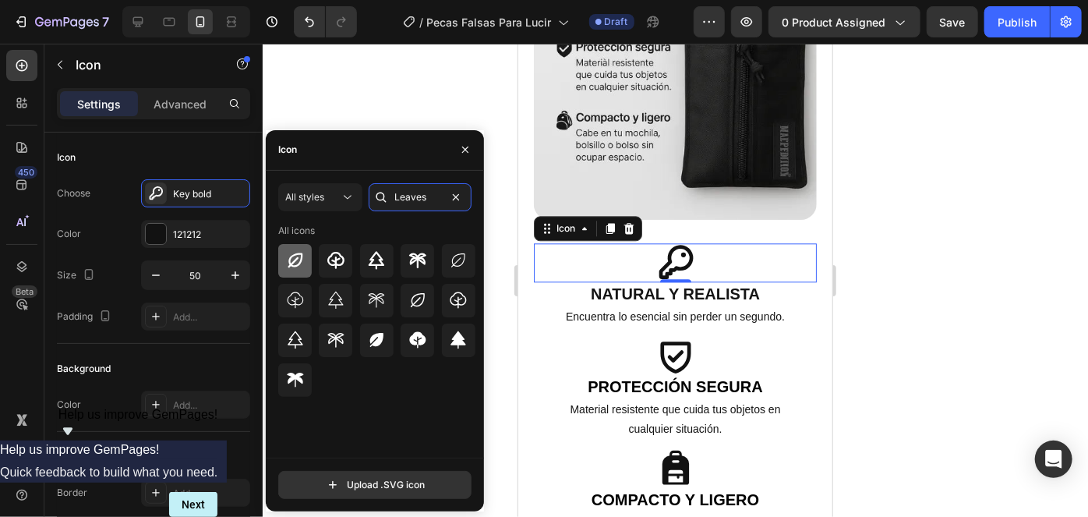
type input "Leaves"
click at [298, 270] on div at bounding box center [295, 261] width 34 height 34
click at [696, 284] on strong "Natural y realista" at bounding box center [674, 292] width 169 height 17
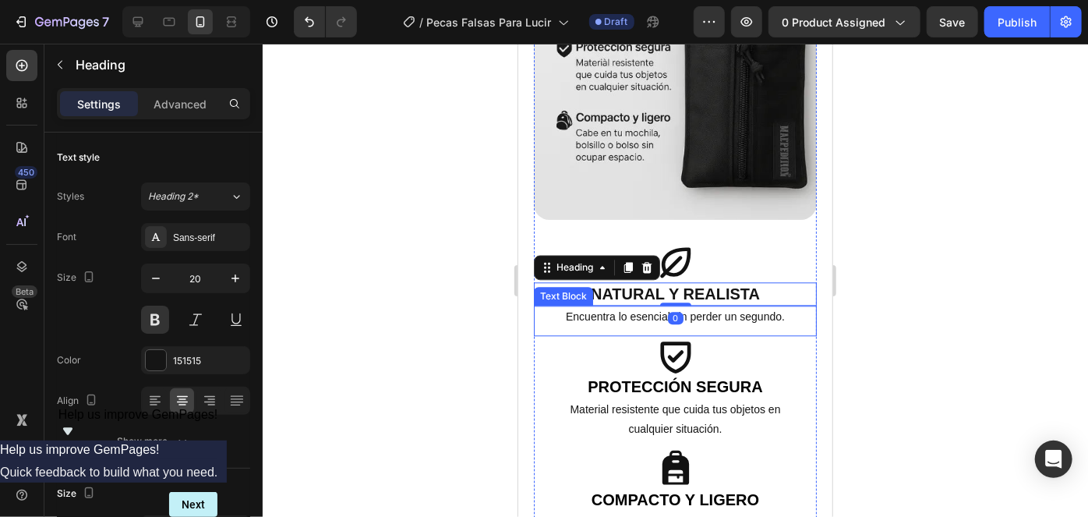
click at [702, 306] on p "Encuentra lo esencial sin perder un segundo." at bounding box center [673, 315] width 251 height 19
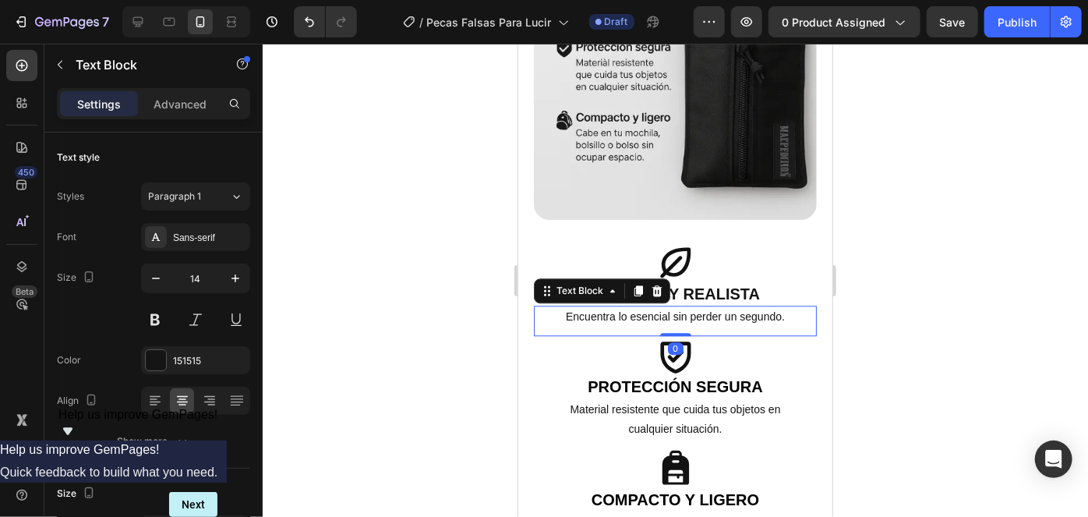
click at [702, 306] on p "Encuentra lo esencial sin perder un segundo." at bounding box center [673, 315] width 251 height 19
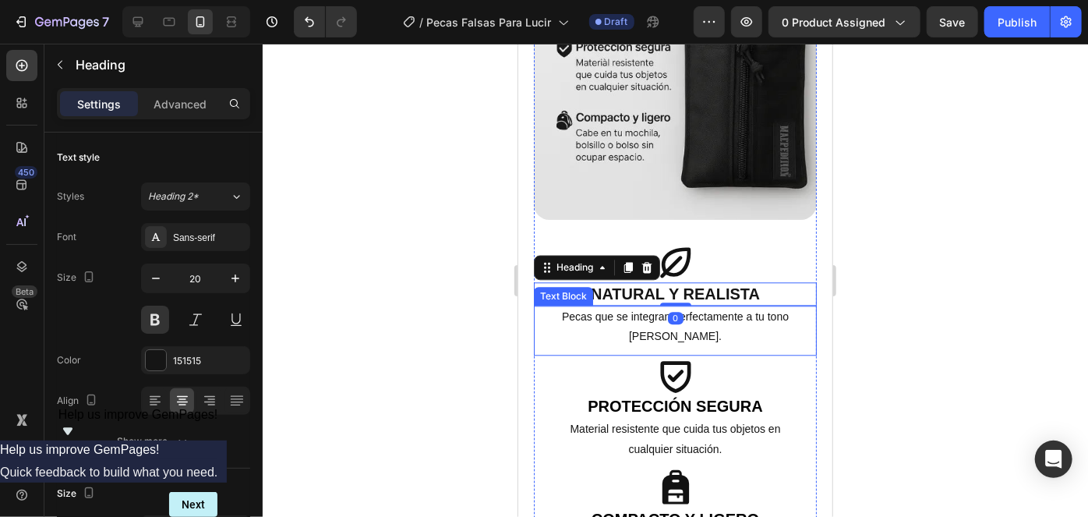
drag, startPoint x: 1151, startPoint y: 315, endPoint x: 675, endPoint y: 291, distance: 475.9
click at [666, 307] on div "Con un solo trazo, tu maquillaje adquiere un aire fresco y auténtico. El rostro…" at bounding box center [674, 49] width 283 height 1245
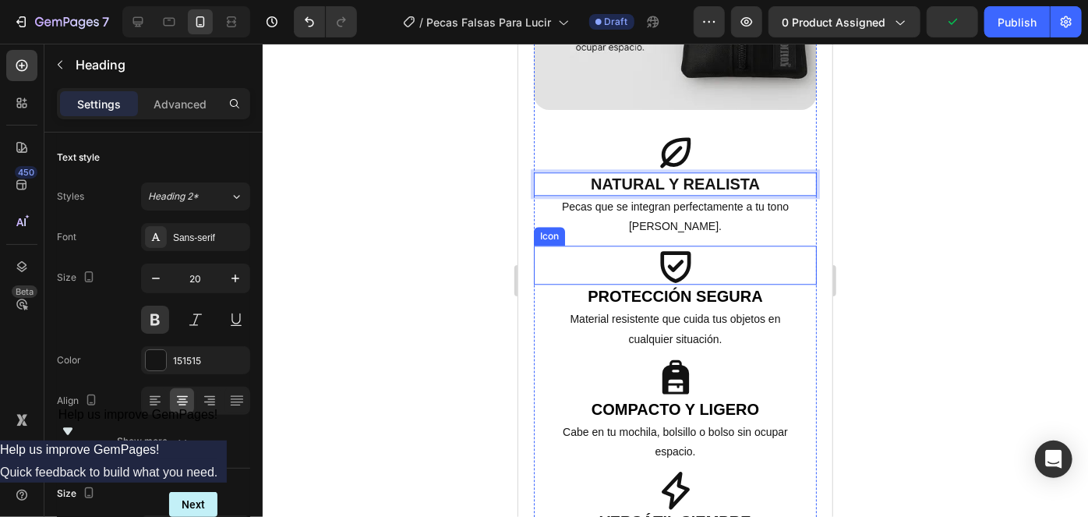
scroll to position [1972, 0]
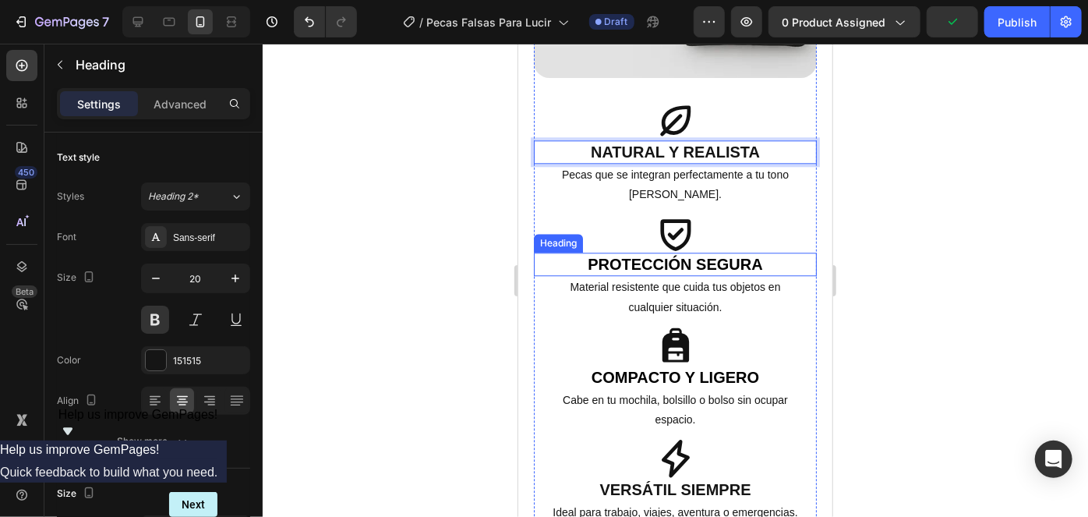
click at [684, 255] on strong "Protección segura" at bounding box center [674, 263] width 175 height 17
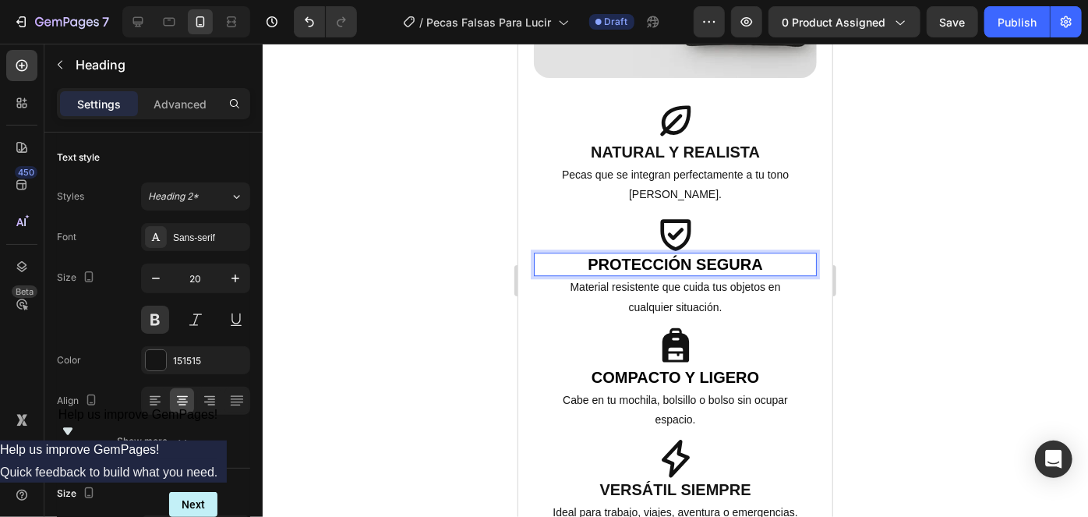
click at [693, 255] on strong "Protección segura" at bounding box center [674, 263] width 175 height 17
click at [682, 277] on p "Material resistente que cuida tus objetos en cualquier situación." at bounding box center [673, 296] width 251 height 39
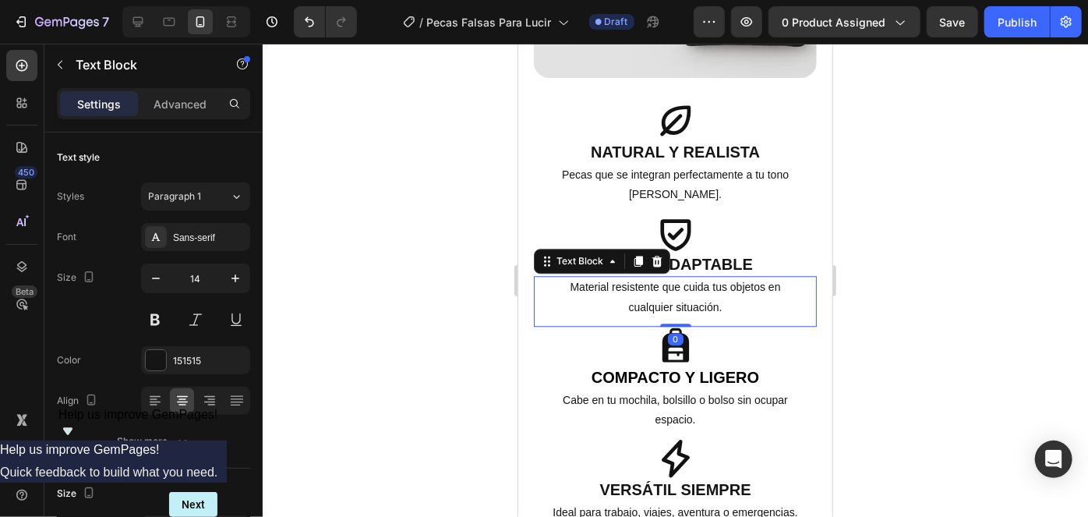
click at [682, 277] on p "Material resistente que cuida tus objetos en cualquier situación." at bounding box center [673, 296] width 251 height 39
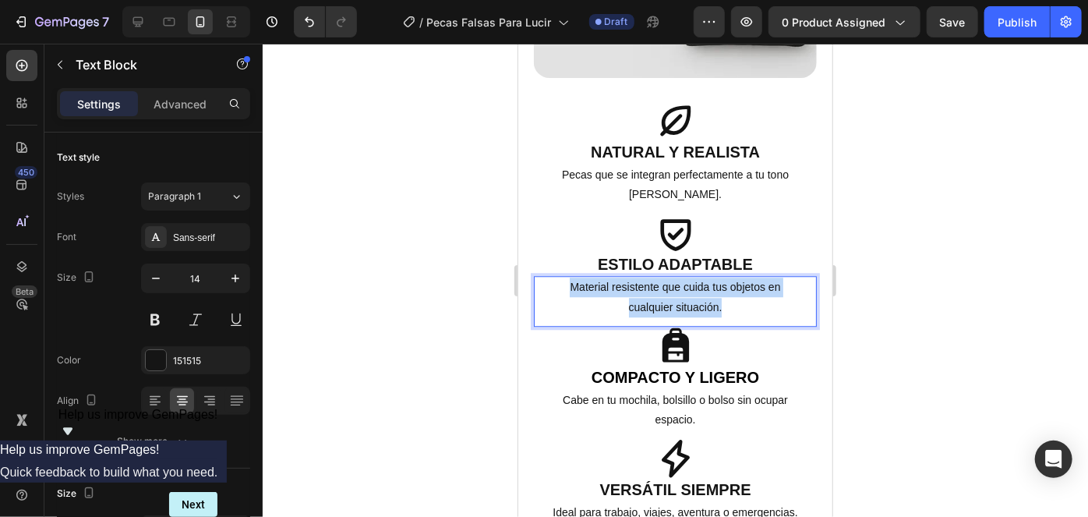
click at [682, 277] on p "Material resistente que cuida tus objetos en cualquier situación." at bounding box center [673, 296] width 251 height 39
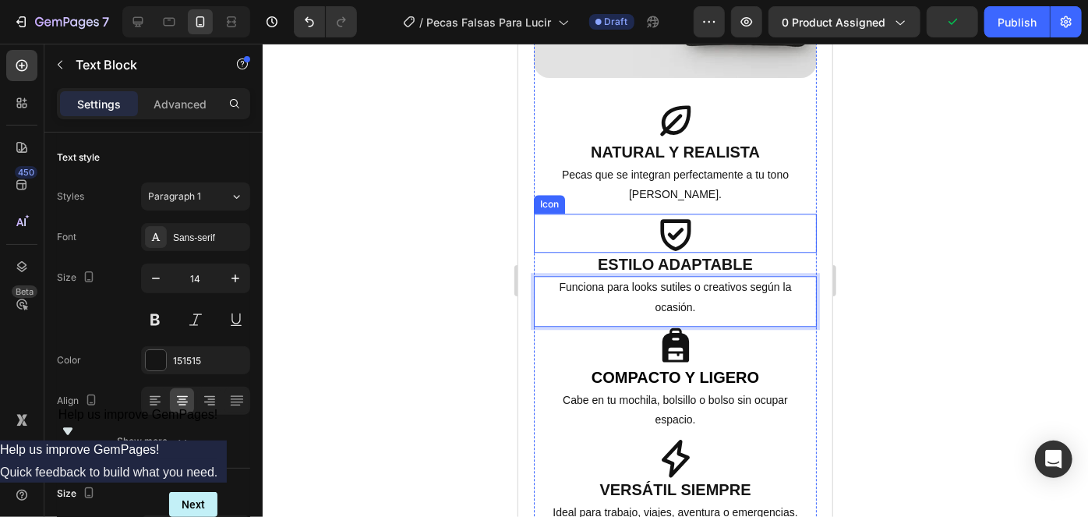
click at [680, 218] on icon at bounding box center [674, 234] width 30 height 32
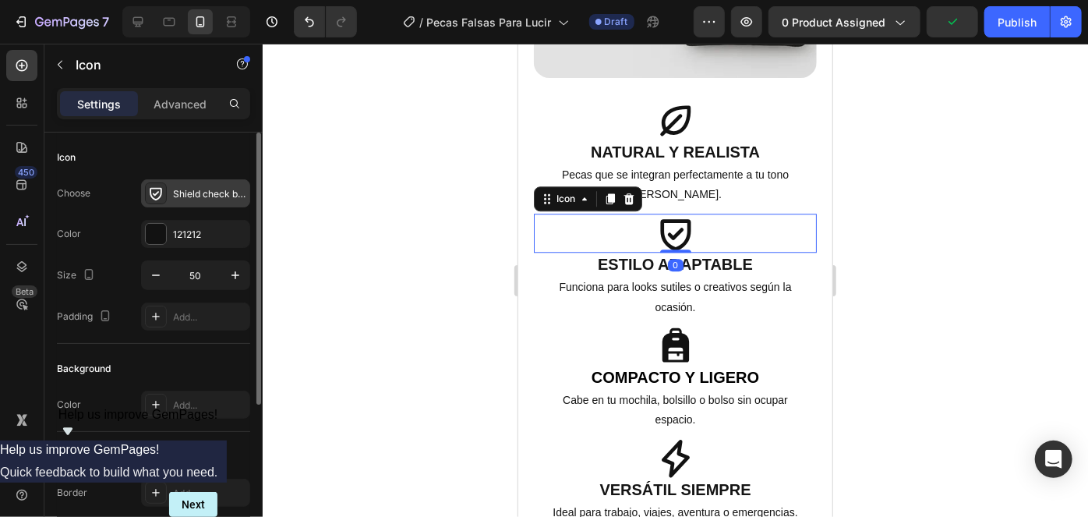
click at [170, 192] on div "Shield check bold" at bounding box center [195, 193] width 109 height 28
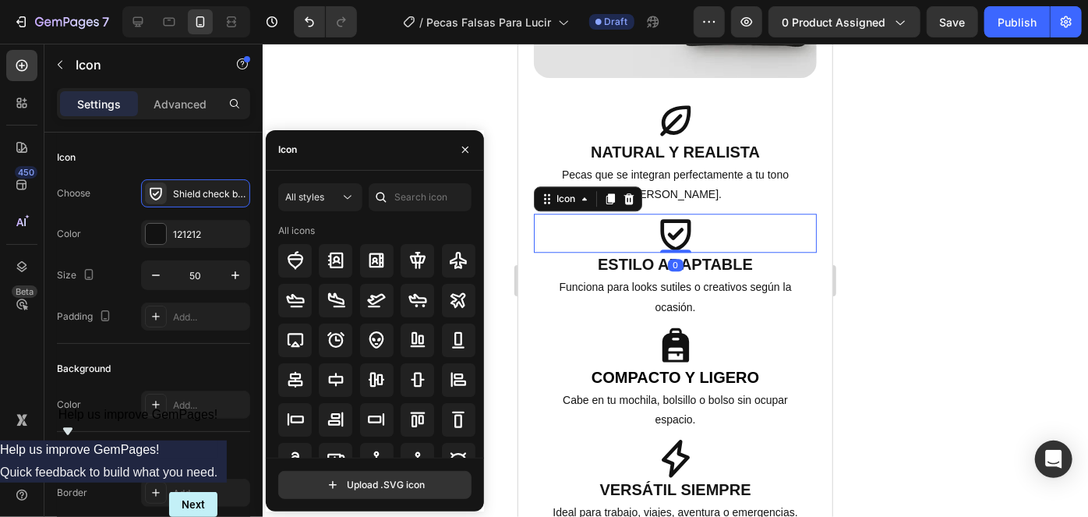
click at [392, 186] on div at bounding box center [381, 197] width 25 height 28
click at [403, 196] on input "text" at bounding box center [420, 197] width 103 height 28
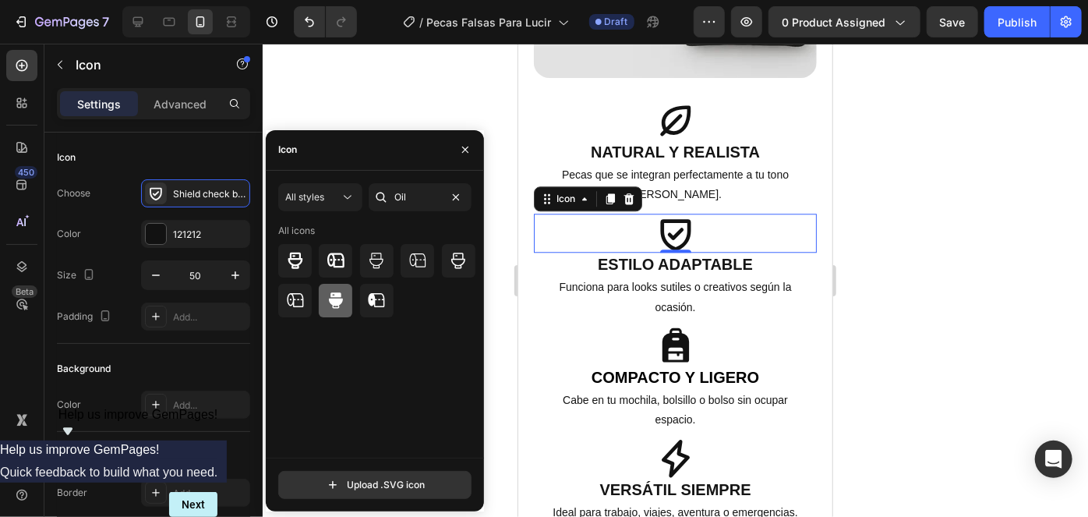
click at [329, 298] on icon at bounding box center [336, 300] width 14 height 16
click at [449, 263] on icon at bounding box center [458, 260] width 19 height 19
click at [305, 249] on div at bounding box center [295, 261] width 34 height 34
click at [432, 196] on input "Oil" at bounding box center [420, 197] width 103 height 28
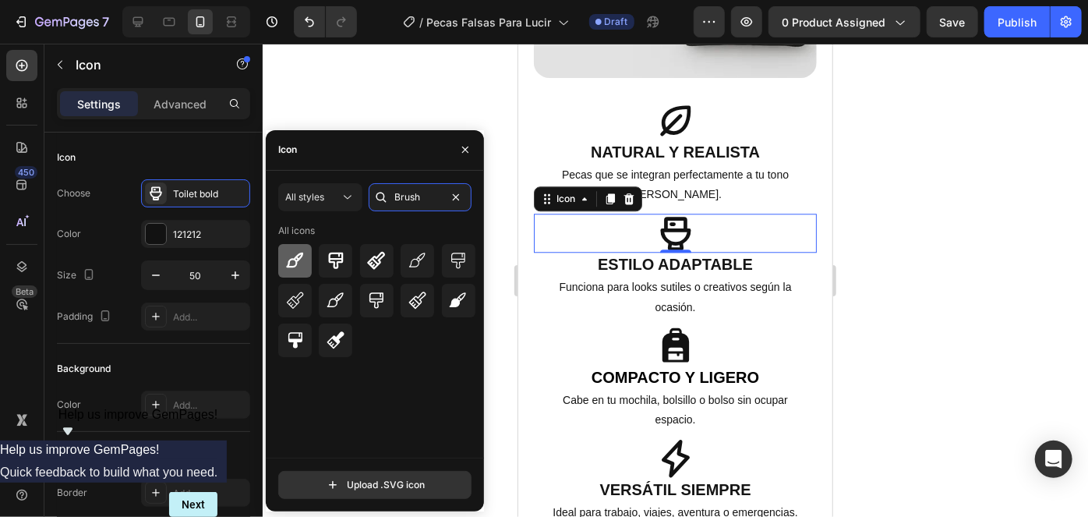
type input "Brush"
click at [299, 264] on icon at bounding box center [295, 260] width 19 height 19
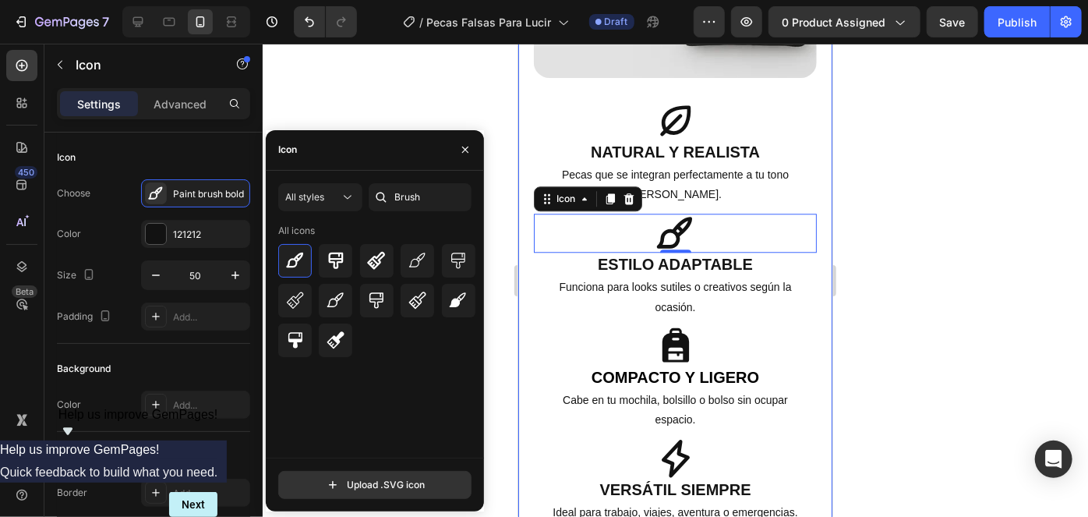
click at [940, 197] on div at bounding box center [675, 280] width 825 height 473
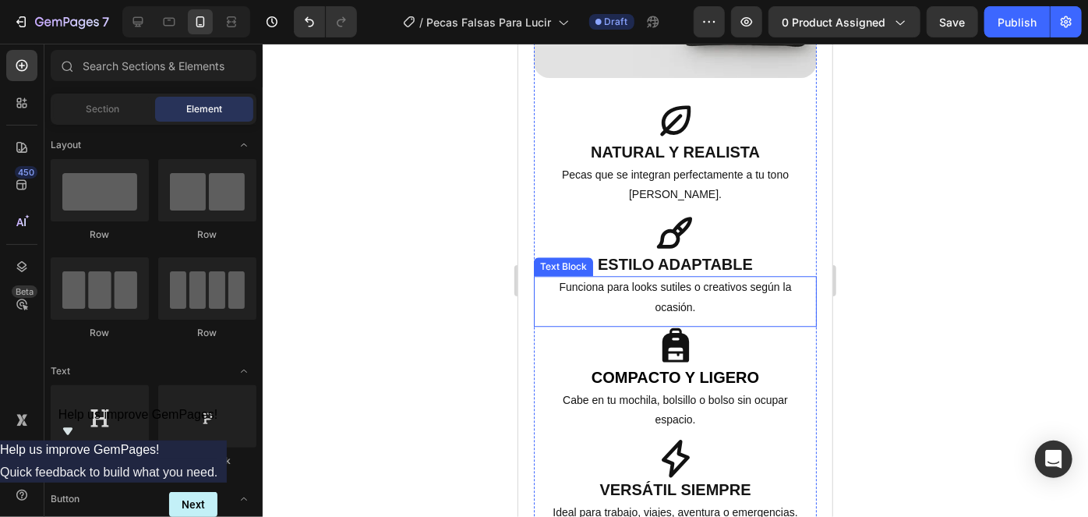
scroll to position [2043, 0]
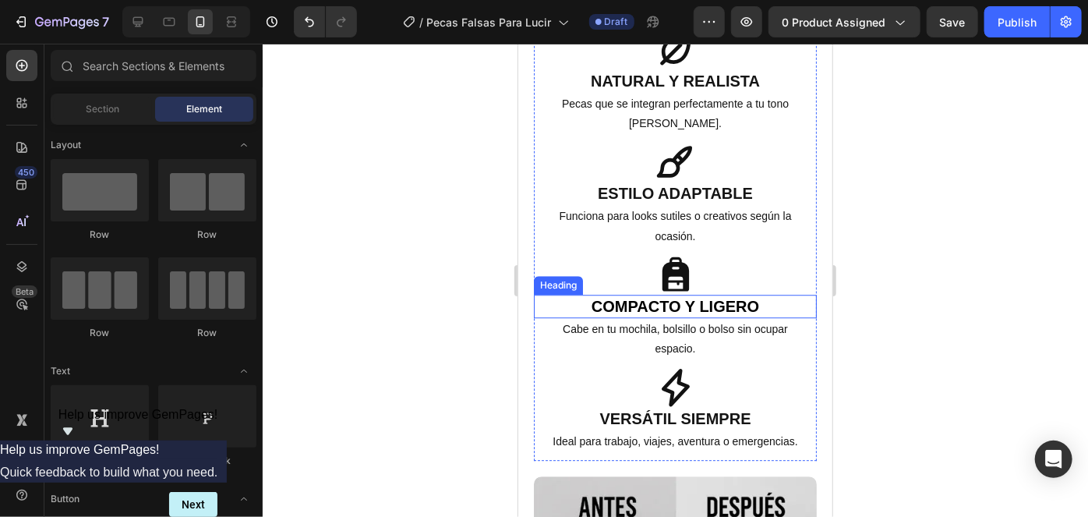
click at [662, 262] on icon at bounding box center [674, 274] width 39 height 39
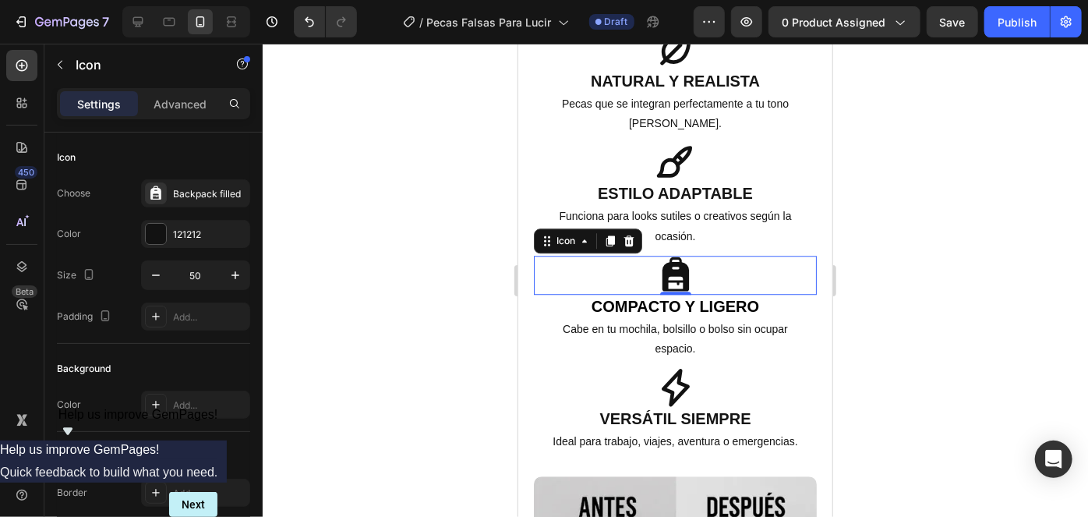
click at [671, 300] on div "0" at bounding box center [675, 306] width 16 height 12
click at [672, 300] on div "0" at bounding box center [675, 306] width 16 height 12
click at [670, 300] on div "0" at bounding box center [675, 306] width 16 height 12
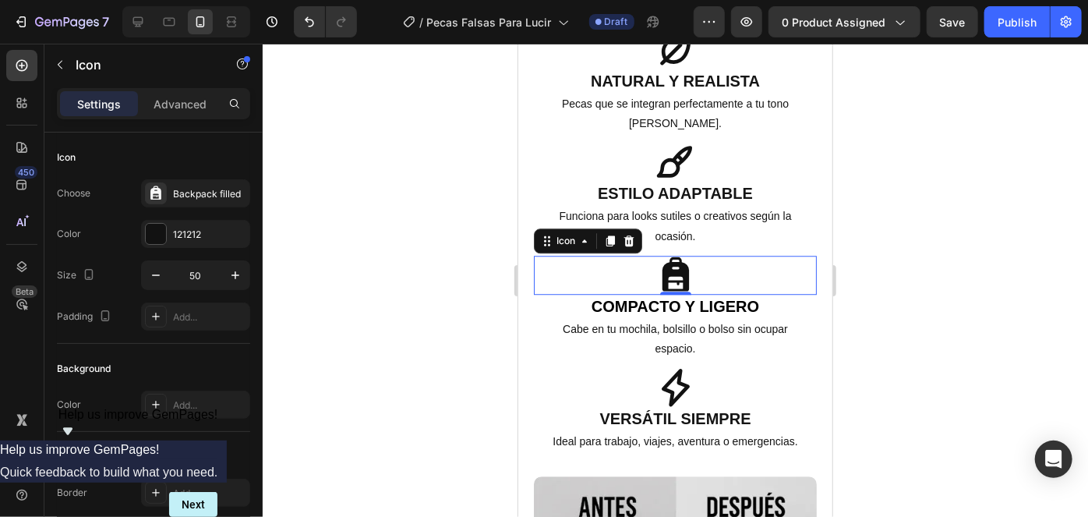
click at [668, 300] on div "0" at bounding box center [675, 306] width 16 height 12
click at [682, 297] on strong "Compacto y ligero" at bounding box center [675, 305] width 168 height 17
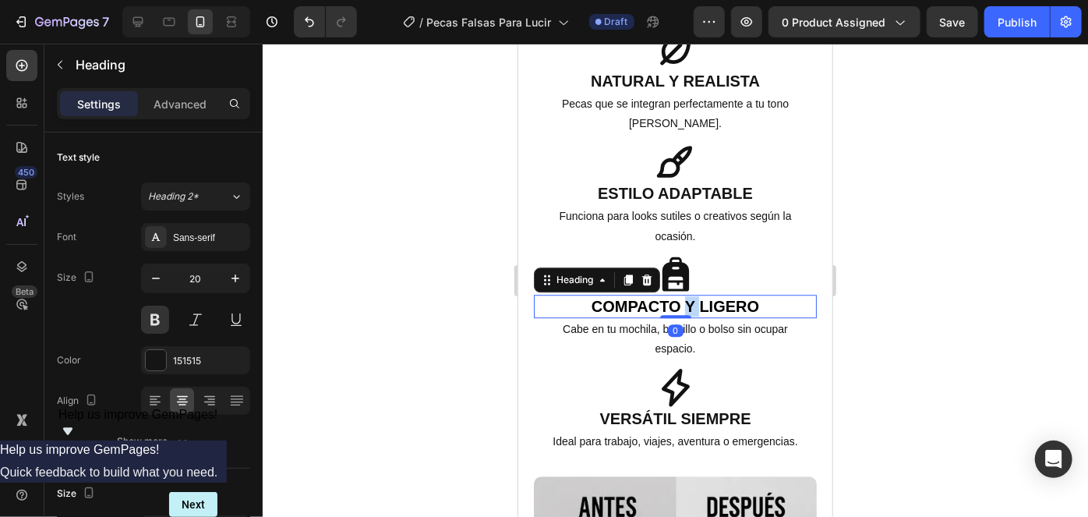
click at [677, 297] on strong "Compacto y ligero" at bounding box center [675, 305] width 168 height 17
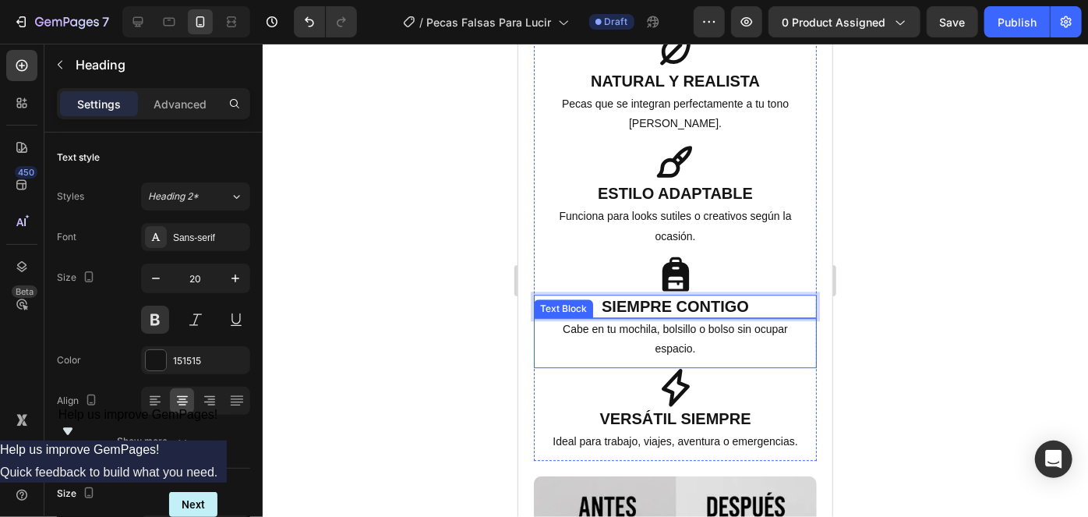
click at [702, 319] on p "Cabe en tu mochila, bolsillo o bolso sin ocupar espacio." at bounding box center [673, 338] width 251 height 39
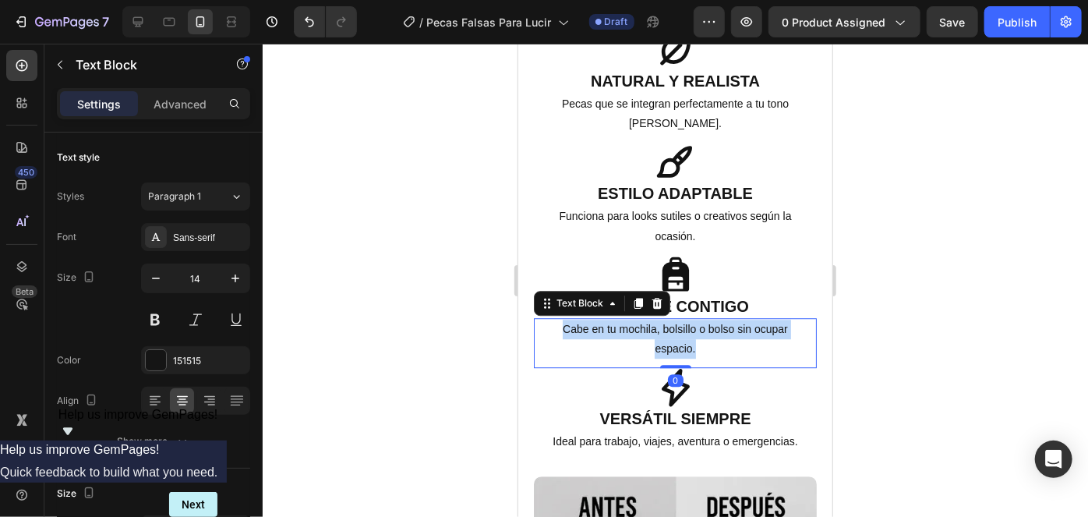
click at [702, 319] on p "Cabe en tu mochila, bolsillo o bolso sin ocupar espacio." at bounding box center [673, 338] width 251 height 39
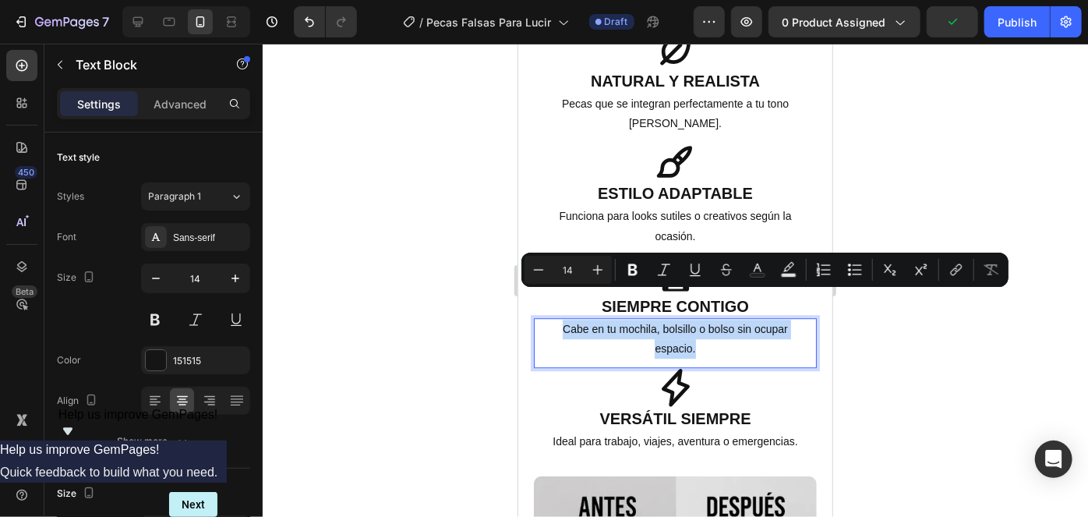
click at [707, 319] on p "Cabe en tu mochila, bolsillo o bolso sin ocupar espacio." at bounding box center [673, 338] width 251 height 39
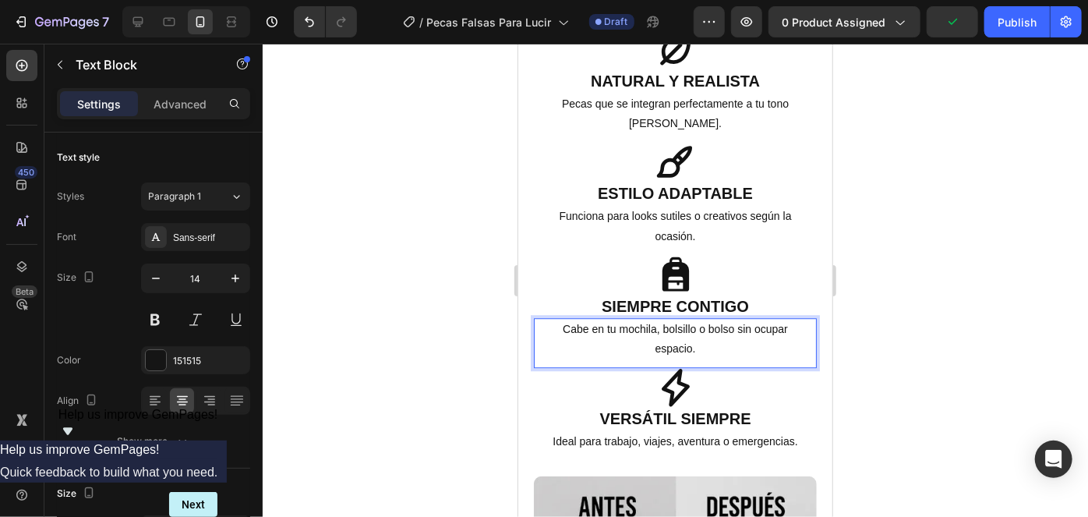
click at [707, 319] on p "Cabe en tu mochila, bolsillo o bolso sin ocupar espacio." at bounding box center [673, 338] width 251 height 39
click at [653, 319] on p "Cabe en tu mochila, bolsillo o bolso sin ocupar espacio." at bounding box center [673, 338] width 251 height 39
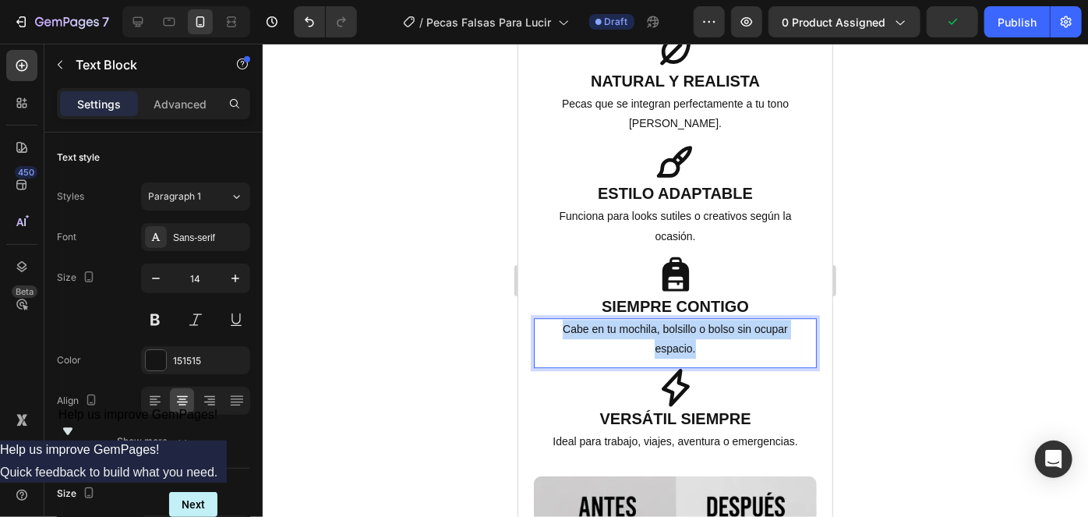
click at [653, 319] on p "Cabe en tu mochila, bolsillo o bolso sin ocupar espacio." at bounding box center [673, 338] width 251 height 39
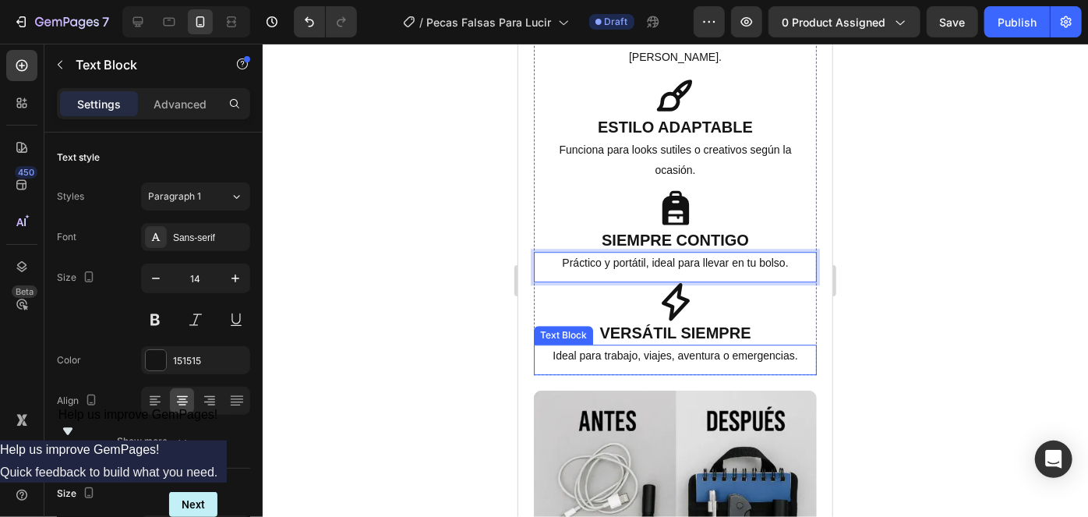
scroll to position [2185, 0]
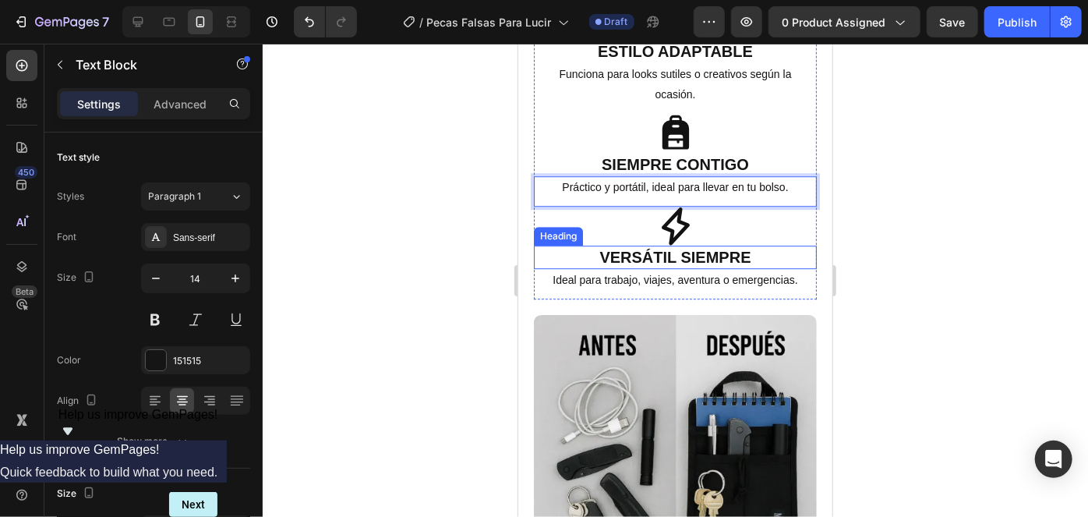
click at [661, 248] on strong "Versátil siempre" at bounding box center [673, 256] width 151 height 17
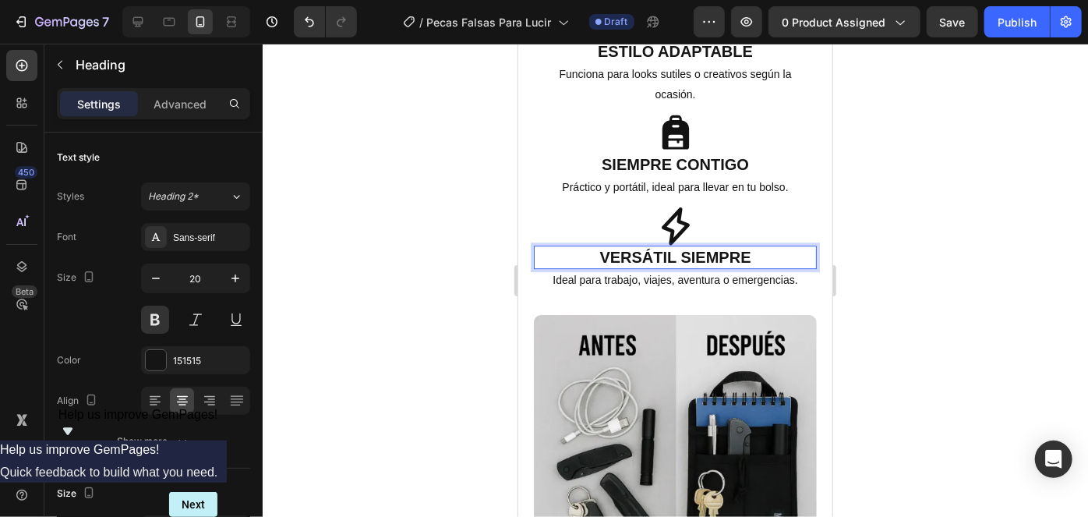
click at [661, 248] on strong "Versátil siempre" at bounding box center [673, 256] width 151 height 17
click at [702, 248] on strong "Versátil siempre" at bounding box center [673, 256] width 151 height 17
click at [674, 270] on p "Ideal para trabajo, viajes, aventura o emergencias." at bounding box center [673, 279] width 251 height 19
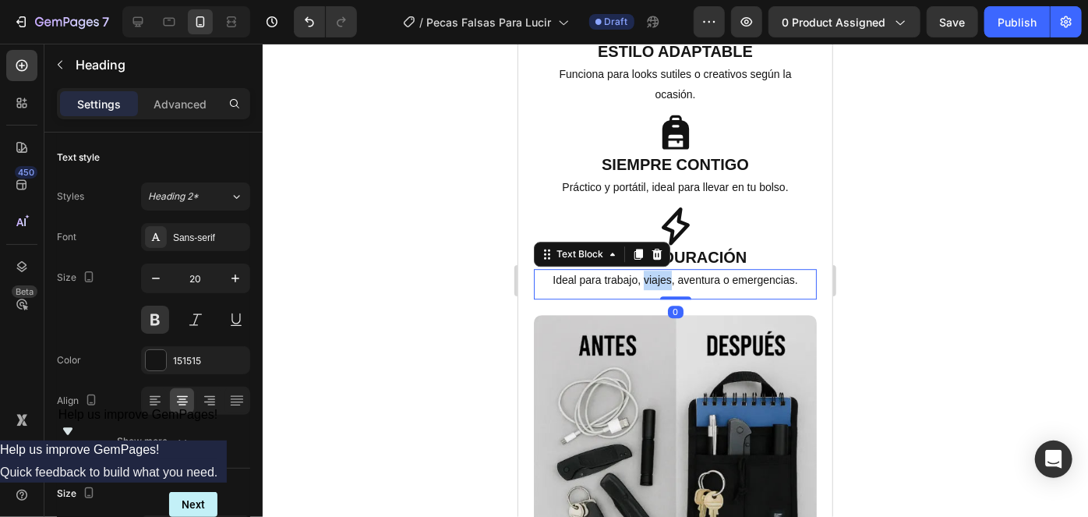
click at [674, 270] on p "Ideal para trabajo, viajes, aventura o emergencias." at bounding box center [673, 279] width 251 height 19
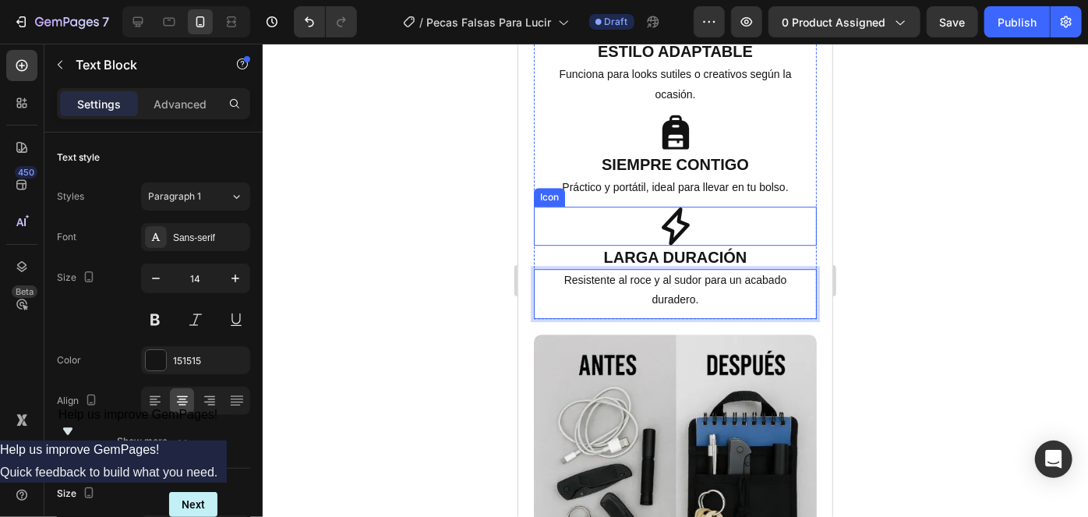
click at [673, 206] on icon at bounding box center [675, 224] width 28 height 37
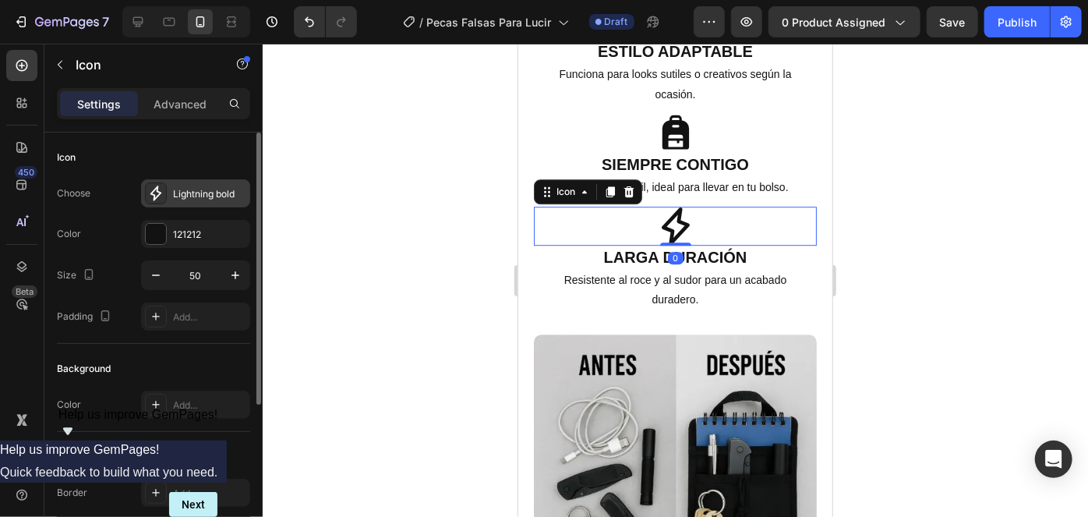
click at [153, 199] on icon at bounding box center [155, 192] width 11 height 15
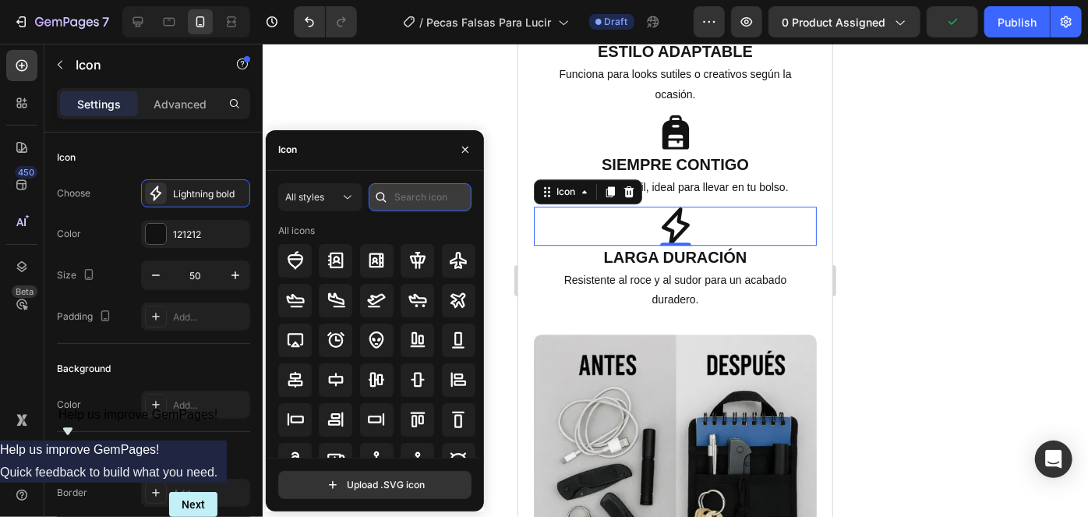
click at [402, 192] on input "text" at bounding box center [420, 197] width 103 height 28
type input "Drop"
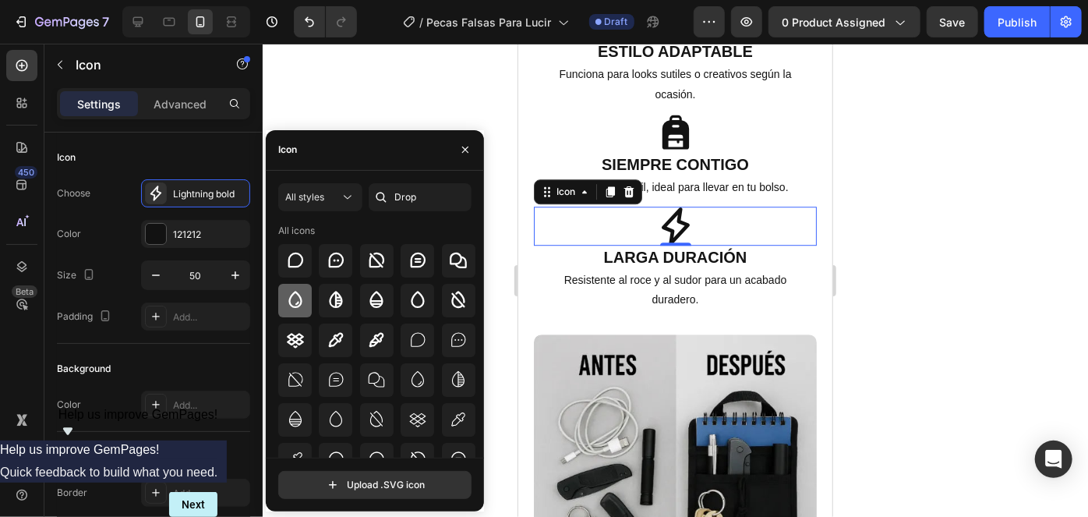
click at [303, 305] on icon at bounding box center [295, 300] width 19 height 19
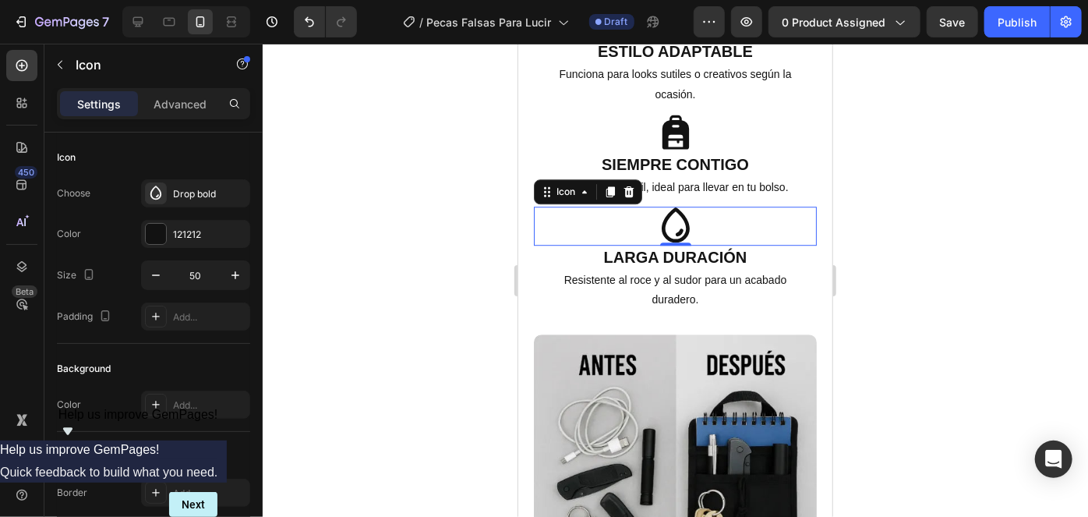
click at [905, 230] on div at bounding box center [675, 280] width 825 height 473
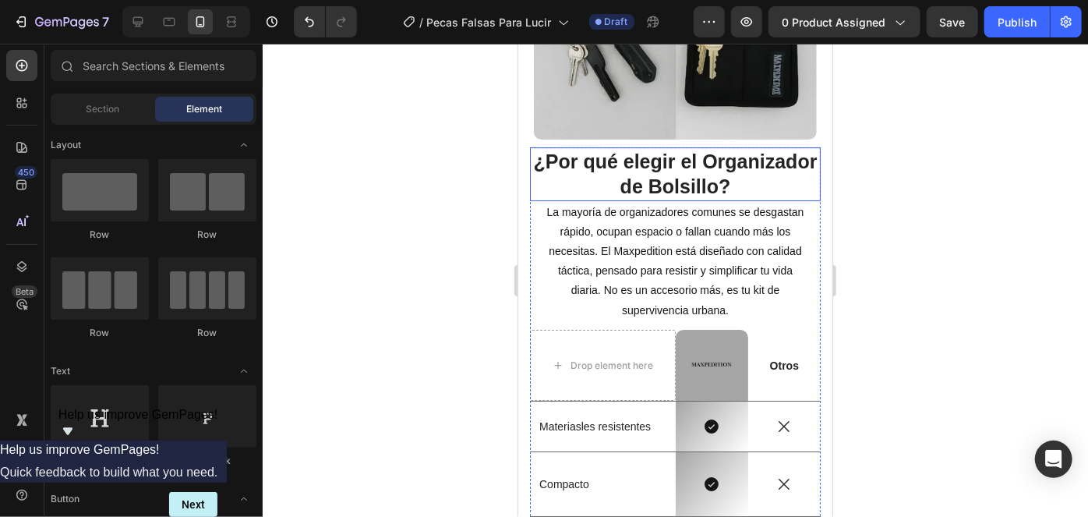
scroll to position [2538, 0]
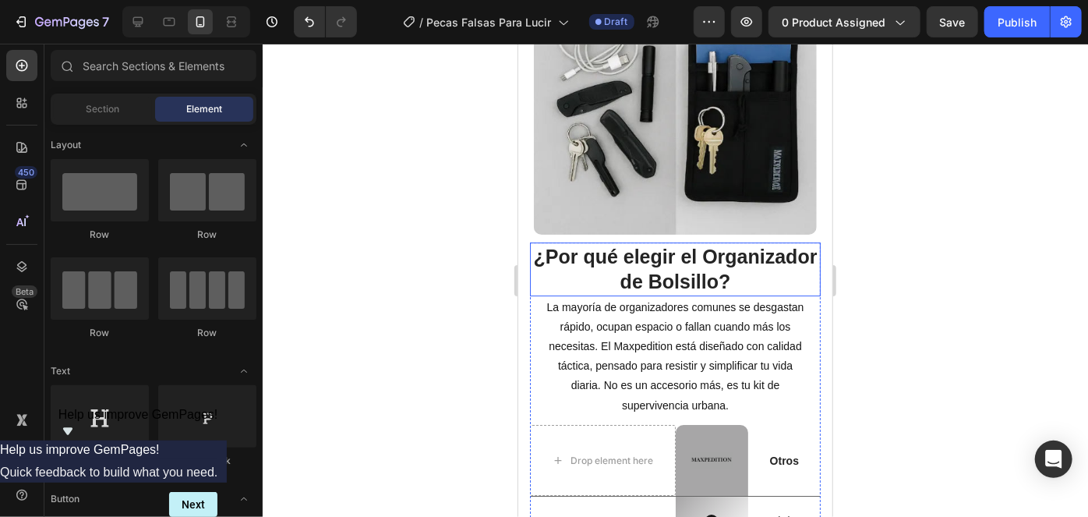
click at [686, 262] on h2 "¿Por qué elegir el Organizador de Bolsillo?" at bounding box center [674, 269] width 291 height 54
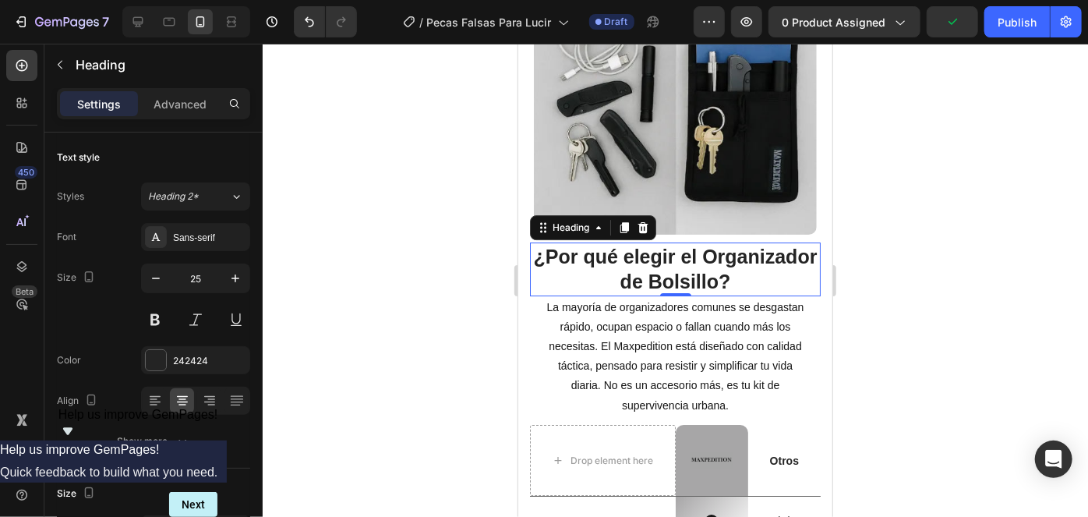
click at [645, 245] on h2 "¿Por qué elegir el Organizador de Bolsillo?" at bounding box center [674, 269] width 291 height 54
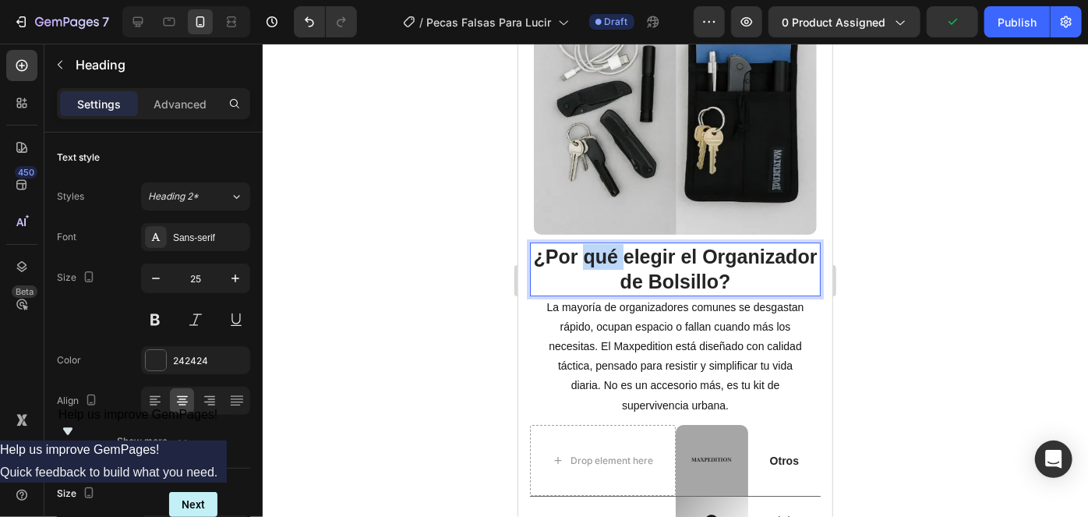
click at [645, 245] on p "¿Por qué elegir el Organizador de Bolsillo?" at bounding box center [674, 268] width 287 height 51
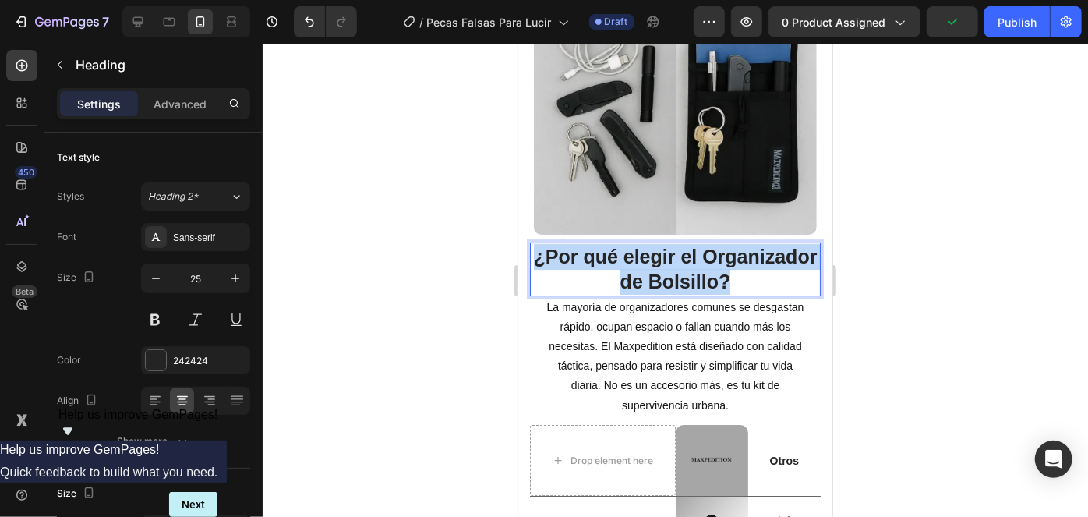
click at [645, 245] on p "¿Por qué elegir el Organizador de Bolsillo?" at bounding box center [674, 268] width 287 height 51
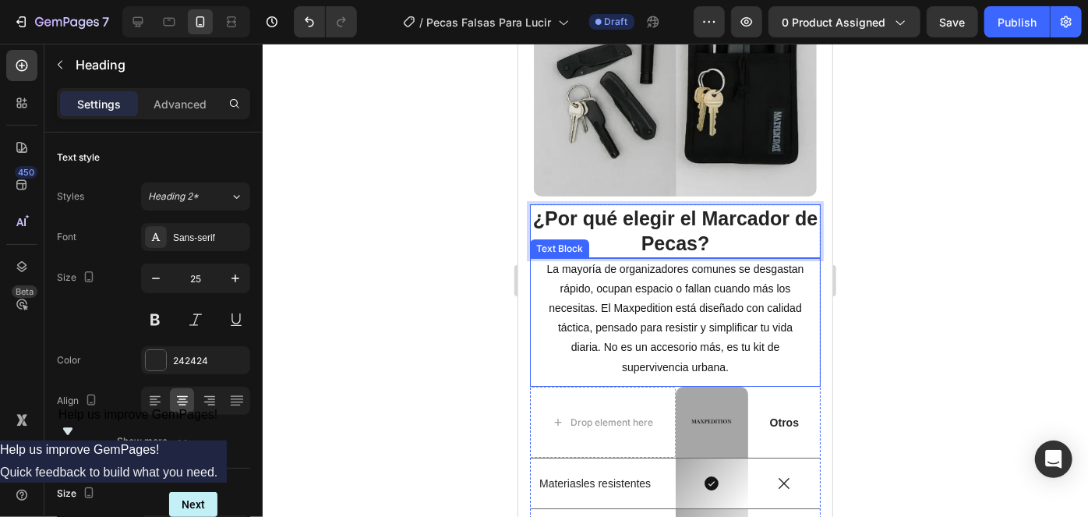
click at [678, 306] on p "La mayoría de organizadores comunes se desgastan rápido, ocupan espacio o falla…" at bounding box center [674, 318] width 259 height 118
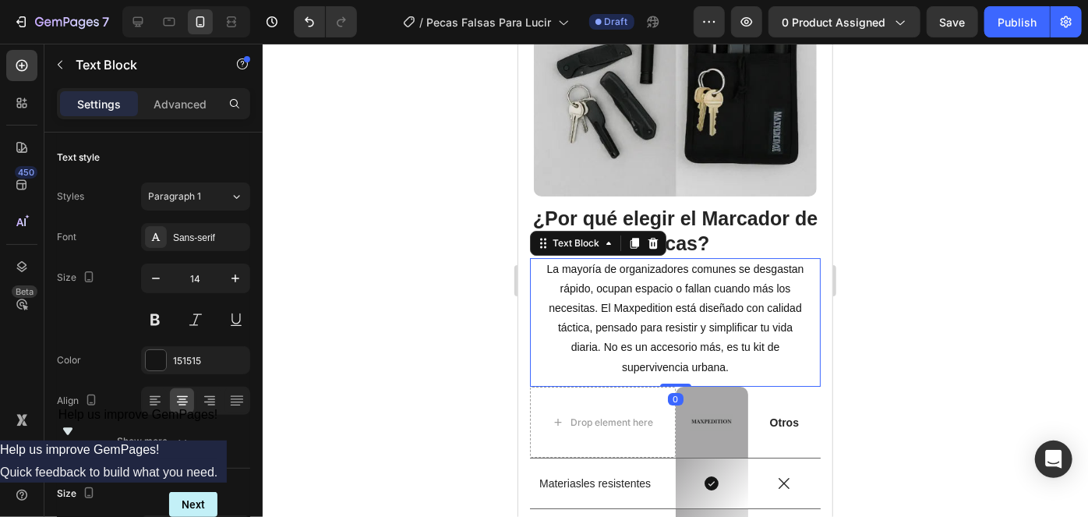
scroll to position [2609, 0]
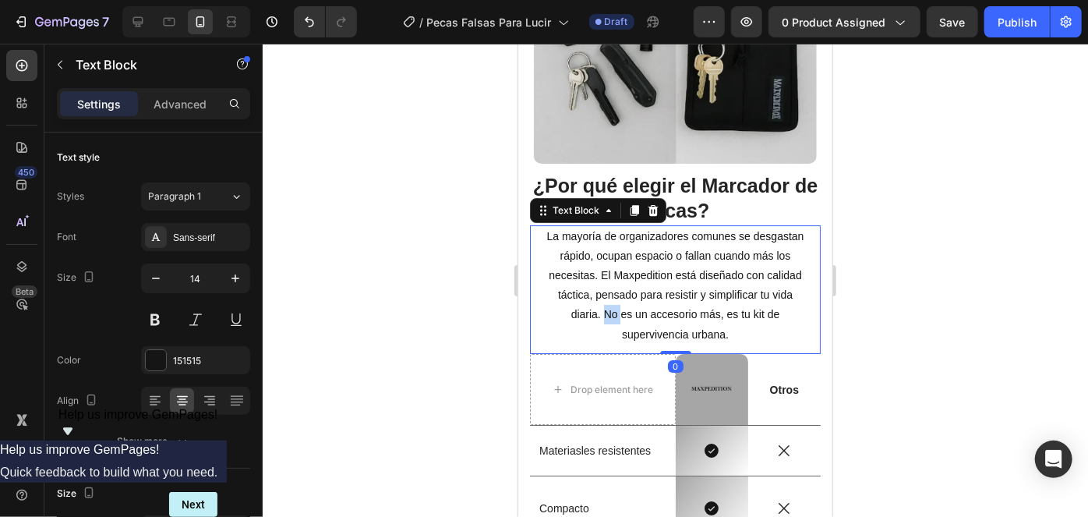
click at [678, 306] on p "La mayoría de organizadores comunes se desgastan rápido, ocupan espacio o falla…" at bounding box center [674, 285] width 259 height 118
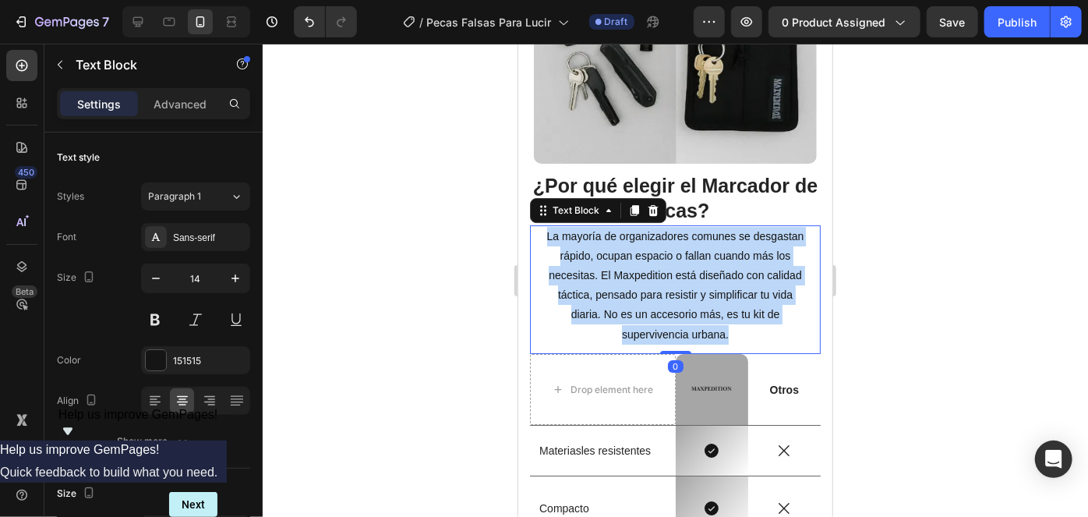
click at [678, 306] on p "La mayoría de organizadores comunes se desgastan rápido, ocupan espacio o falla…" at bounding box center [674, 285] width 259 height 118
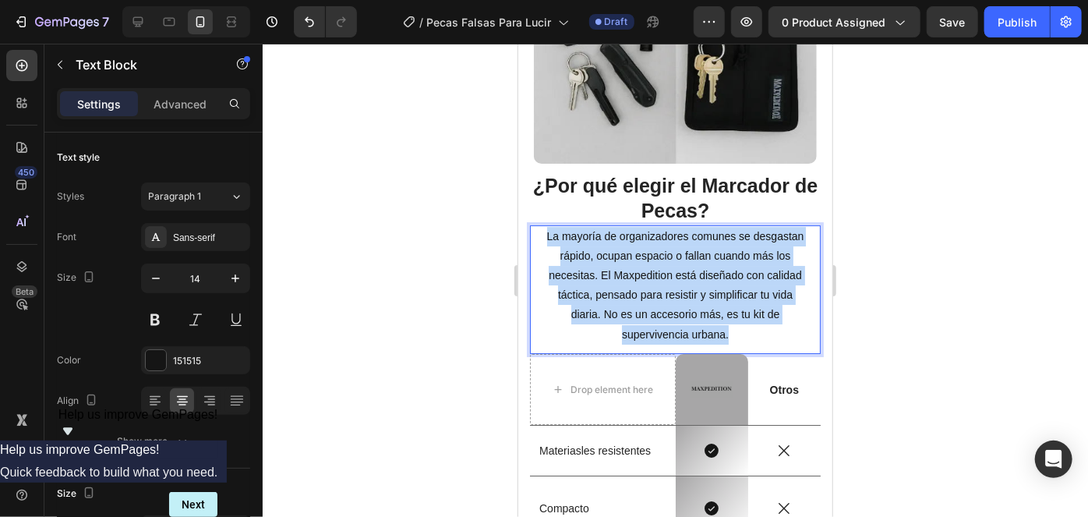
click at [678, 306] on p "La mayoría de organizadores comunes se desgastan rápido, ocupan espacio o falla…" at bounding box center [674, 285] width 259 height 118
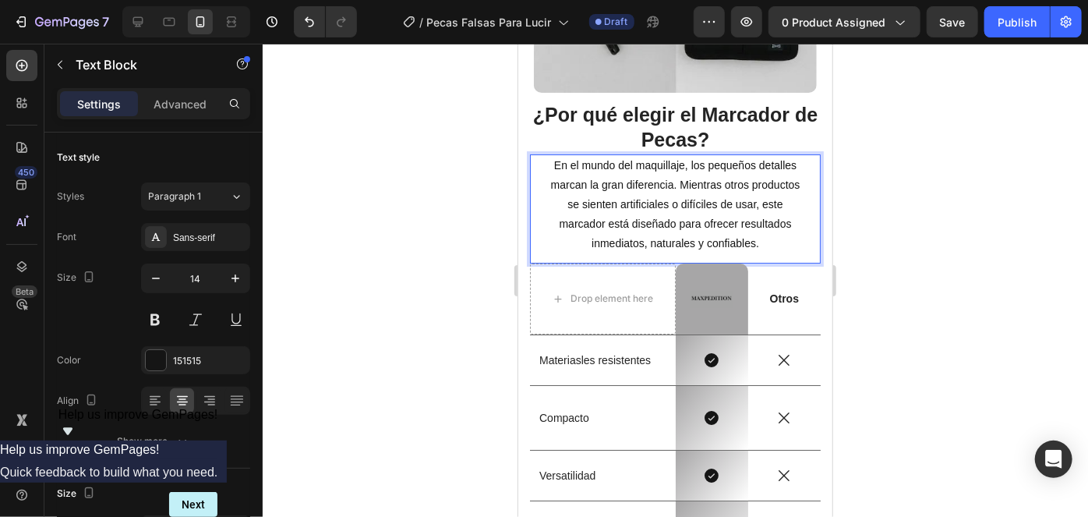
scroll to position [2680, 0]
click at [920, 211] on div at bounding box center [675, 280] width 825 height 473
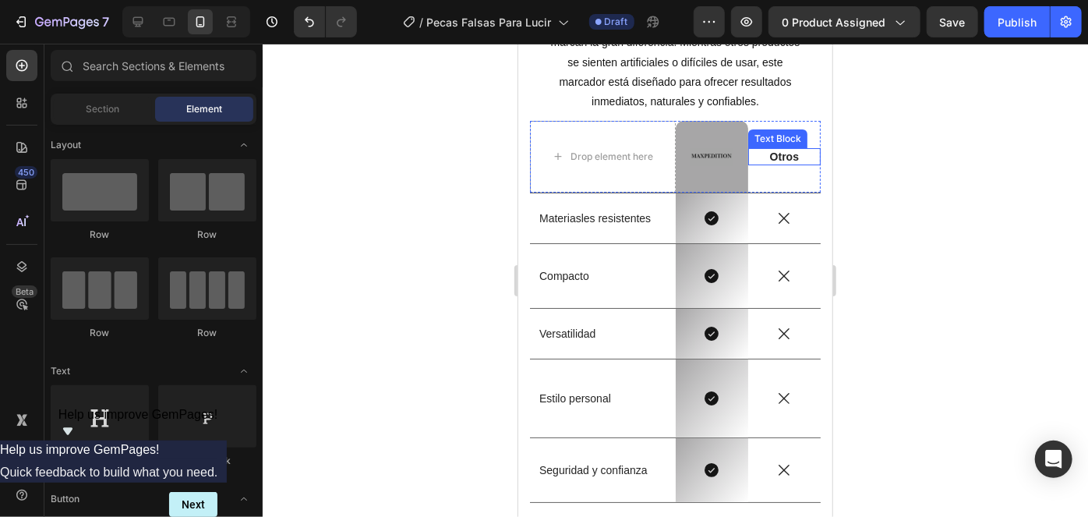
scroll to position [2893, 0]
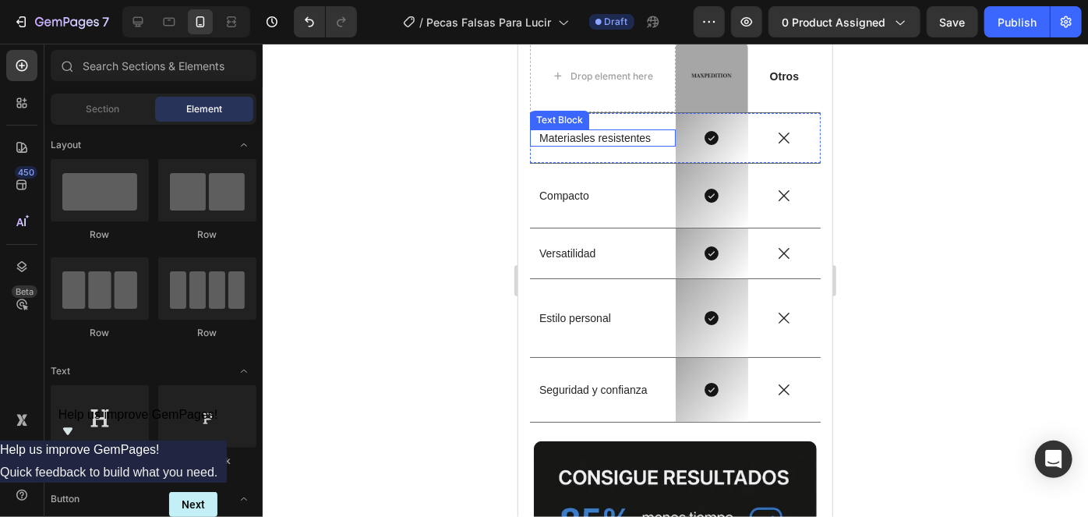
click at [573, 139] on p "Materiasles resistentes" at bounding box center [601, 137] width 127 height 14
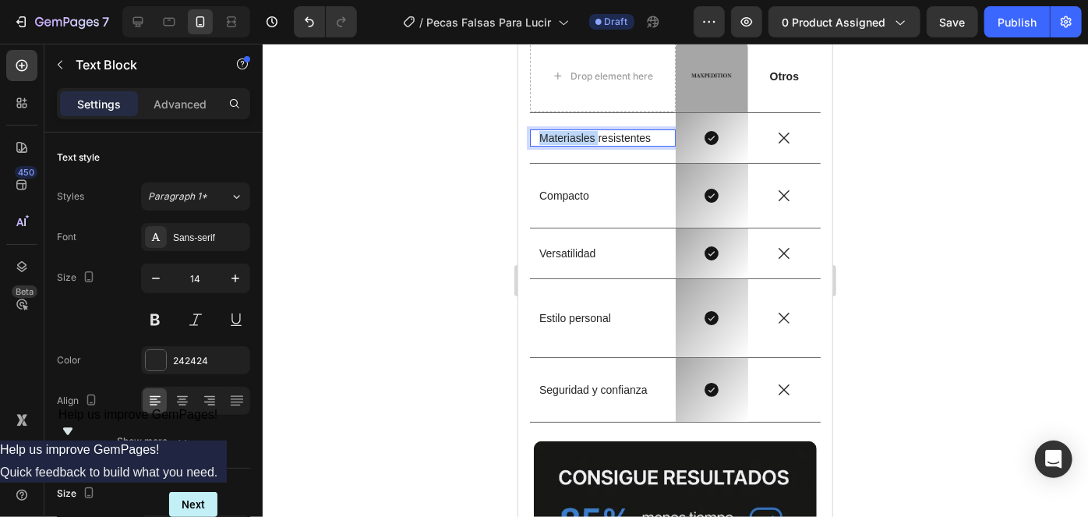
click at [573, 139] on p "Materiasles resistentes" at bounding box center [601, 137] width 127 height 14
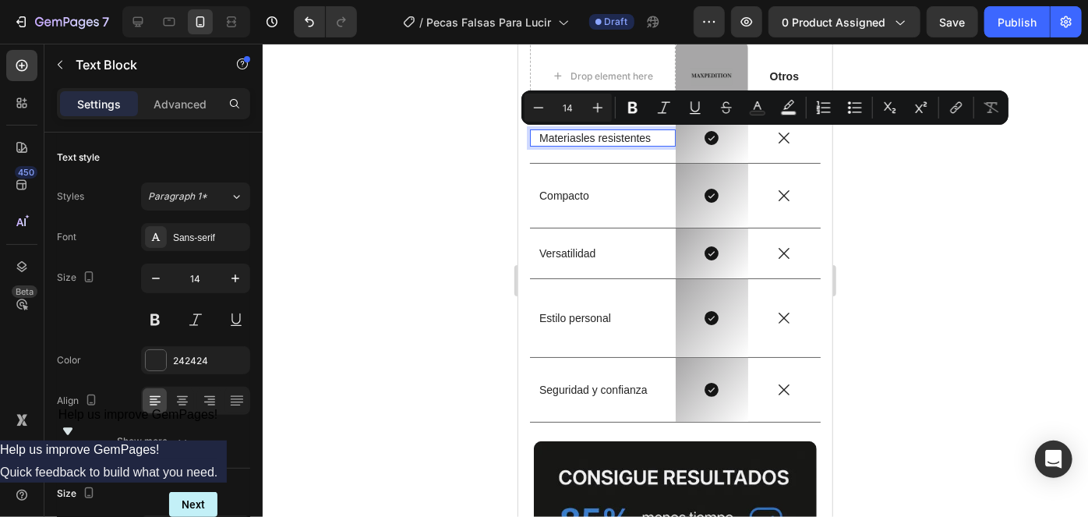
click at [603, 138] on p "Materiasles resistentes" at bounding box center [601, 137] width 127 height 14
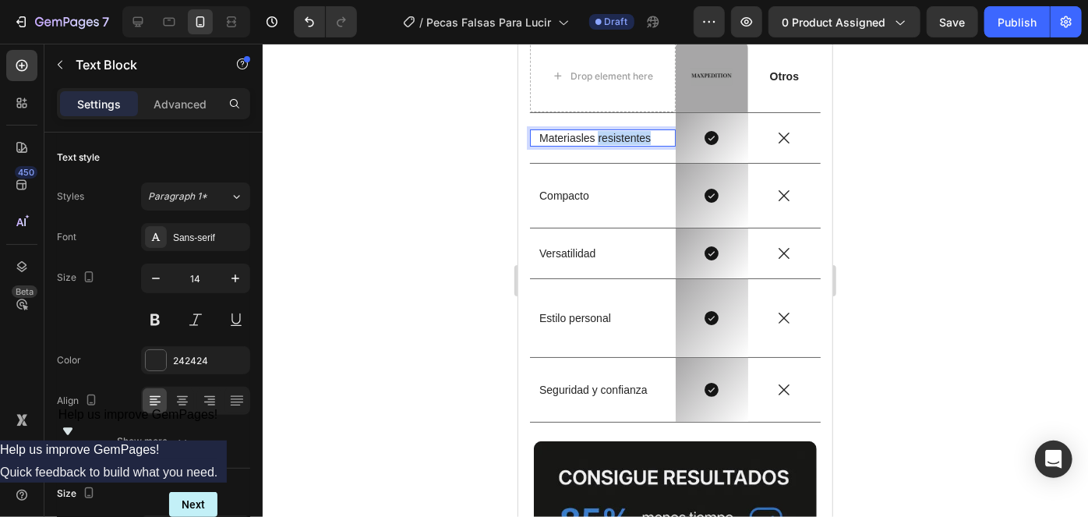
click at [603, 138] on p "Materiasles resistentes" at bounding box center [601, 137] width 127 height 14
